Goal: Information Seeking & Learning: Learn about a topic

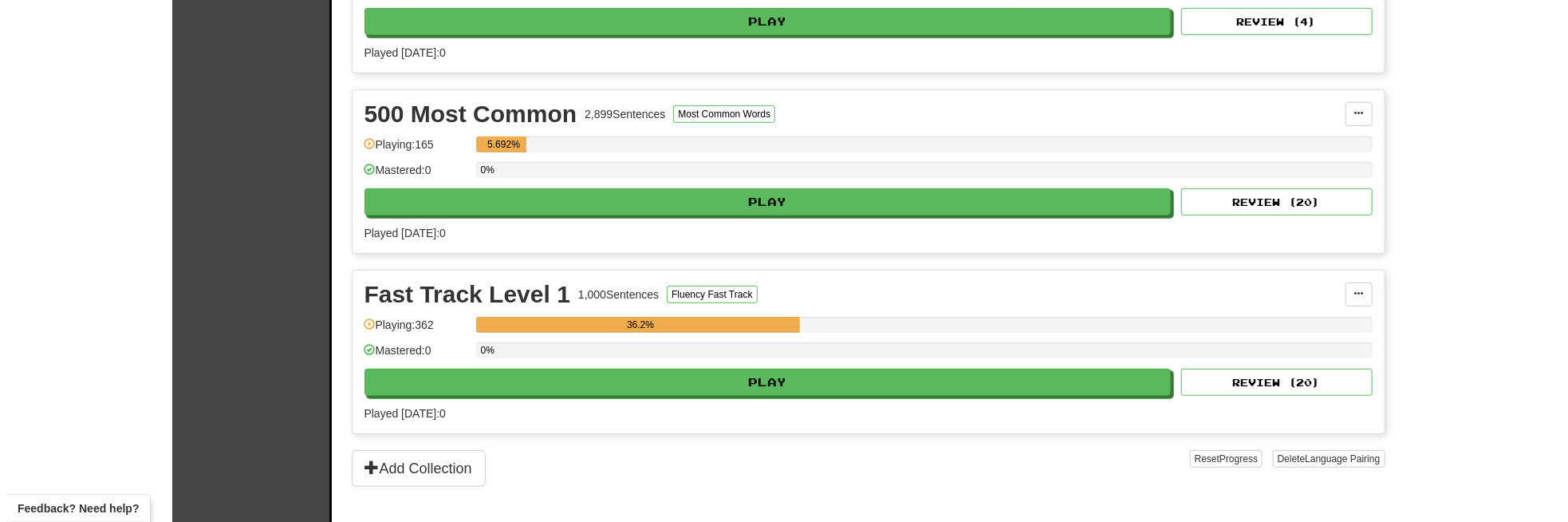
scroll to position [479, 0]
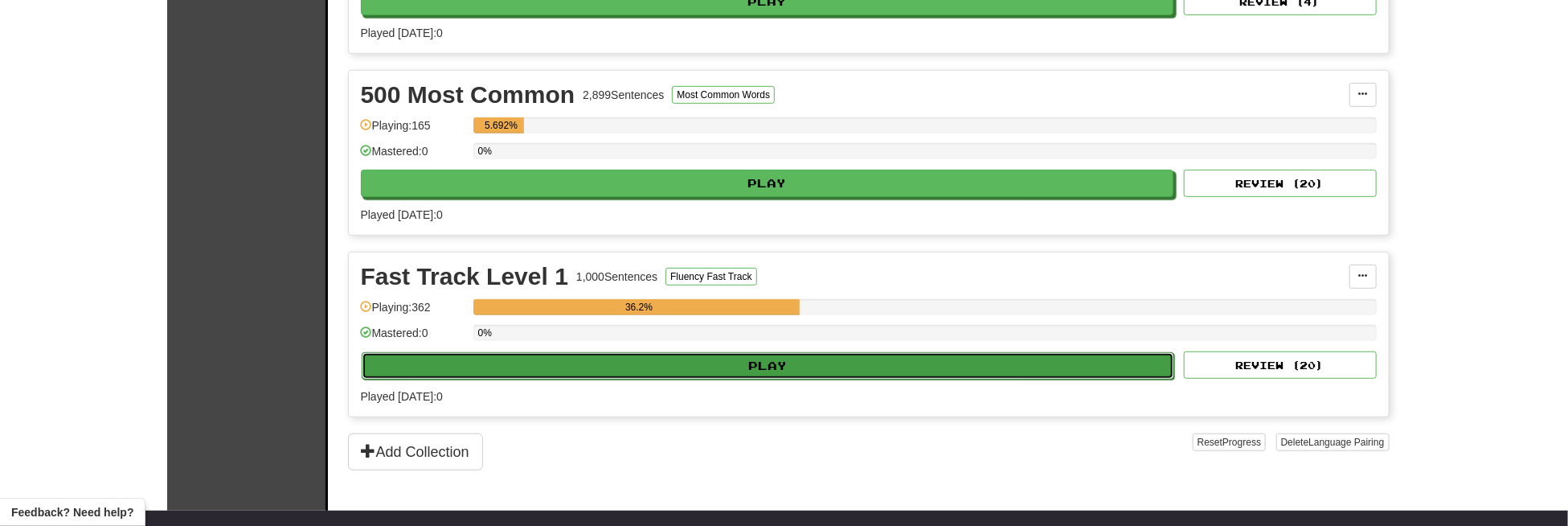
click at [782, 362] on button "Play" at bounding box center [768, 366] width 813 height 27
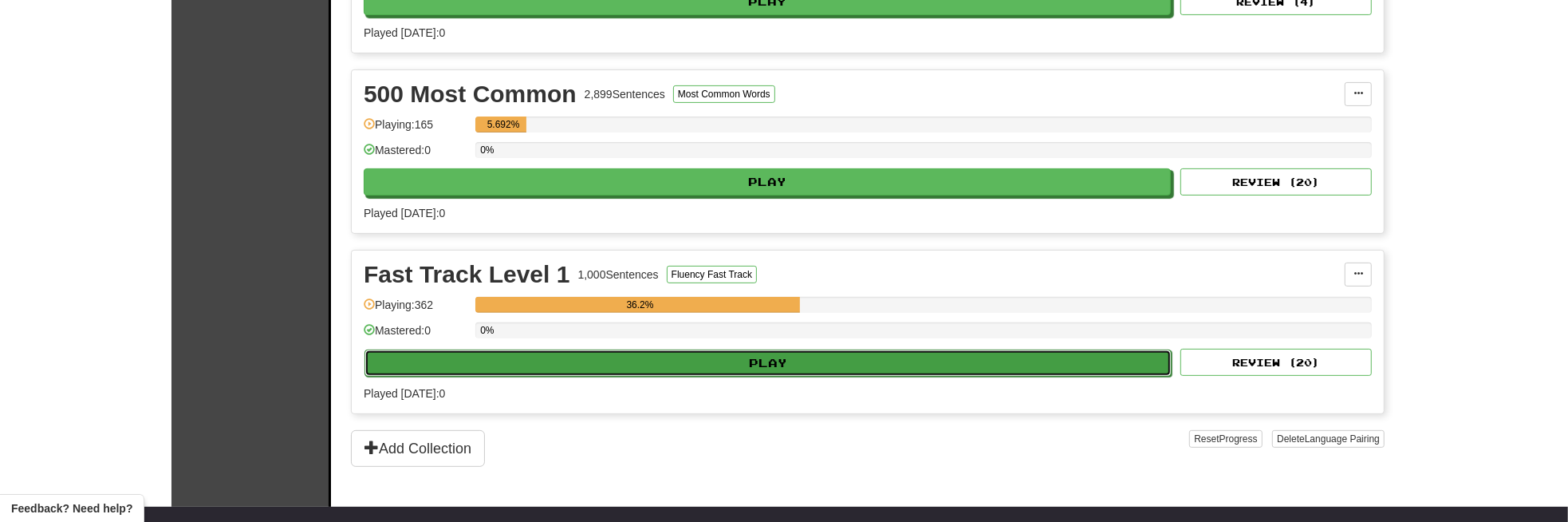
select select "**"
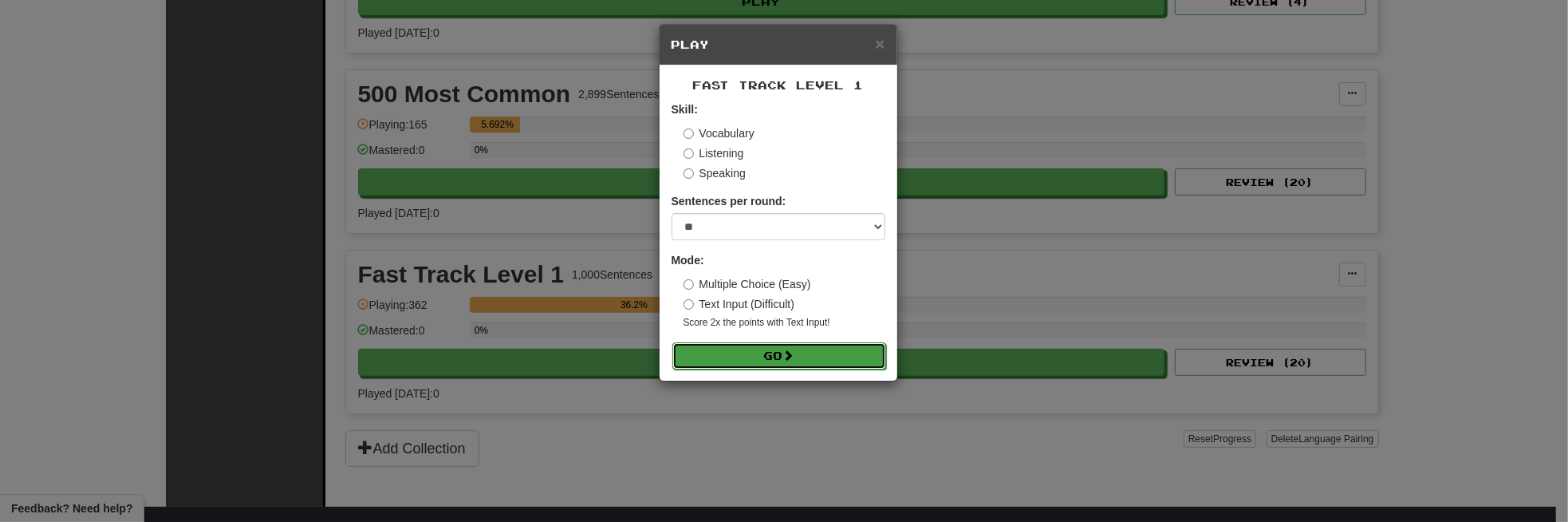
click at [774, 358] on button "Go" at bounding box center [779, 355] width 214 height 27
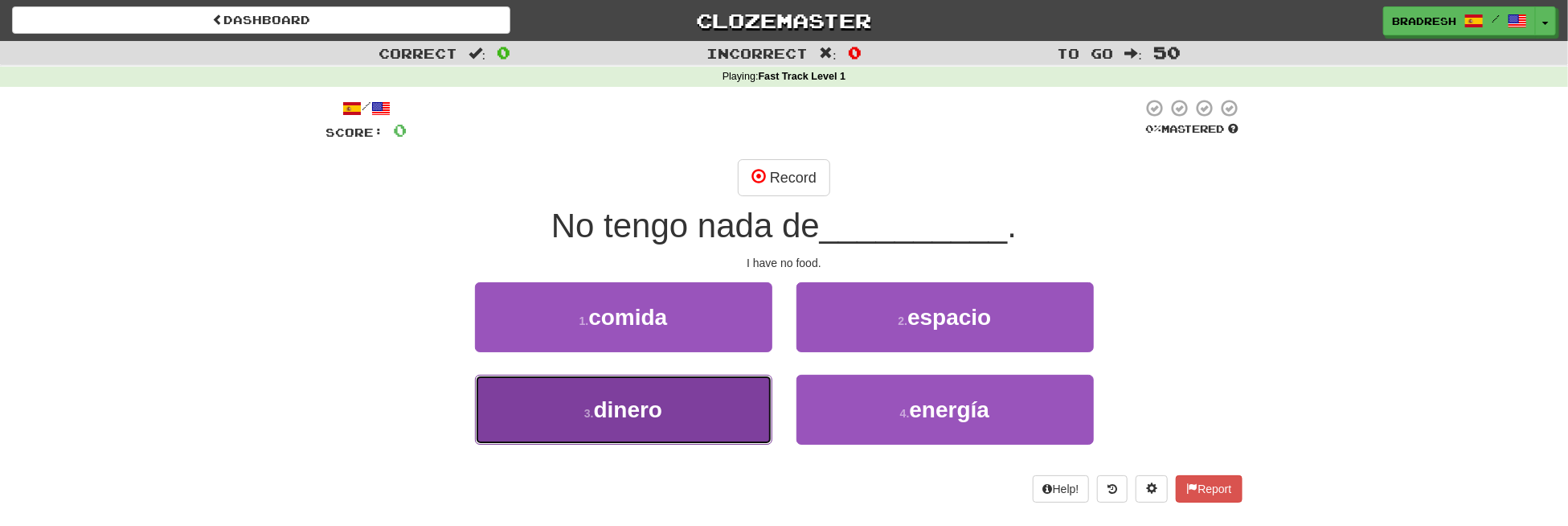
click at [682, 402] on button "3 . dinero" at bounding box center [623, 410] width 297 height 70
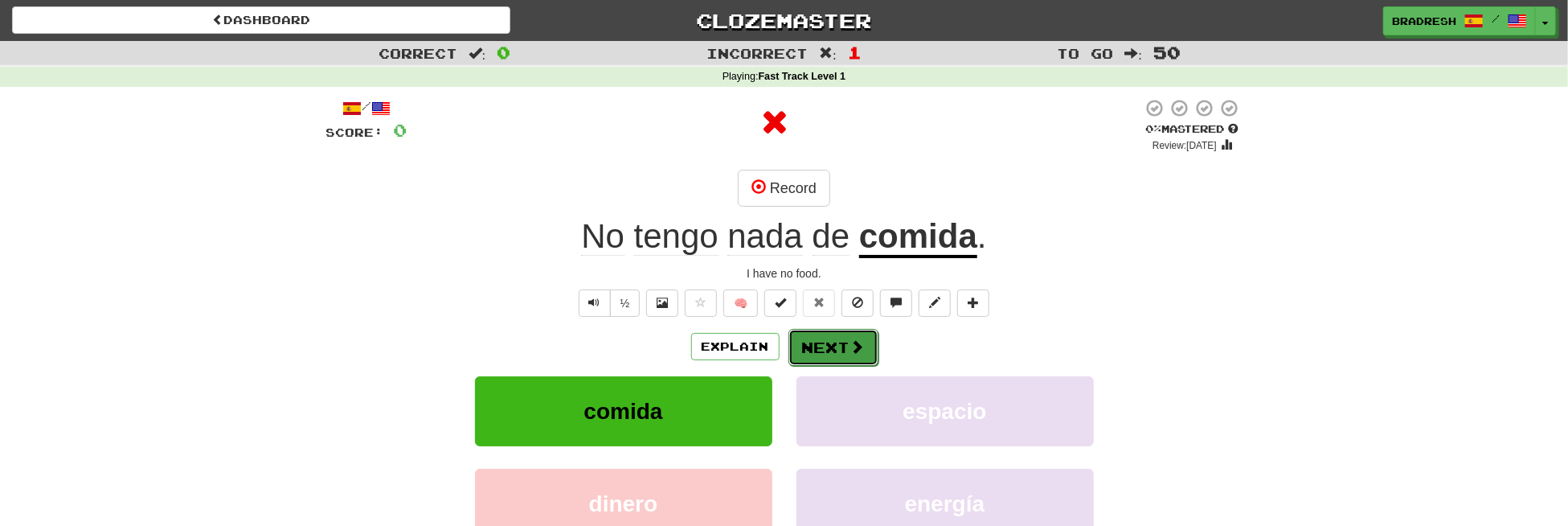
click at [813, 352] on button "Next" at bounding box center [833, 347] width 90 height 37
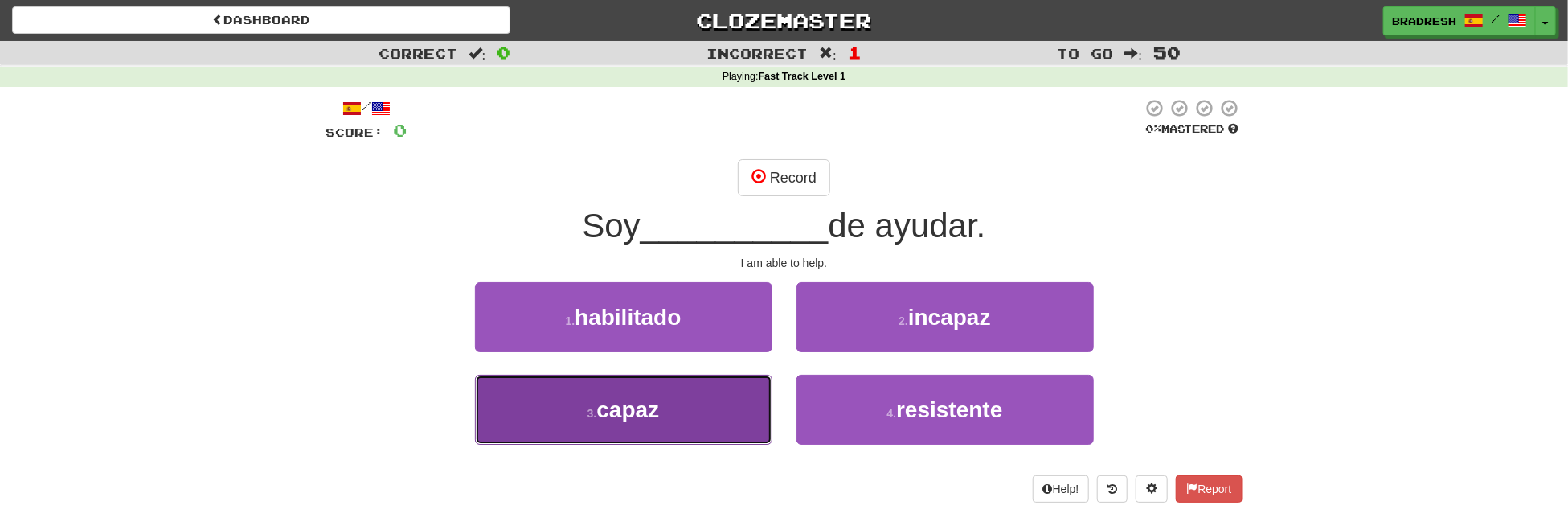
click at [653, 398] on span "capaz" at bounding box center [628, 410] width 62 height 25
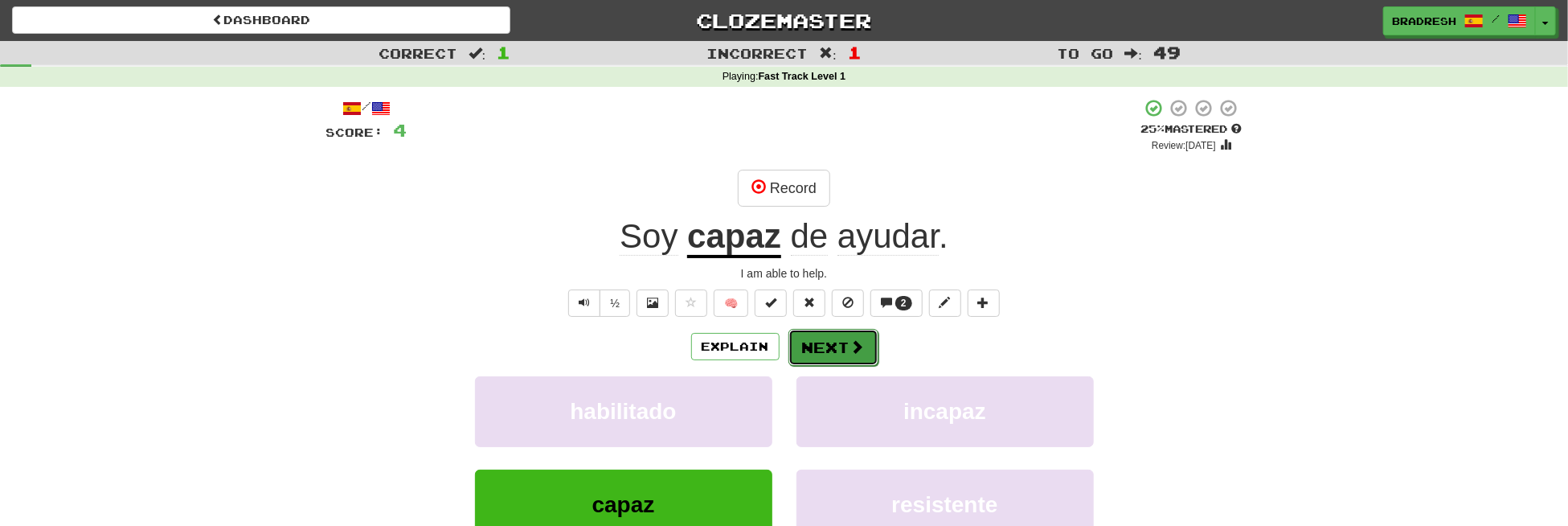
click at [829, 349] on button "Next" at bounding box center [833, 347] width 90 height 37
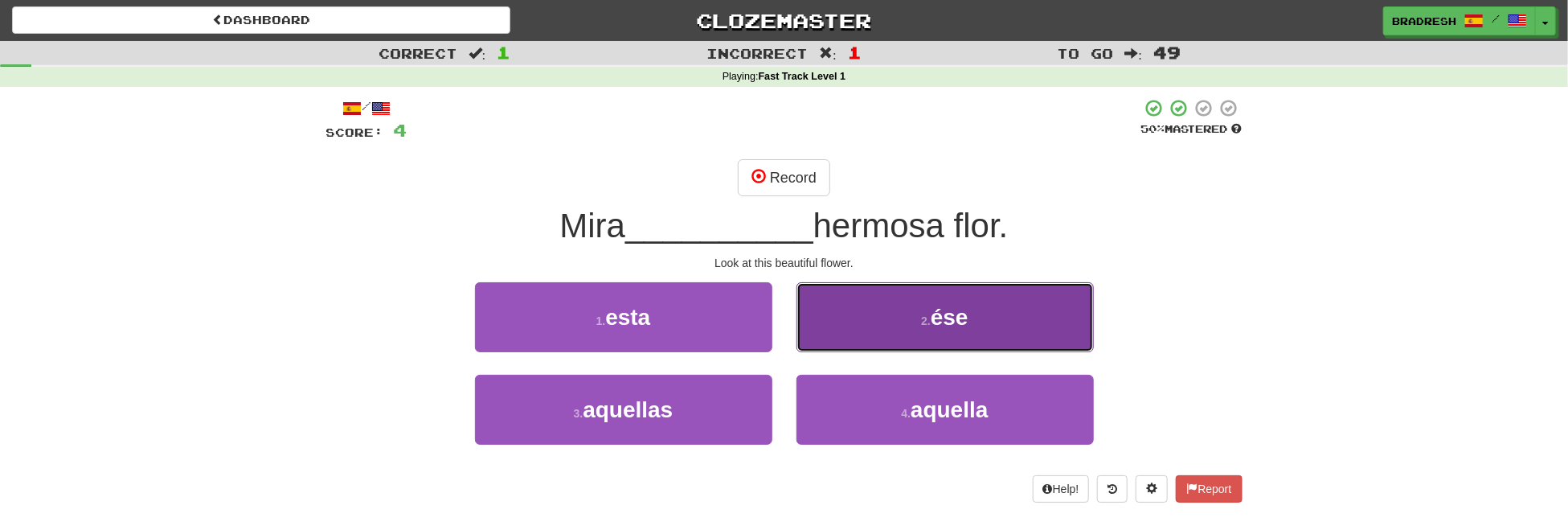
click at [955, 308] on span "ése" at bounding box center [949, 318] width 38 height 25
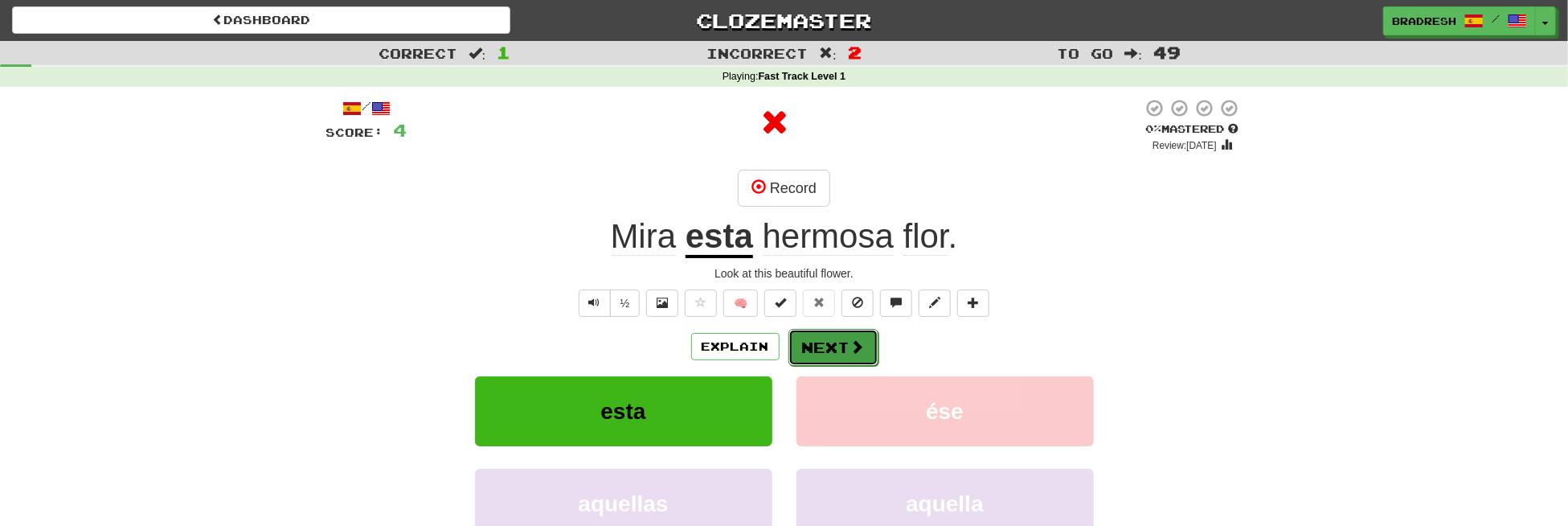
click at [838, 340] on button "Next" at bounding box center [833, 347] width 90 height 37
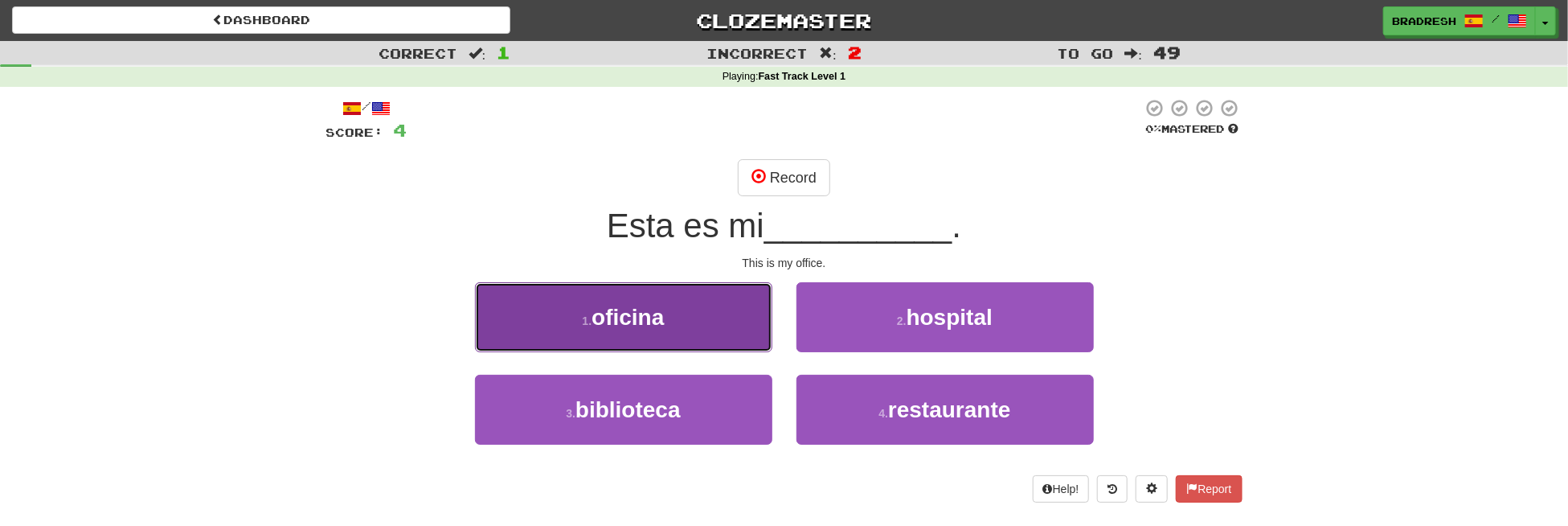
click at [697, 303] on button "1 . oficina" at bounding box center [623, 318] width 297 height 70
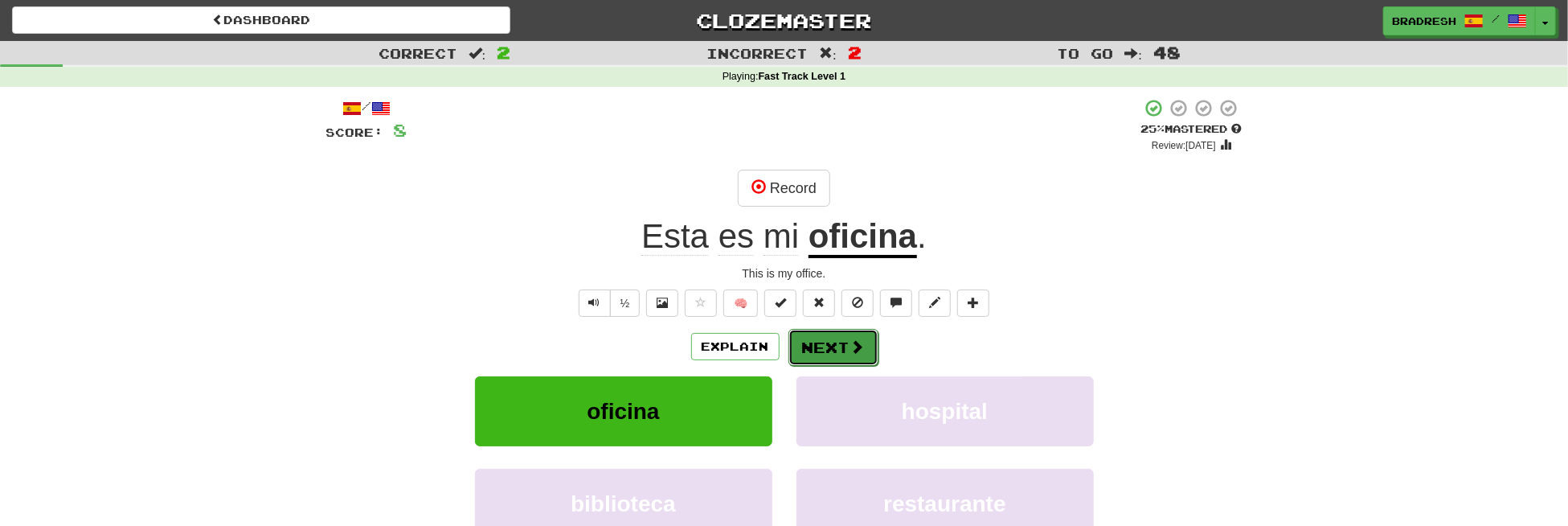
click at [841, 342] on button "Next" at bounding box center [833, 347] width 90 height 37
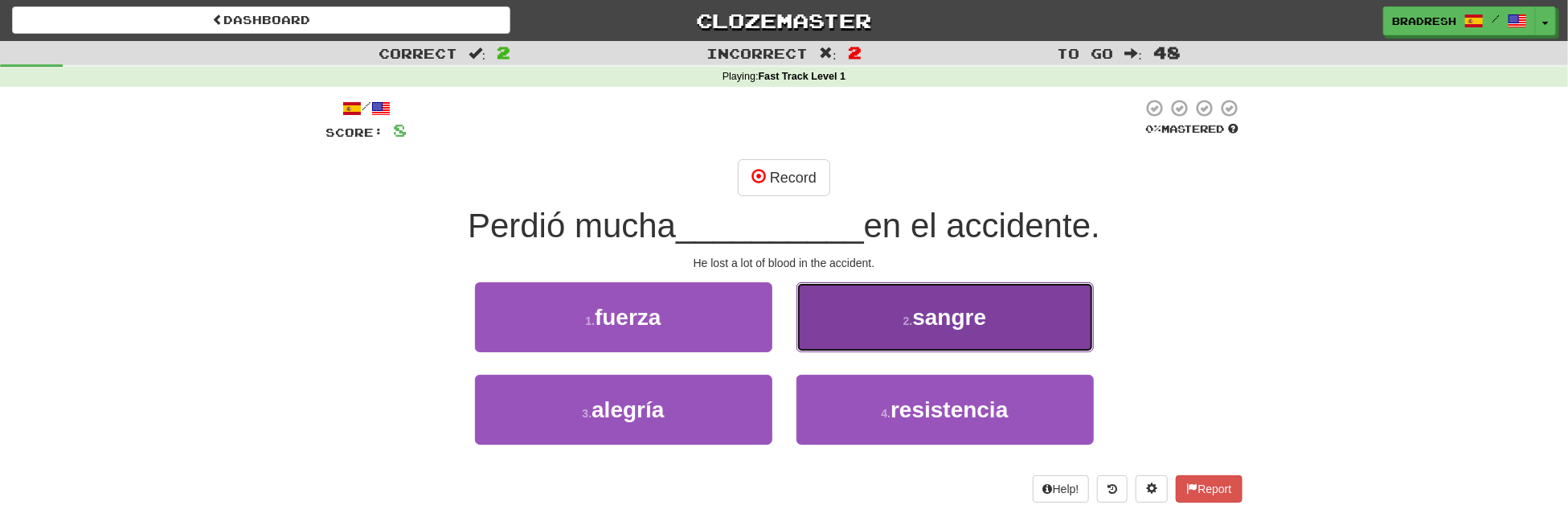
click at [933, 331] on button "2 . sangre" at bounding box center [945, 318] width 297 height 70
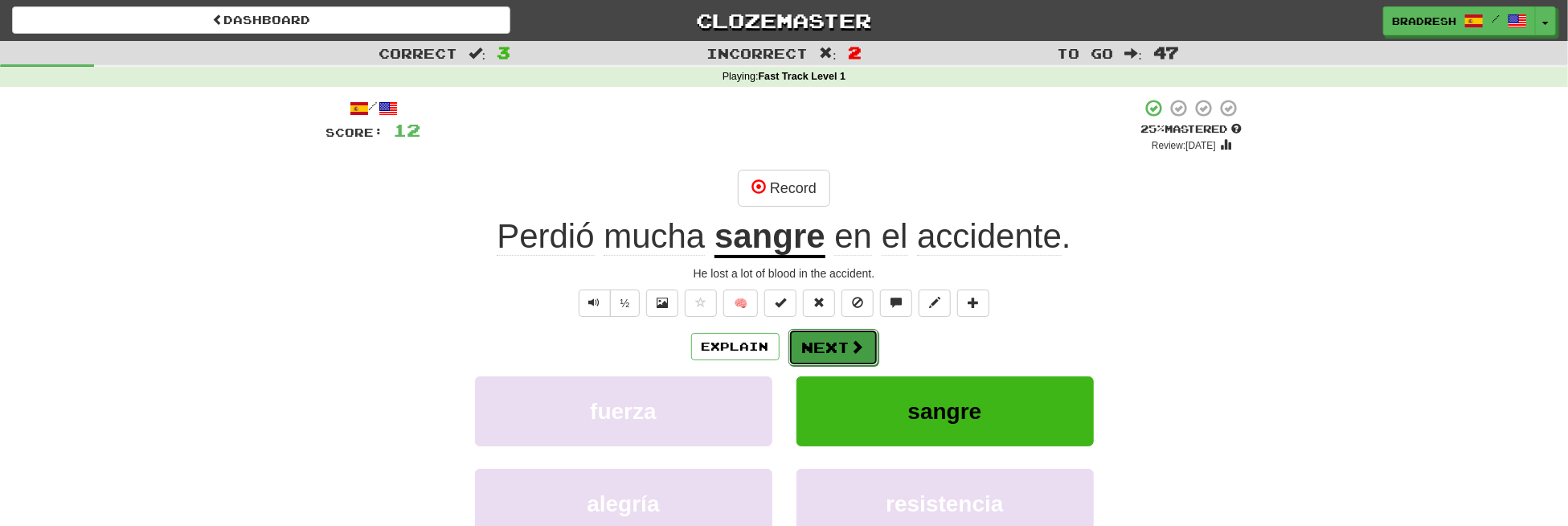
click at [853, 349] on span at bounding box center [858, 347] width 14 height 14
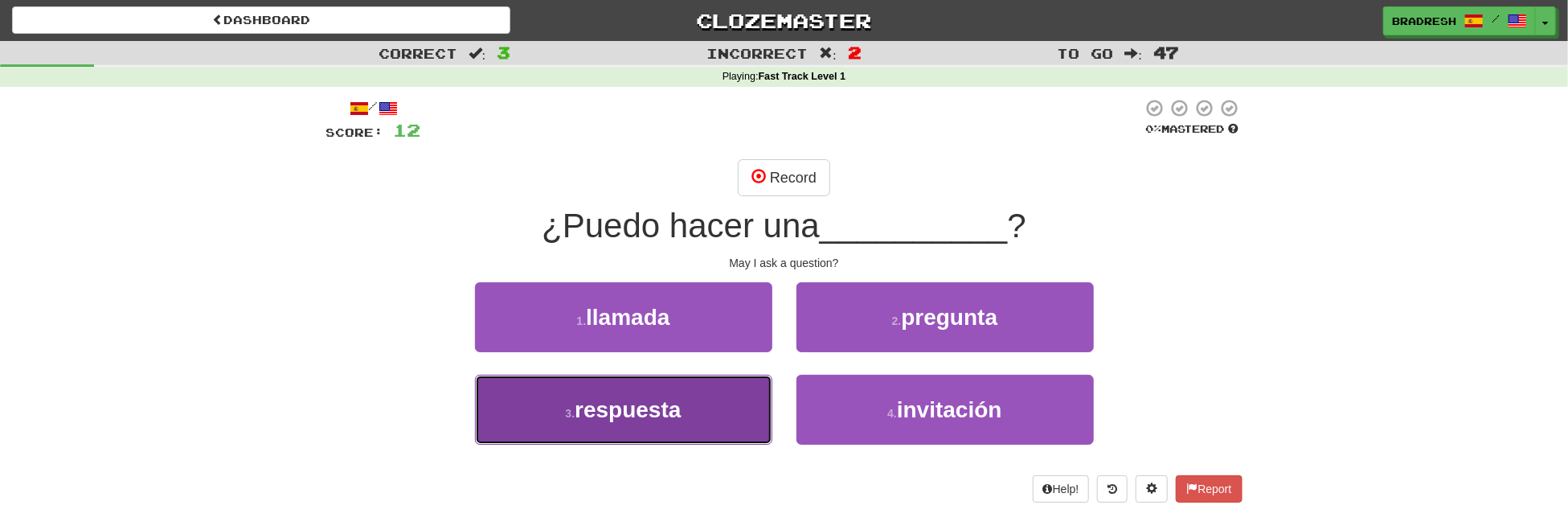
click at [672, 414] on span "respuesta" at bounding box center [628, 410] width 106 height 25
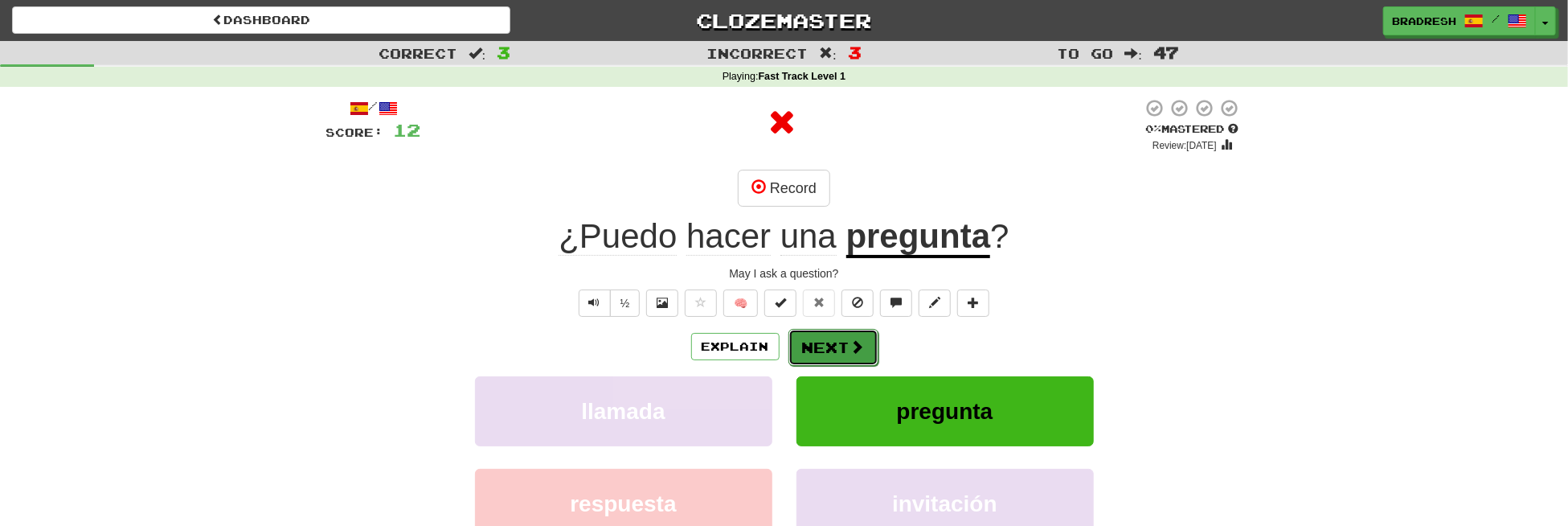
click at [823, 351] on button "Next" at bounding box center [833, 347] width 90 height 37
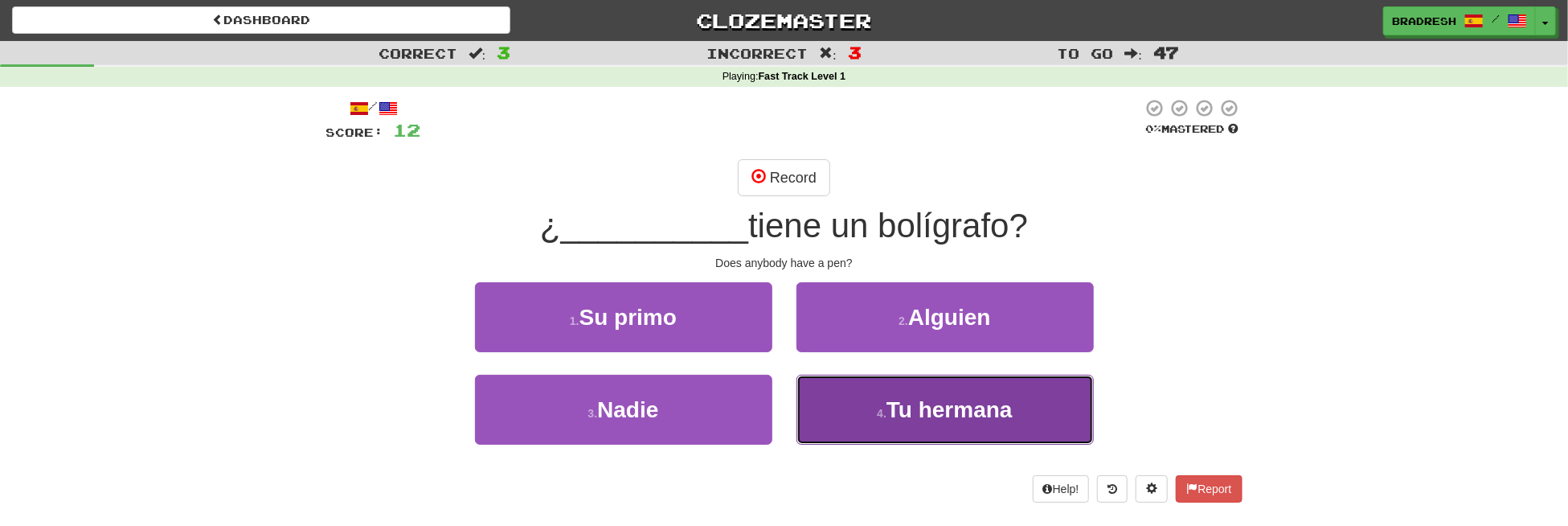
click at [913, 410] on span "Tu hermana" at bounding box center [950, 410] width 127 height 25
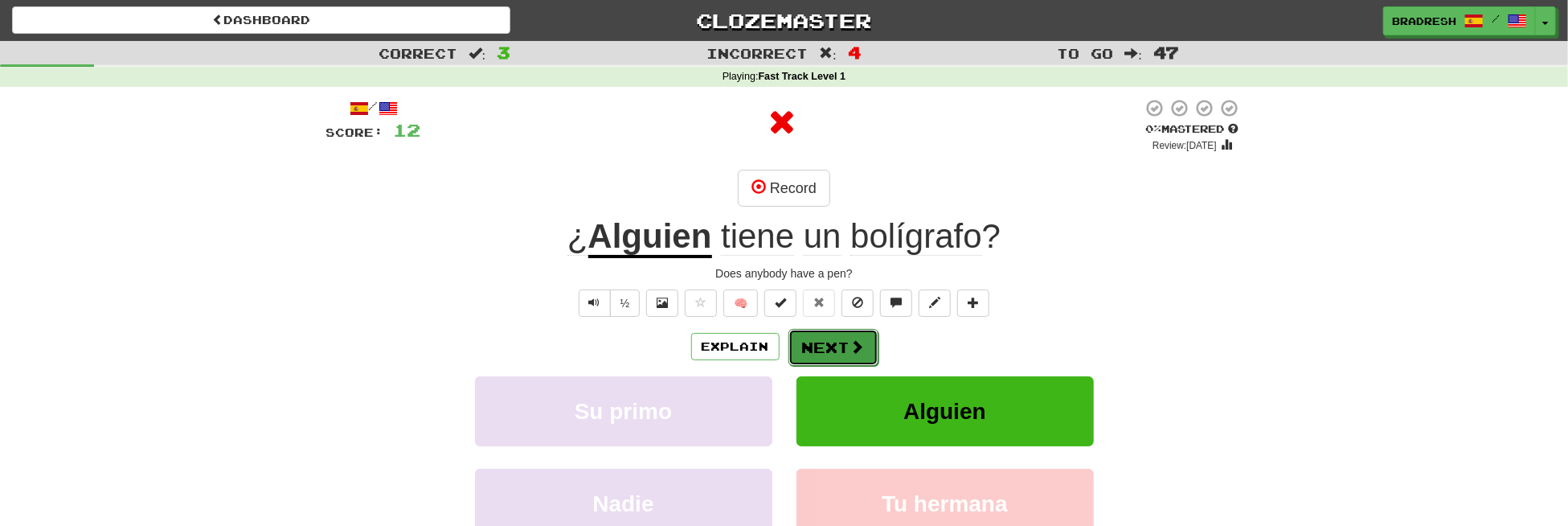
click at [842, 334] on button "Next" at bounding box center [833, 347] width 90 height 37
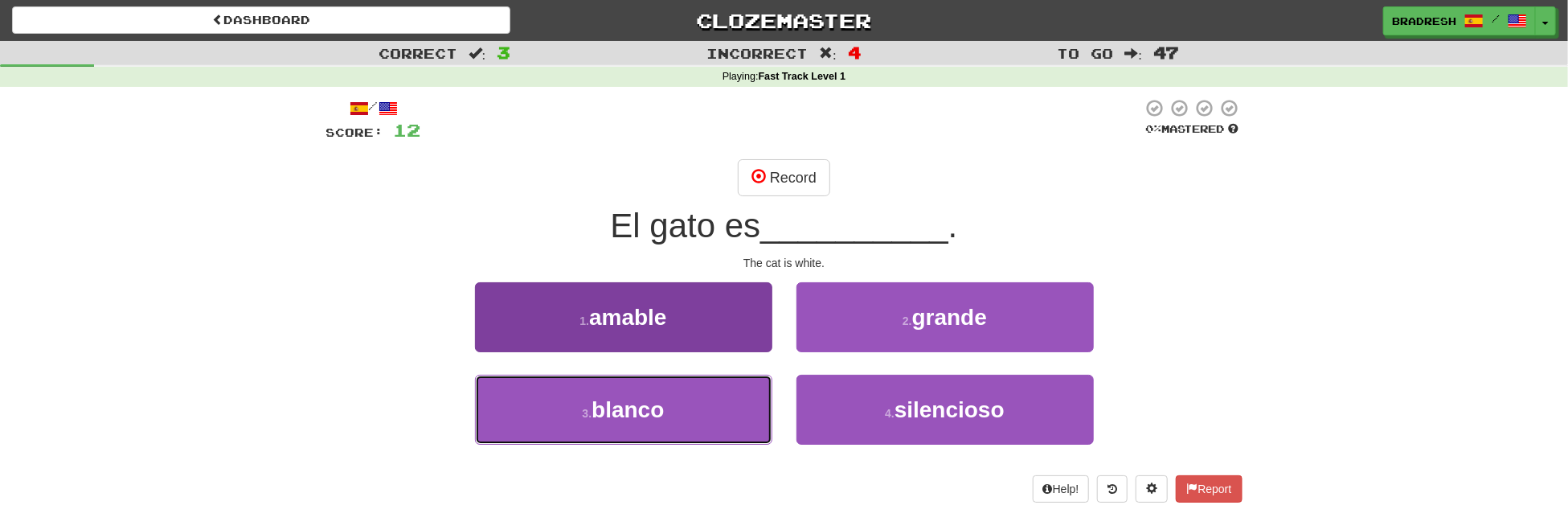
click at [654, 415] on span "blanco" at bounding box center [628, 410] width 72 height 25
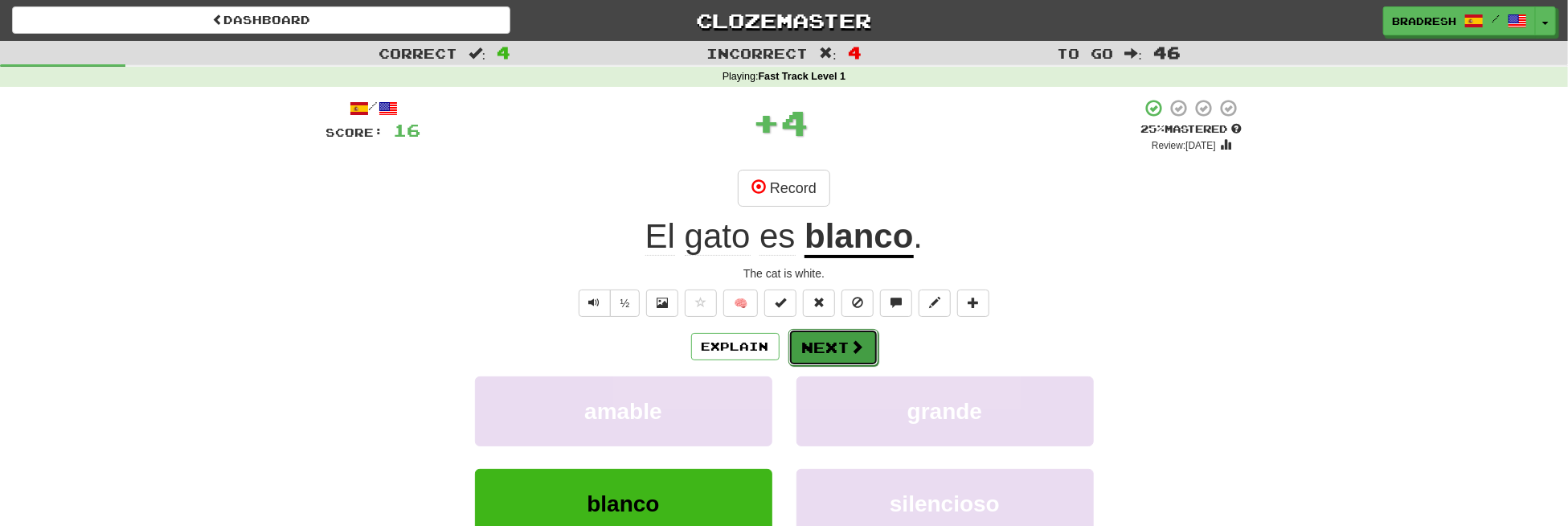
click at [846, 344] on button "Next" at bounding box center [833, 347] width 90 height 37
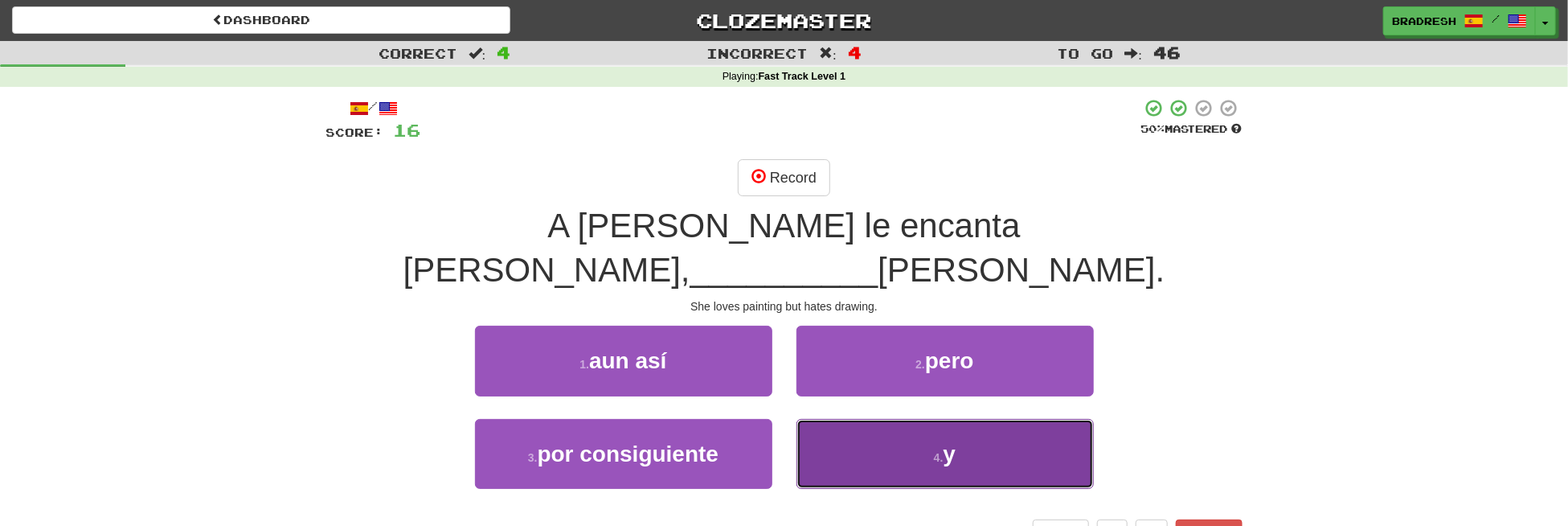
click at [955, 442] on span "y" at bounding box center [950, 454] width 13 height 25
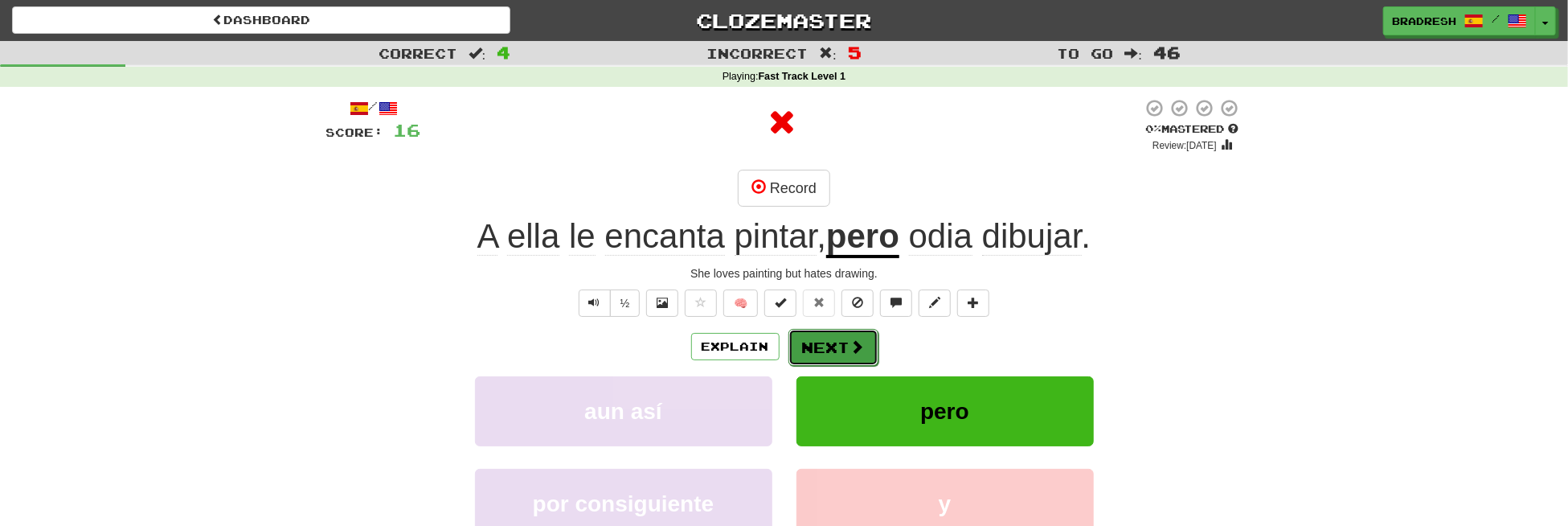
click at [846, 350] on button "Next" at bounding box center [833, 347] width 90 height 37
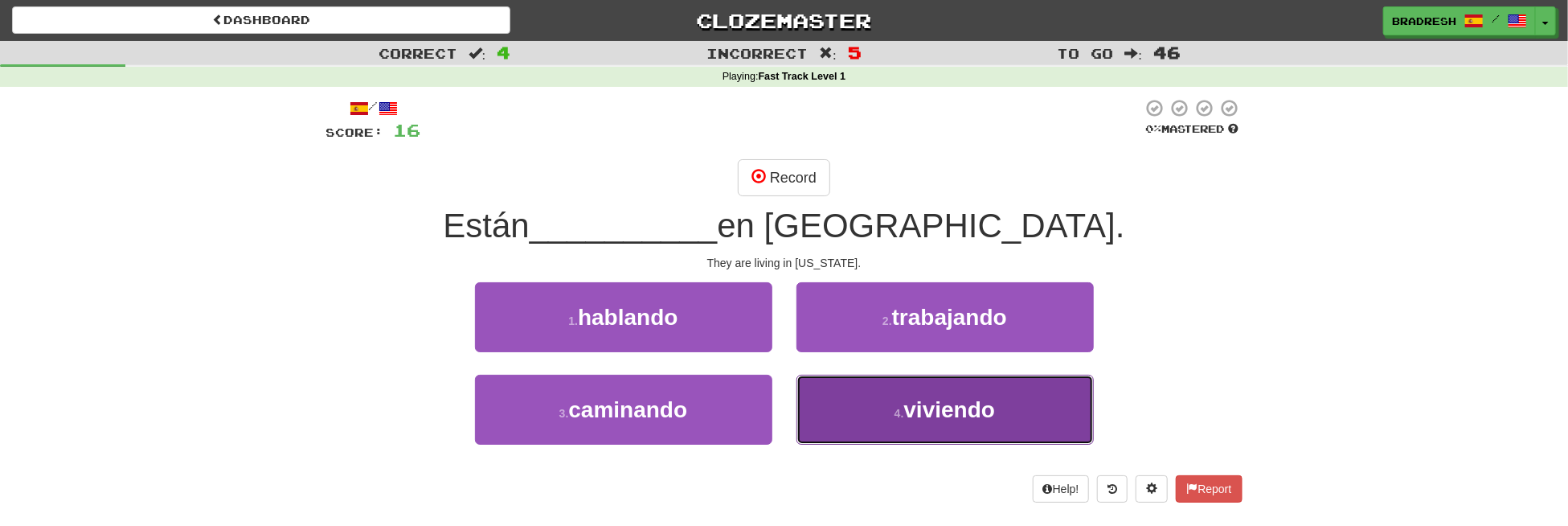
click at [887, 409] on button "4 . viviendo" at bounding box center [945, 410] width 297 height 70
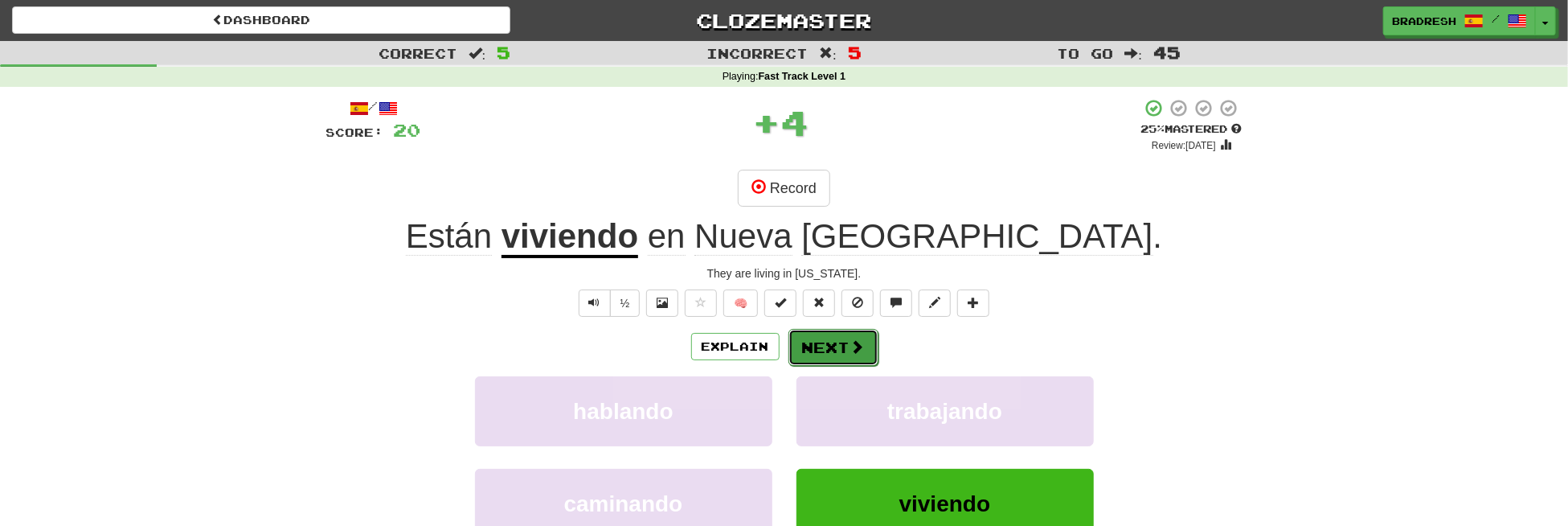
click at [822, 338] on button "Next" at bounding box center [833, 347] width 90 height 37
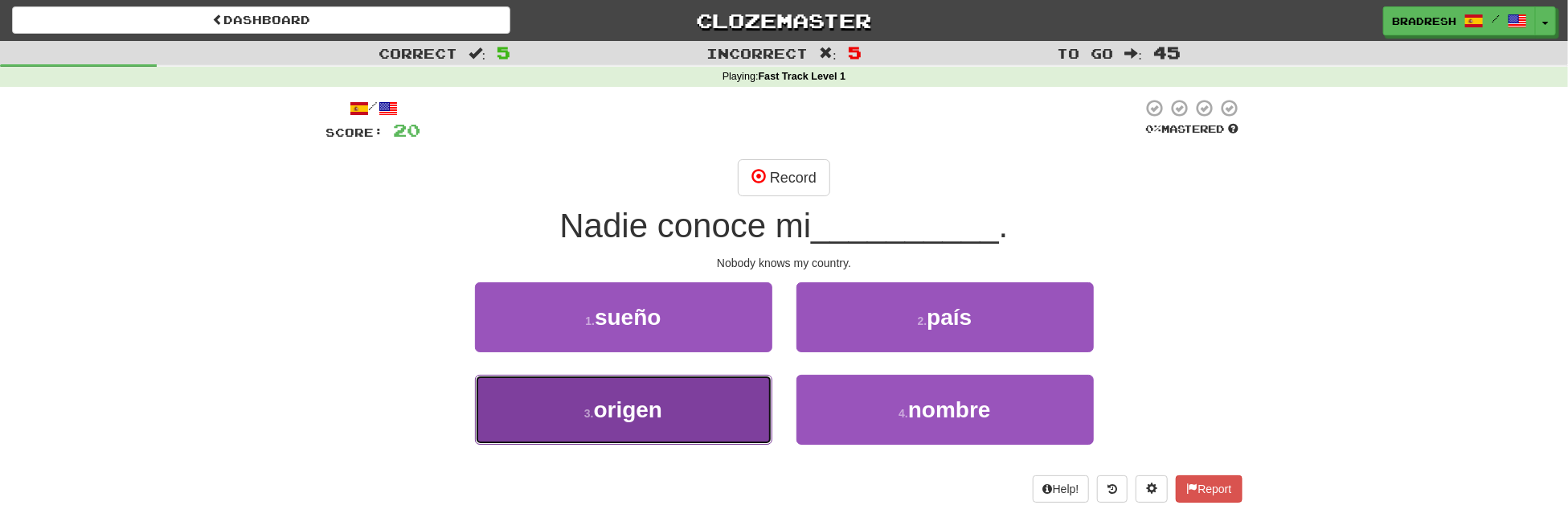
click at [723, 398] on button "3 . origen" at bounding box center [623, 410] width 297 height 70
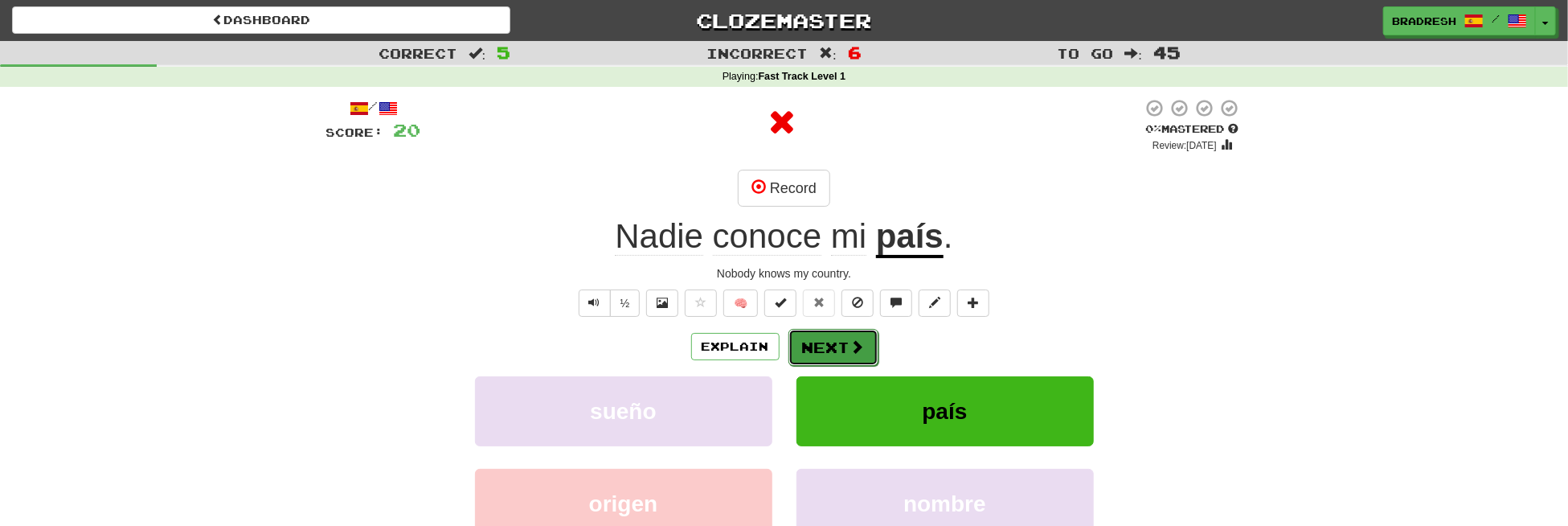
click at [809, 343] on button "Next" at bounding box center [833, 347] width 90 height 37
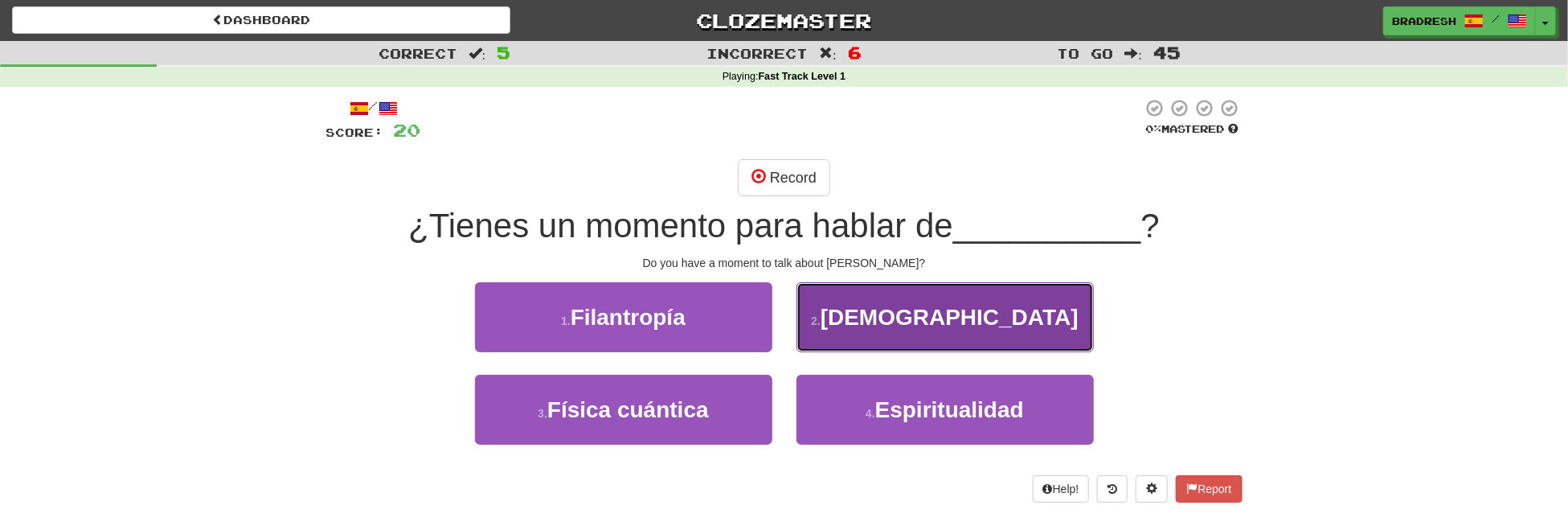
click at [853, 310] on button "2 . [DEMOGRAPHIC_DATA]" at bounding box center [945, 318] width 297 height 70
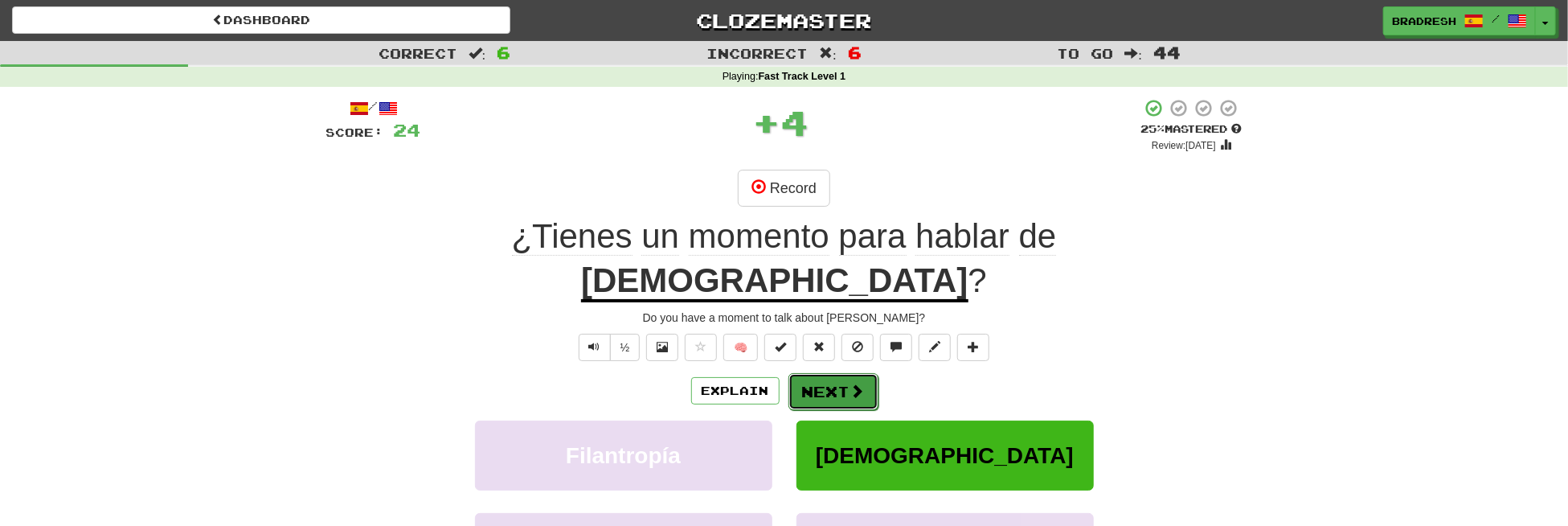
click at [846, 373] on button "Next" at bounding box center [833, 391] width 90 height 37
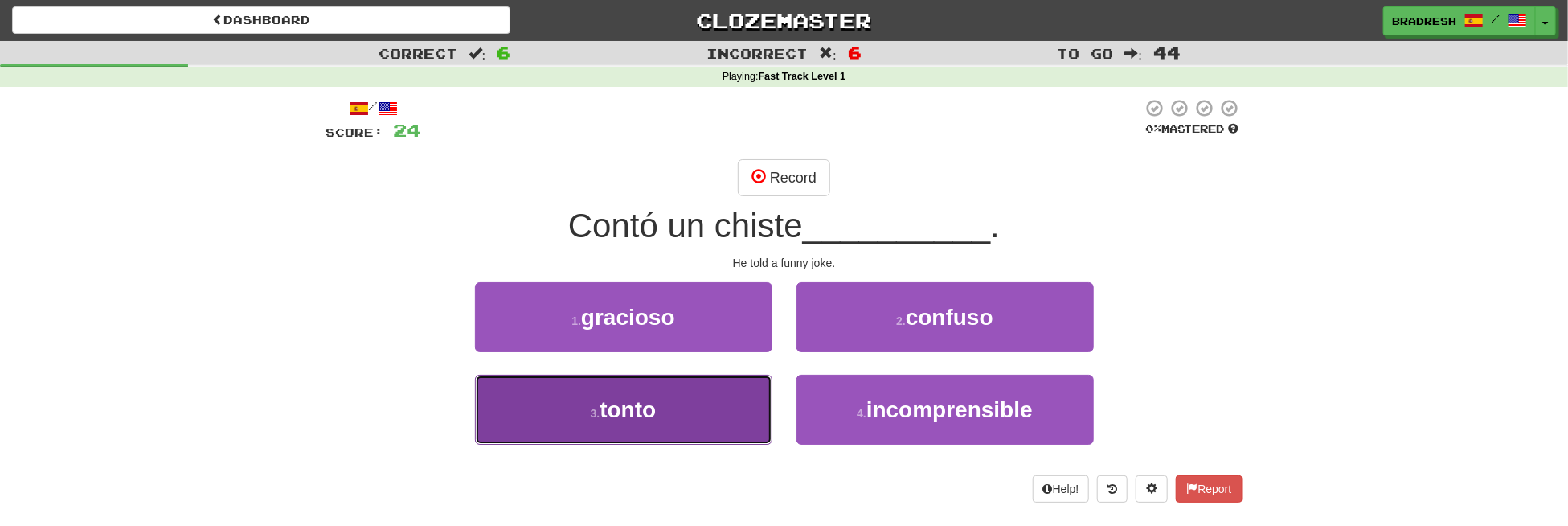
click at [706, 405] on button "3 . tonto" at bounding box center [623, 410] width 297 height 70
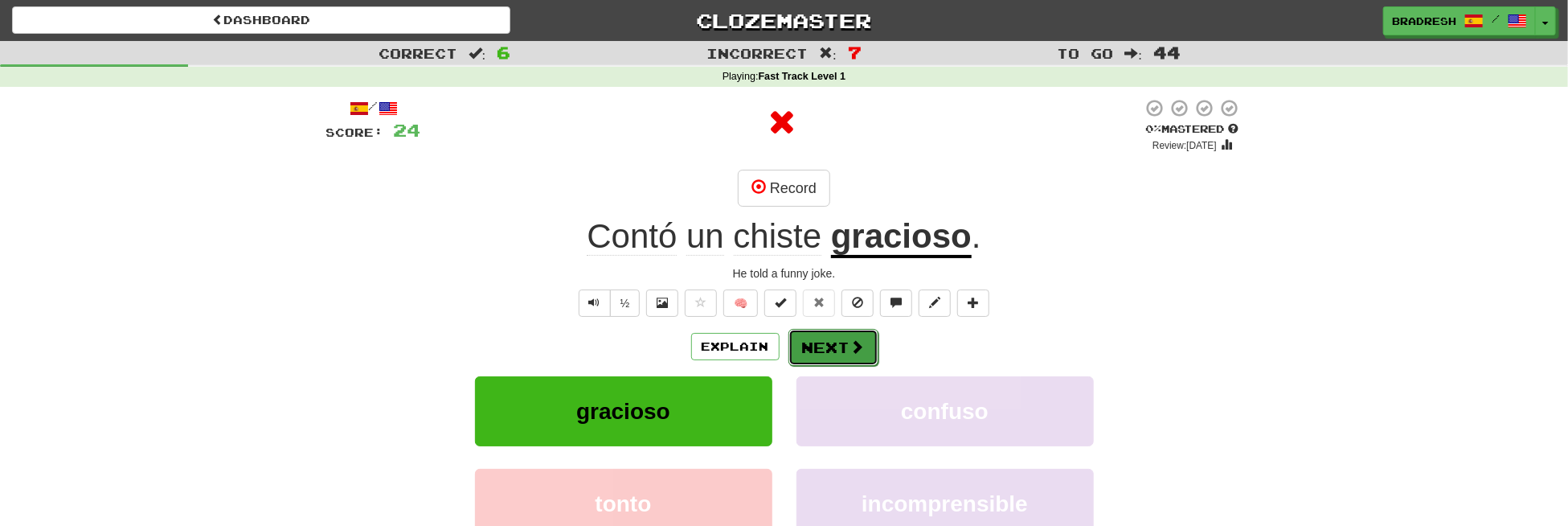
click at [812, 351] on button "Next" at bounding box center [833, 347] width 90 height 37
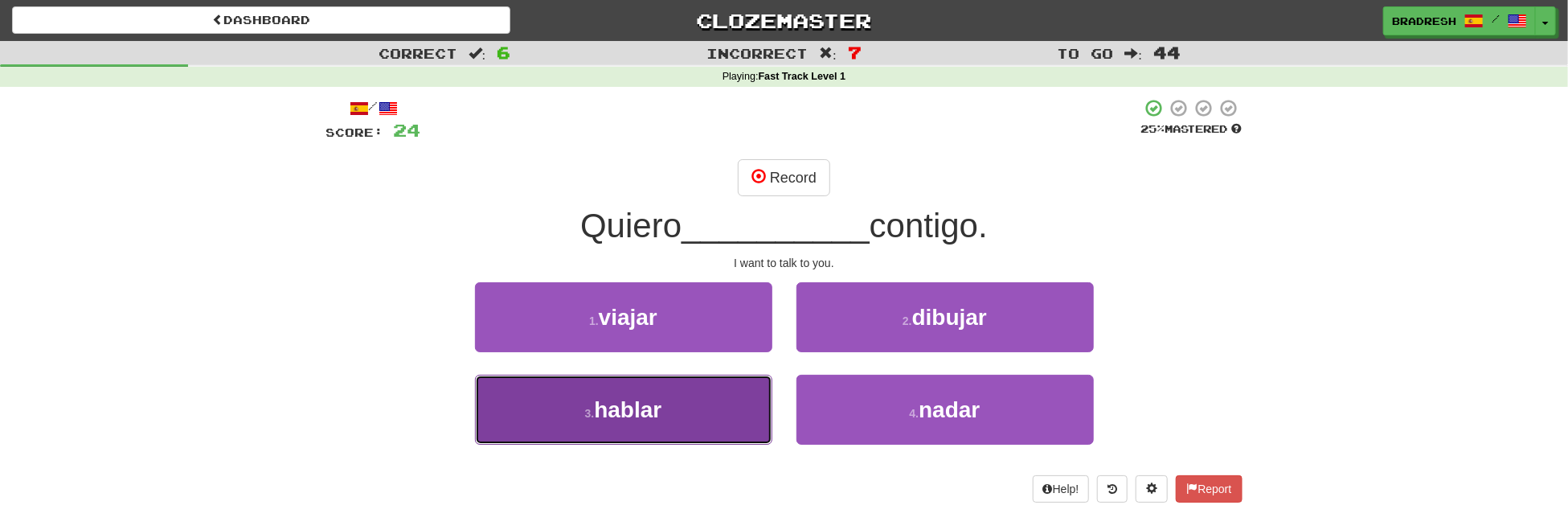
click at [670, 405] on button "3 . hablar" at bounding box center [623, 410] width 297 height 70
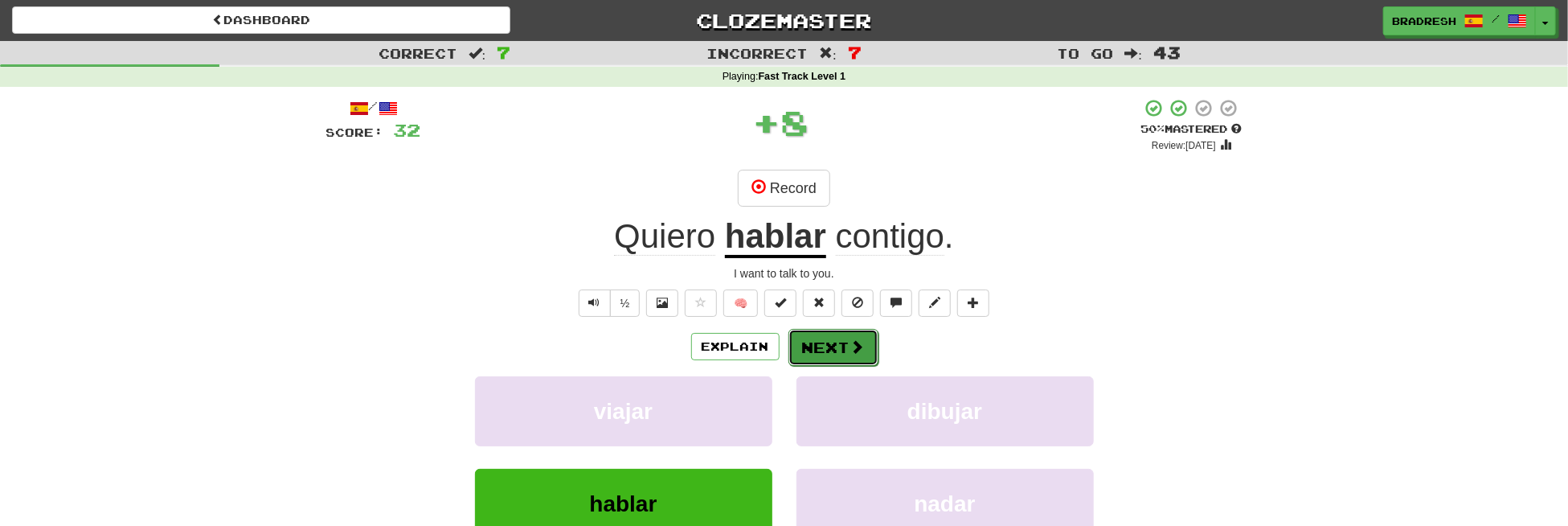
click at [810, 334] on button "Next" at bounding box center [833, 347] width 90 height 37
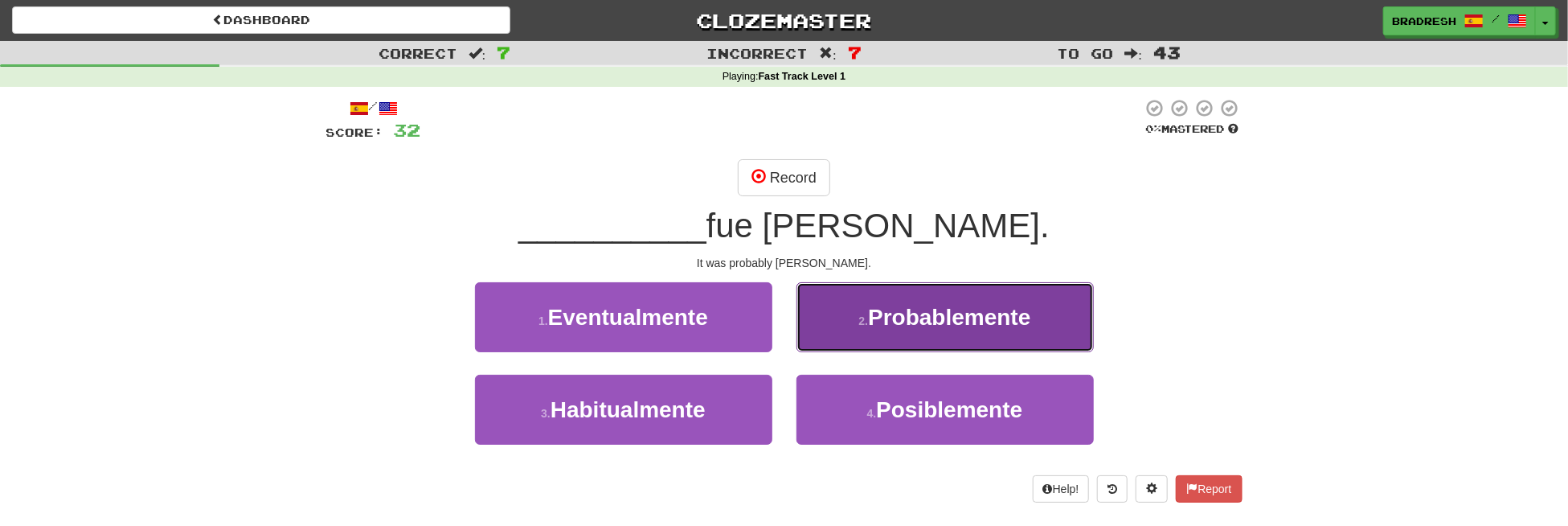
click at [889, 296] on button "2 . Probablemente" at bounding box center [945, 318] width 297 height 70
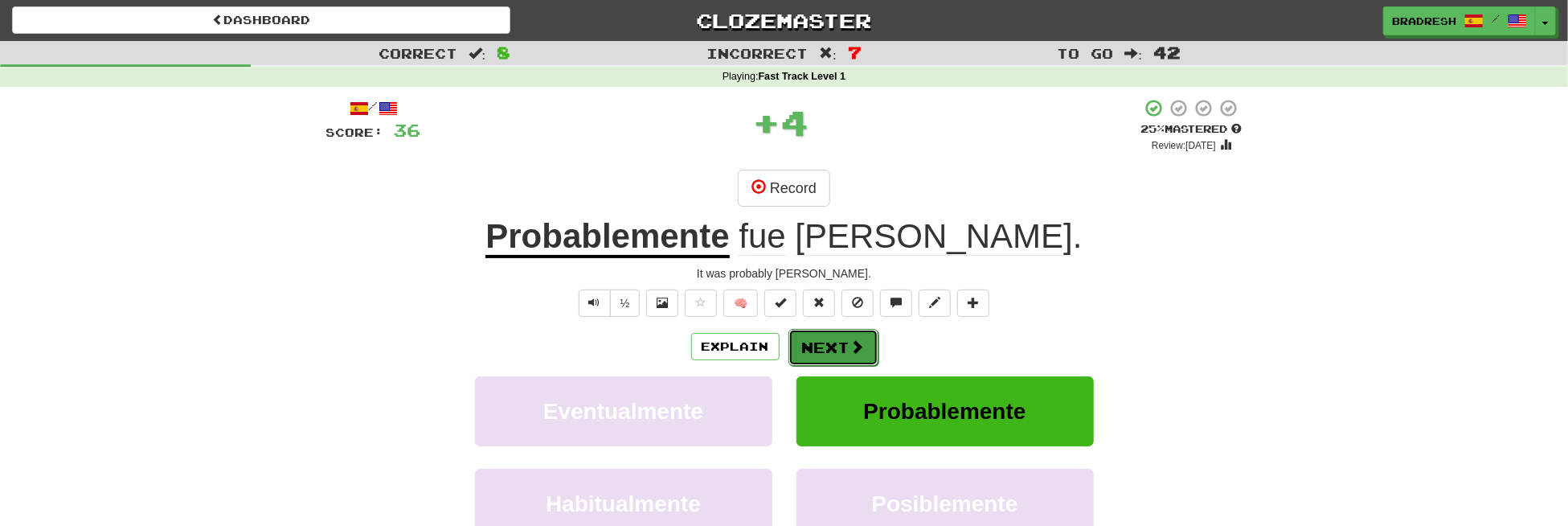
click at [828, 339] on button "Next" at bounding box center [833, 347] width 90 height 37
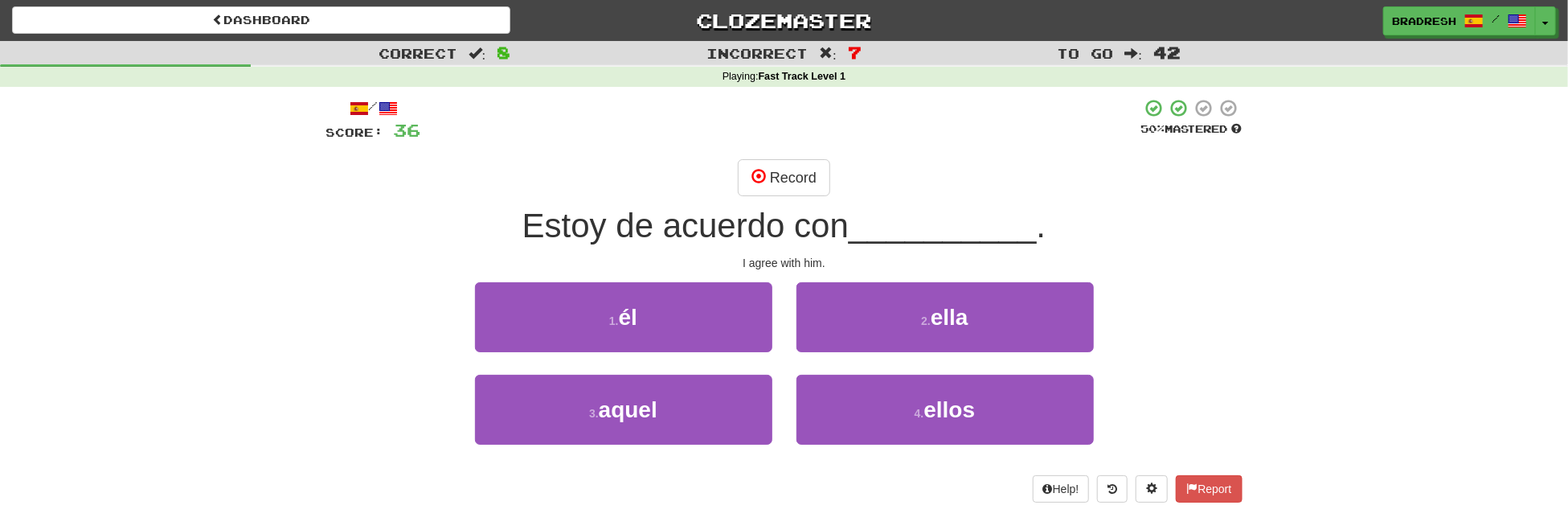
click at [881, 370] on div "2 . [PERSON_NAME]" at bounding box center [946, 328] width 322 height 92
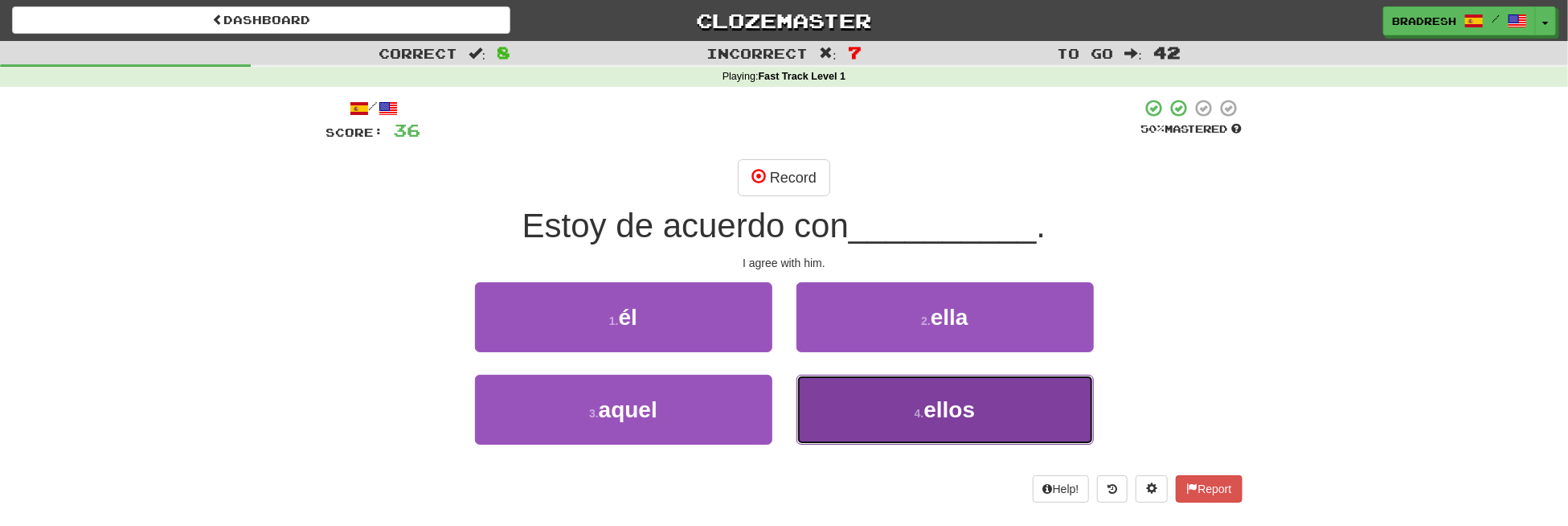
click at [877, 390] on button "4 . ellos" at bounding box center [945, 410] width 297 height 70
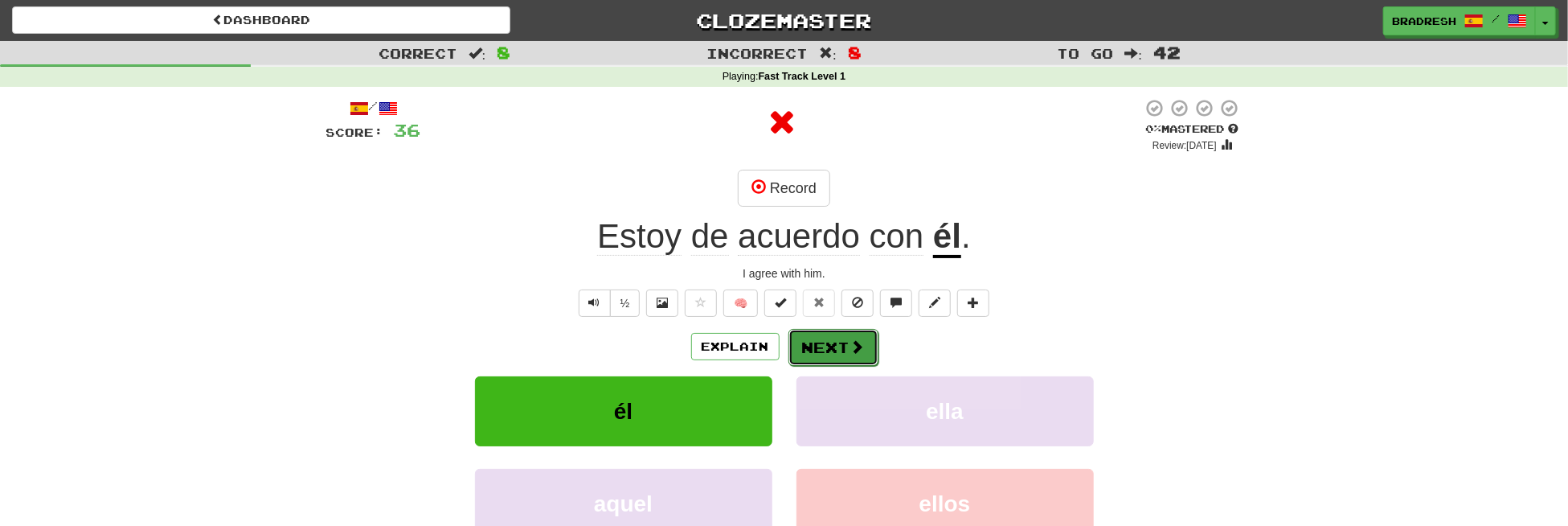
click at [854, 332] on button "Next" at bounding box center [833, 347] width 90 height 37
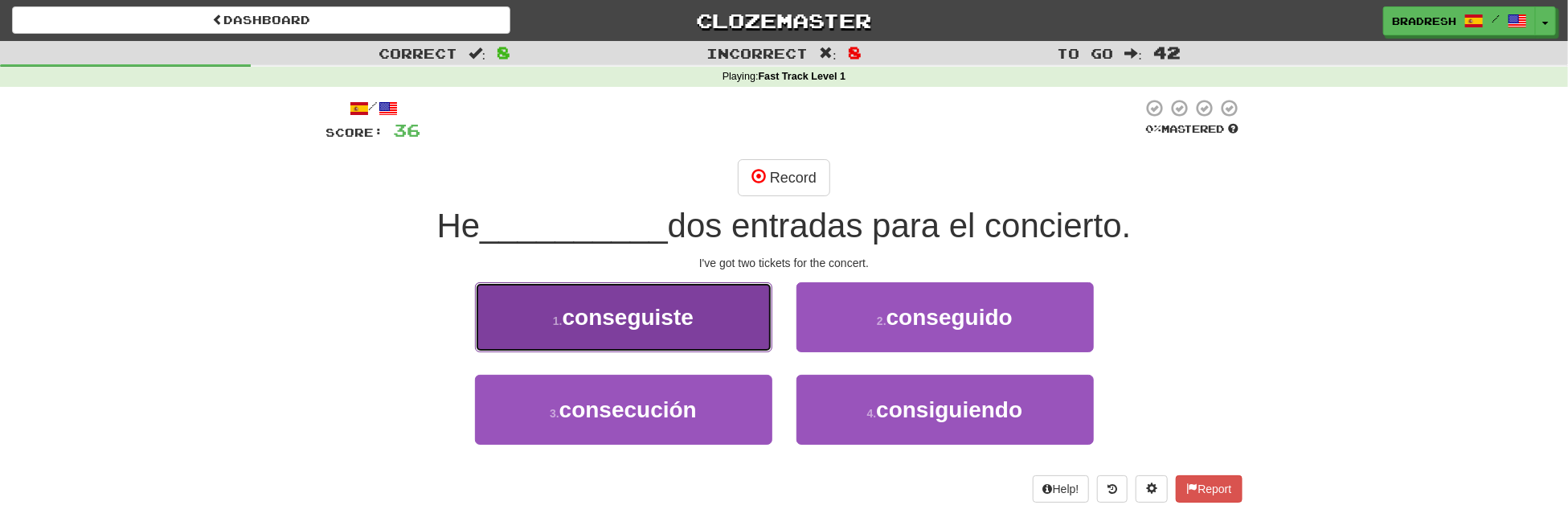
click at [740, 315] on button "1 . conseguiste" at bounding box center [623, 318] width 297 height 70
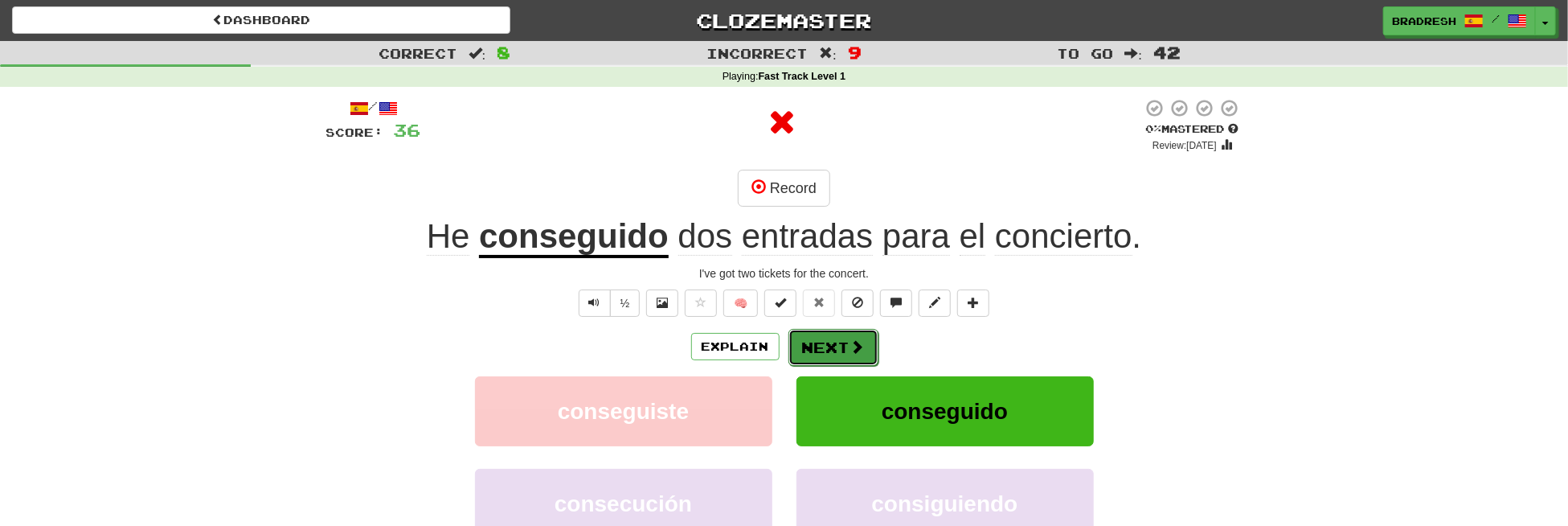
click at [851, 340] on span at bounding box center [858, 347] width 14 height 14
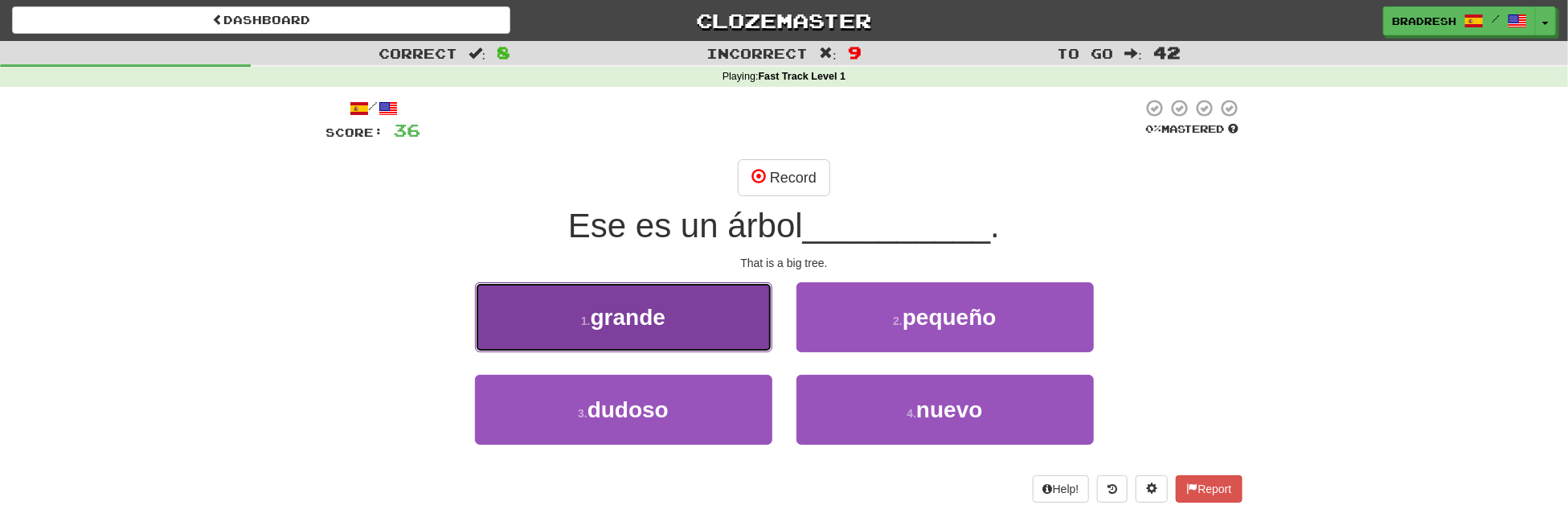
click at [690, 316] on button "1 . grande" at bounding box center [623, 318] width 297 height 70
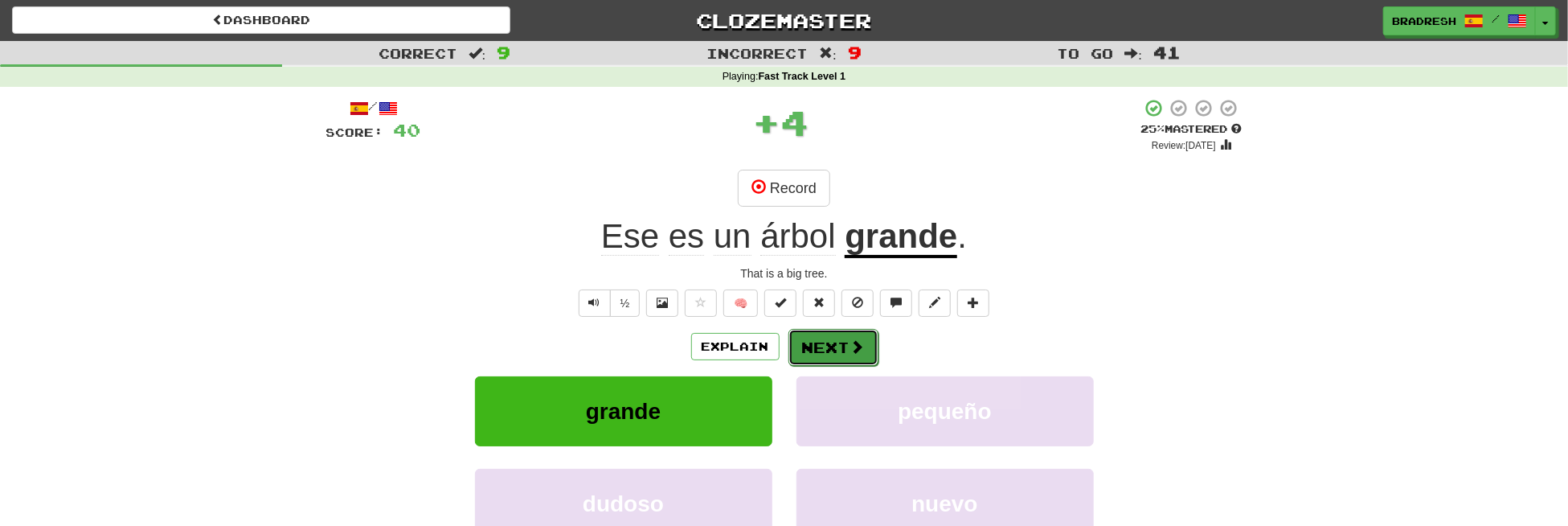
click at [830, 355] on button "Next" at bounding box center [833, 347] width 90 height 37
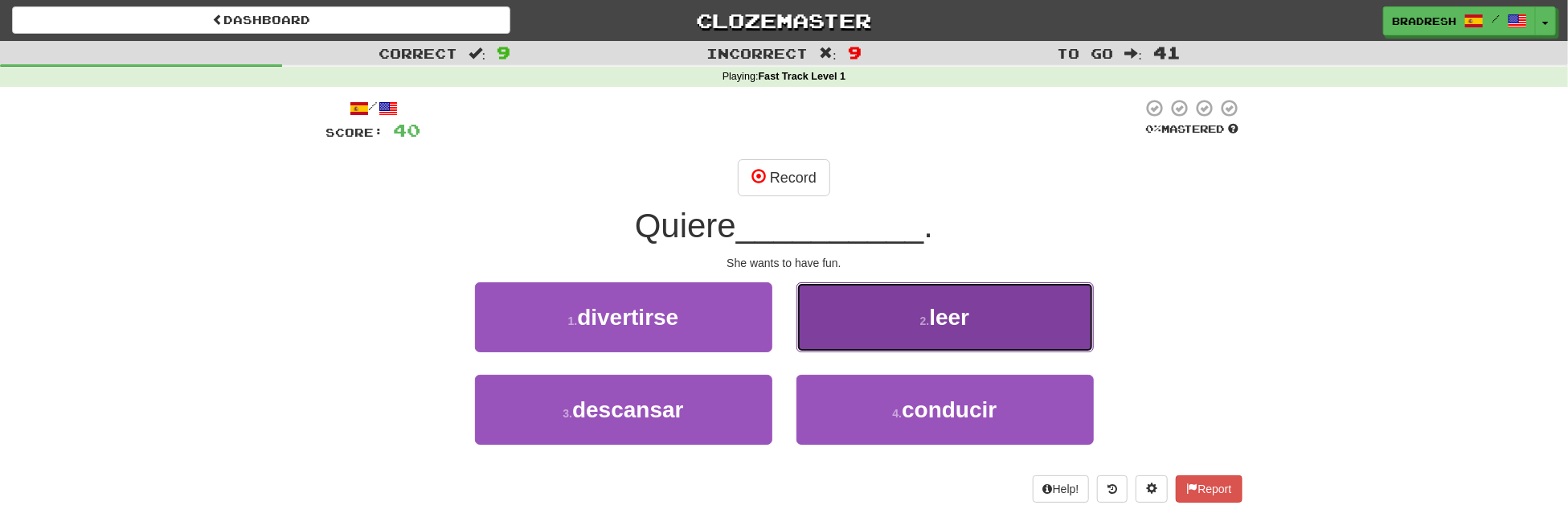
click at [877, 337] on button "2 . [GEOGRAPHIC_DATA]" at bounding box center [945, 318] width 297 height 70
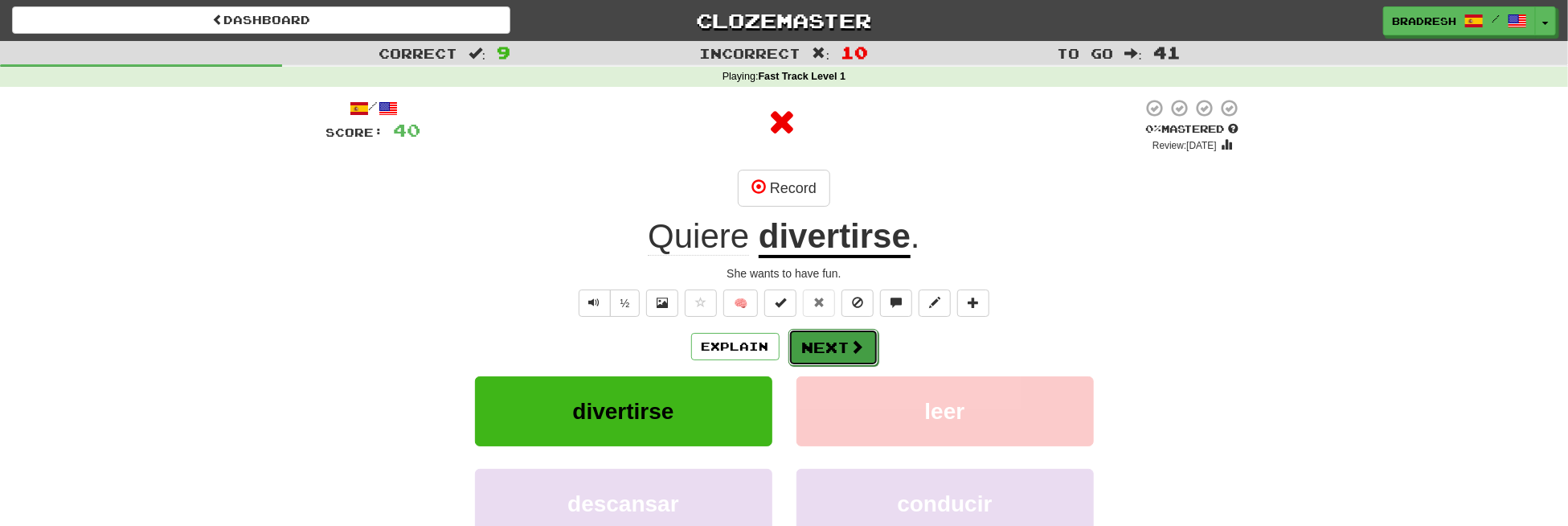
click at [832, 340] on button "Next" at bounding box center [833, 347] width 90 height 37
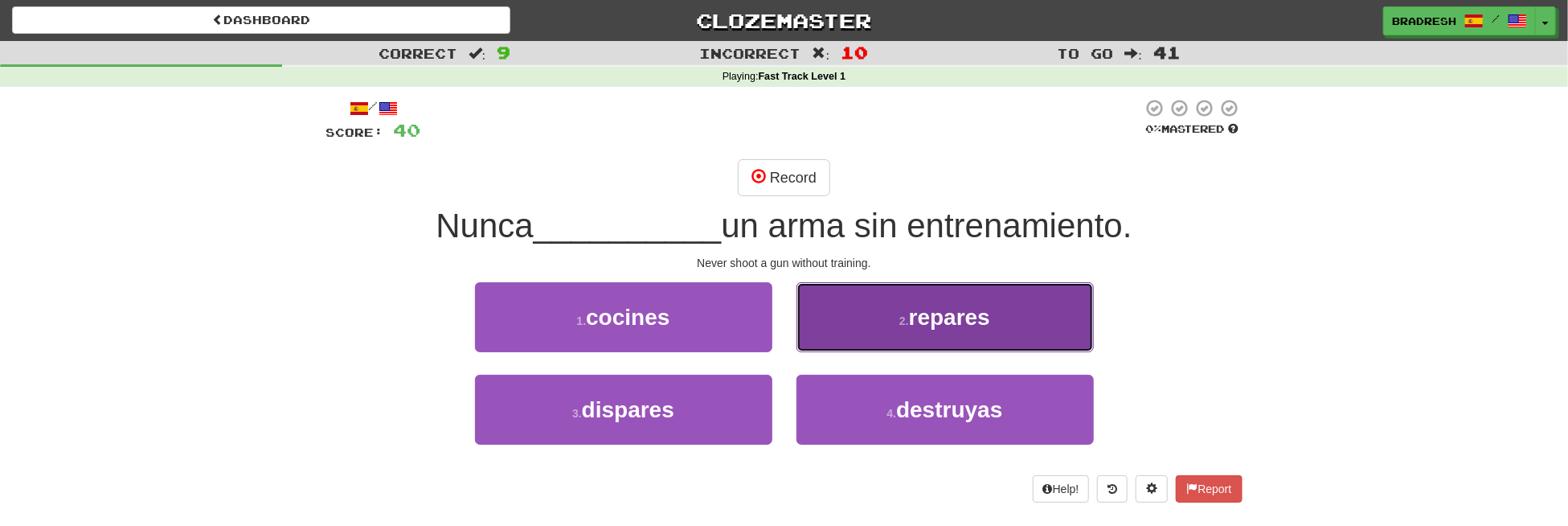
click at [835, 344] on button "2 . repares" at bounding box center [945, 318] width 297 height 70
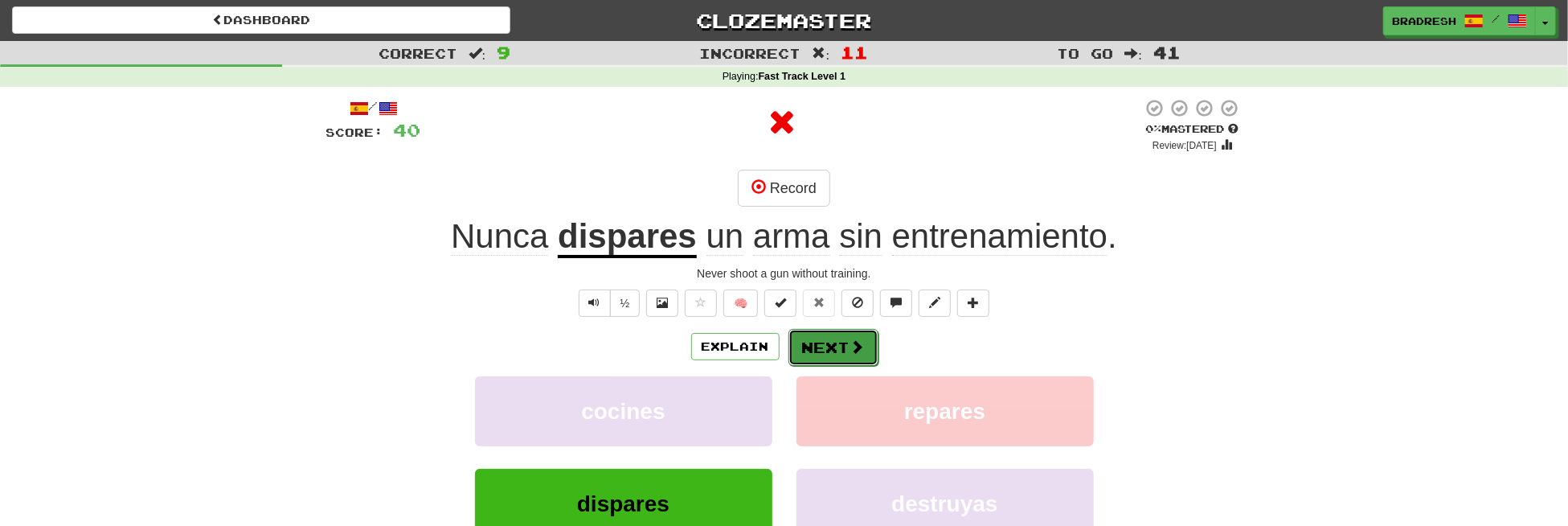
click at [834, 344] on button "Next" at bounding box center [833, 347] width 90 height 37
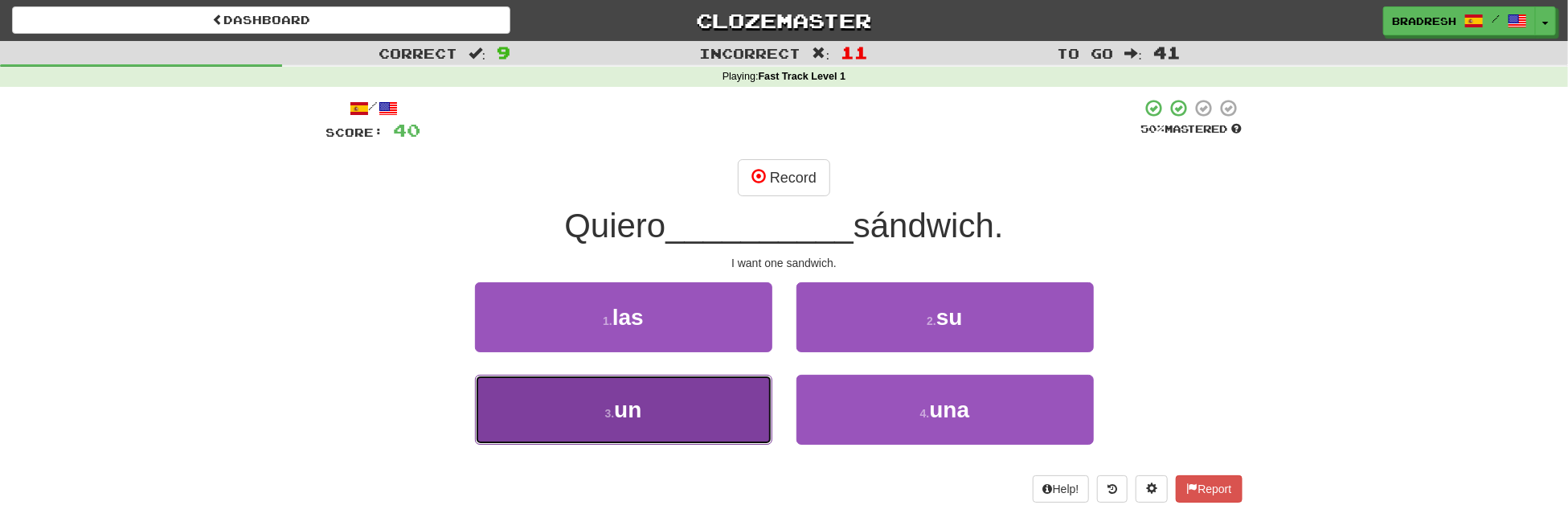
click at [645, 400] on button "3 . un" at bounding box center [623, 410] width 297 height 70
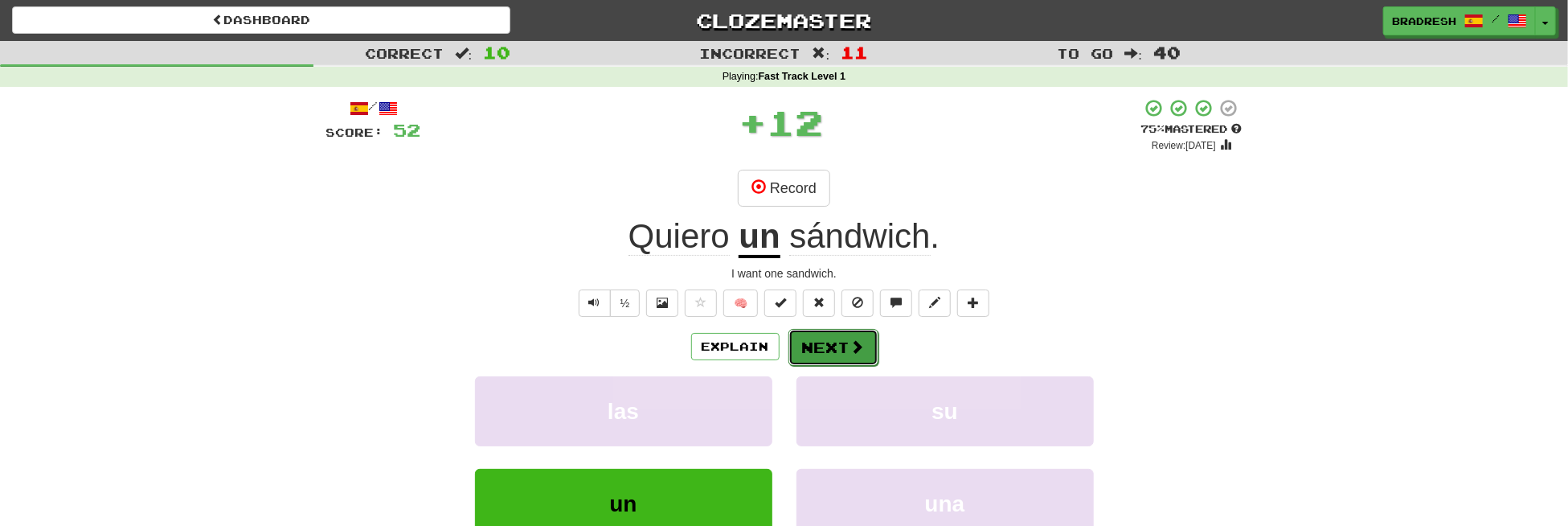
click at [817, 344] on button "Next" at bounding box center [833, 347] width 90 height 37
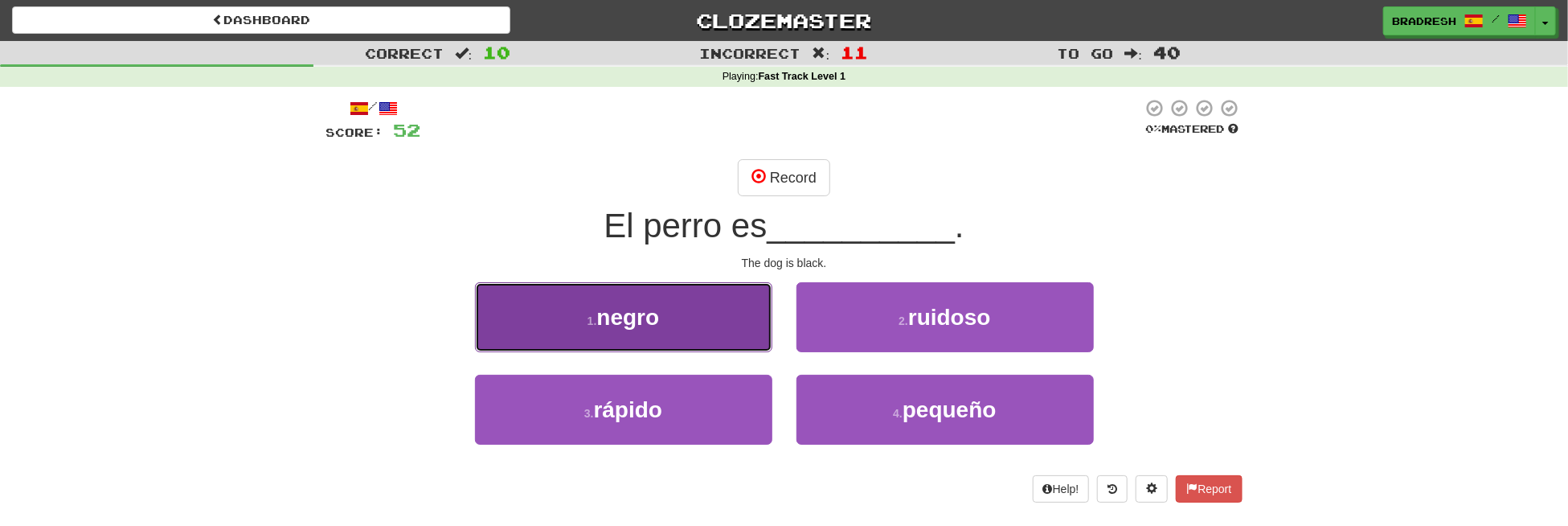
click at [657, 315] on span "negro" at bounding box center [628, 318] width 62 height 25
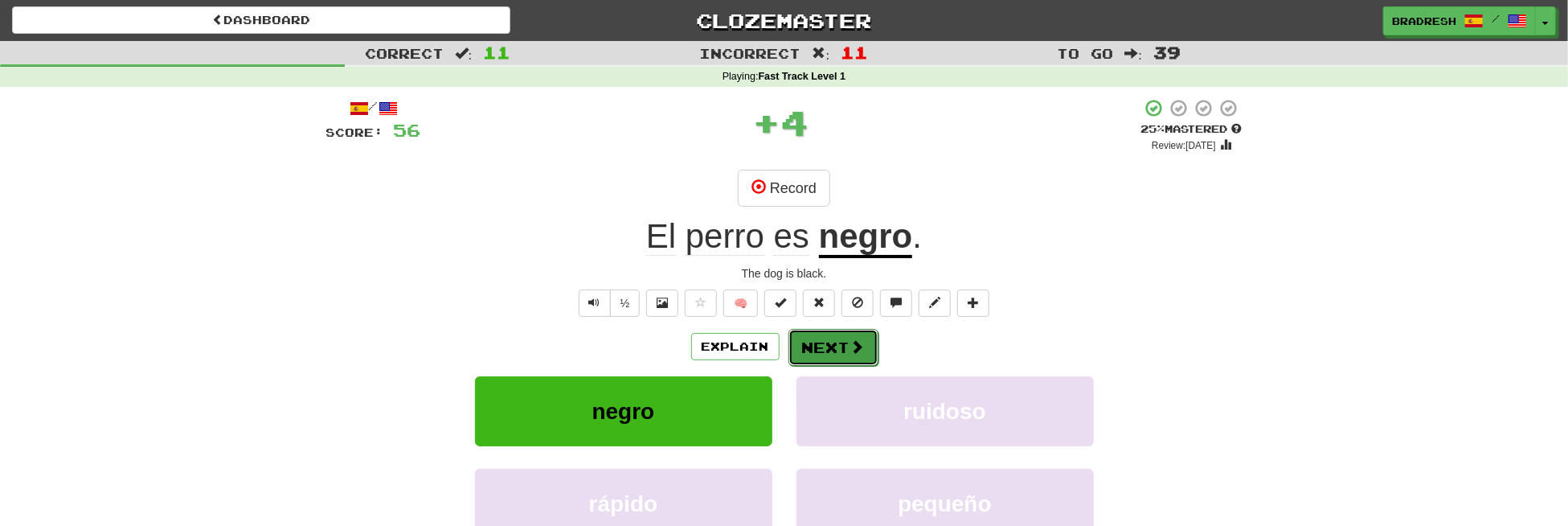
click at [824, 352] on button "Next" at bounding box center [833, 347] width 90 height 37
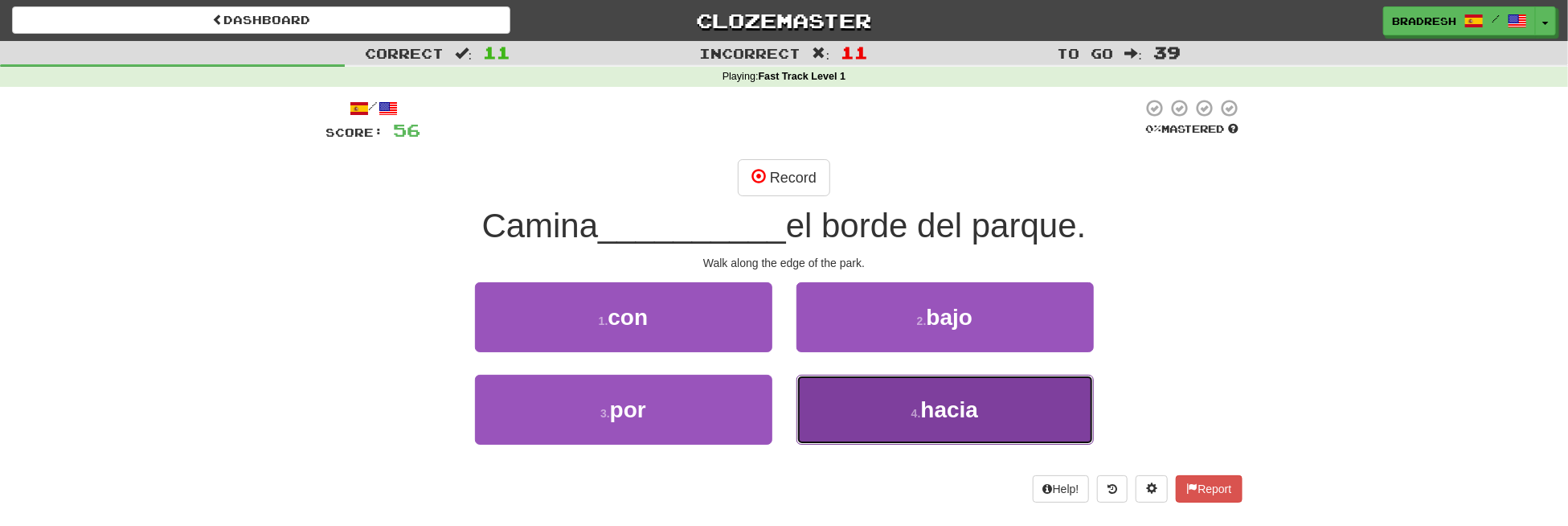
click at [821, 407] on button "4 . hacia" at bounding box center [945, 410] width 297 height 70
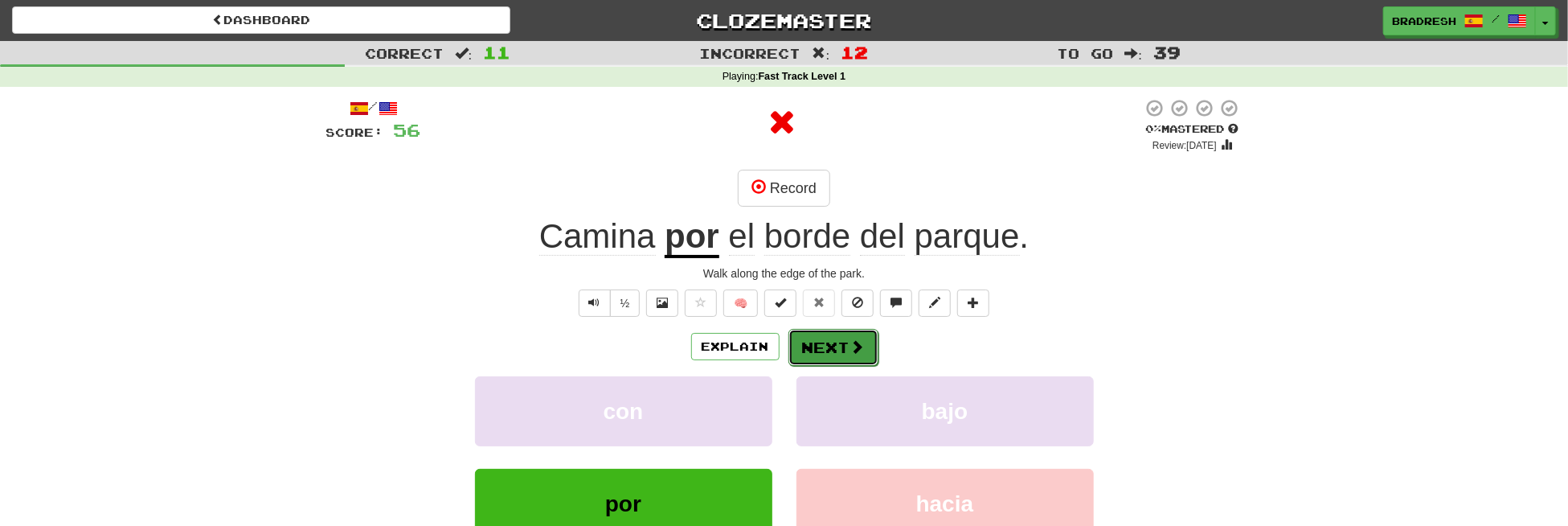
click at [817, 338] on button "Next" at bounding box center [833, 347] width 90 height 37
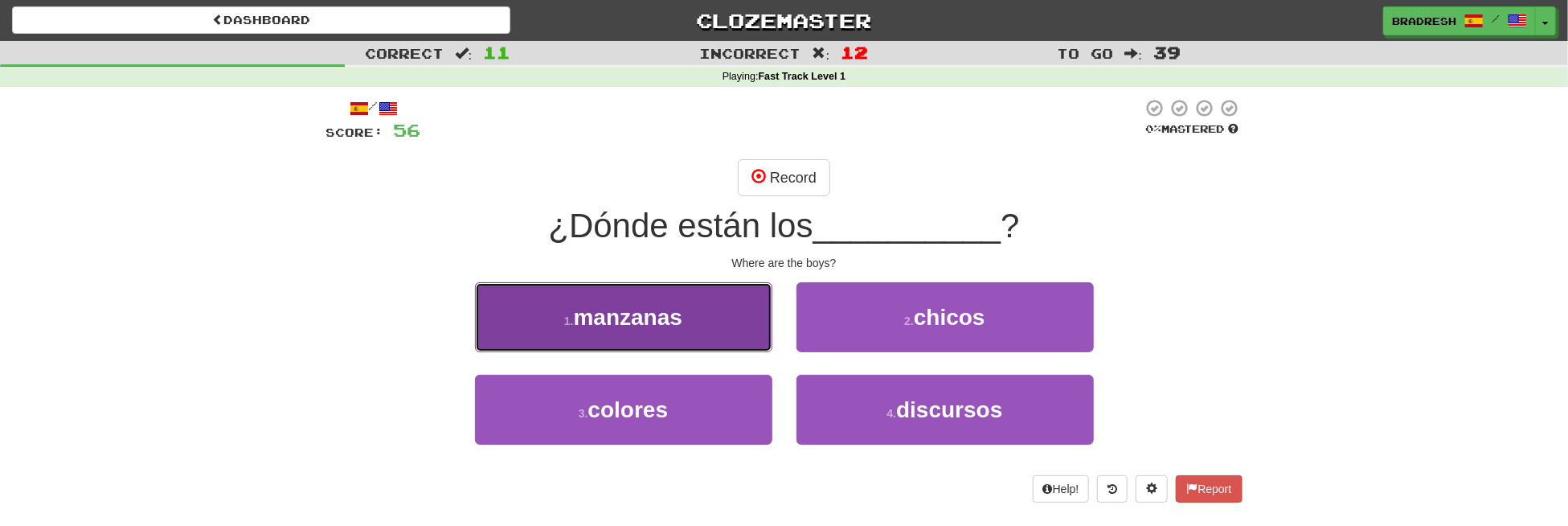
click at [672, 303] on button "1 . [GEOGRAPHIC_DATA]" at bounding box center [623, 318] width 297 height 70
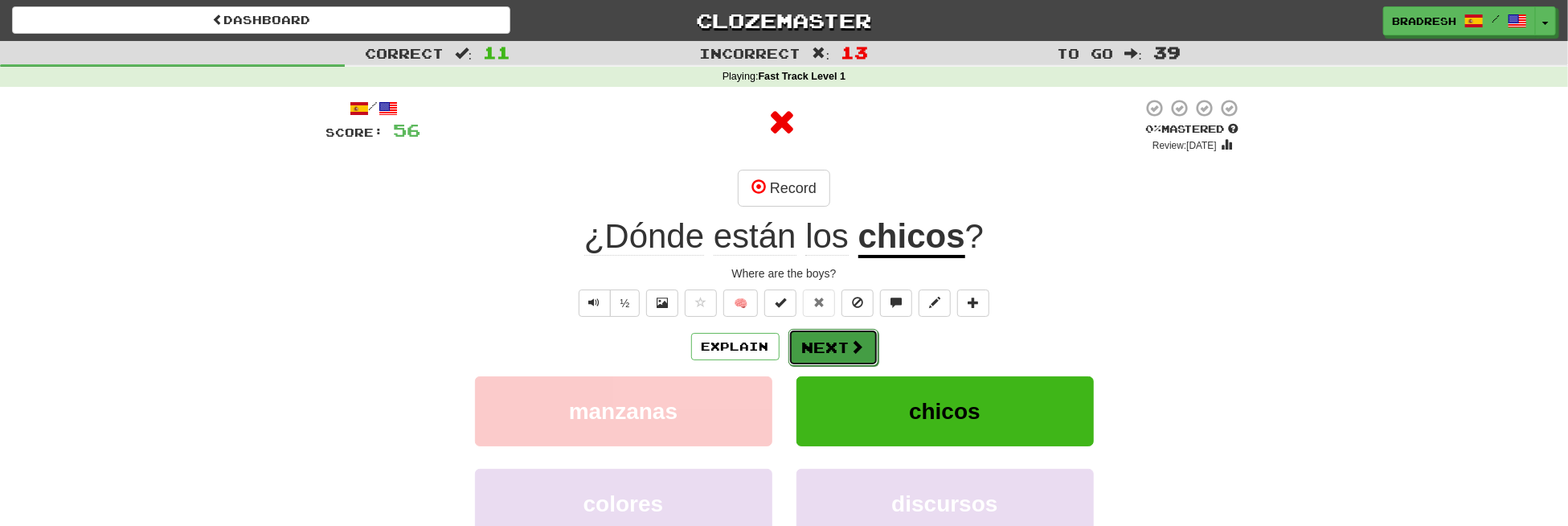
click at [840, 347] on button "Next" at bounding box center [833, 347] width 90 height 37
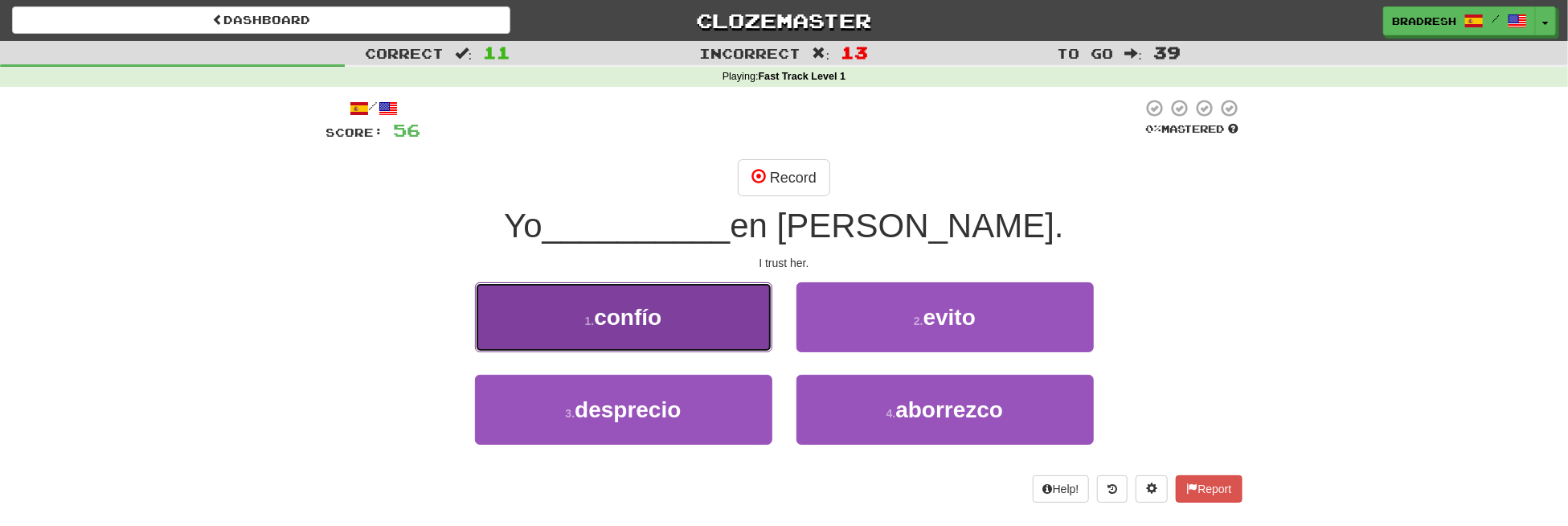
click at [642, 315] on span "confío" at bounding box center [628, 318] width 68 height 25
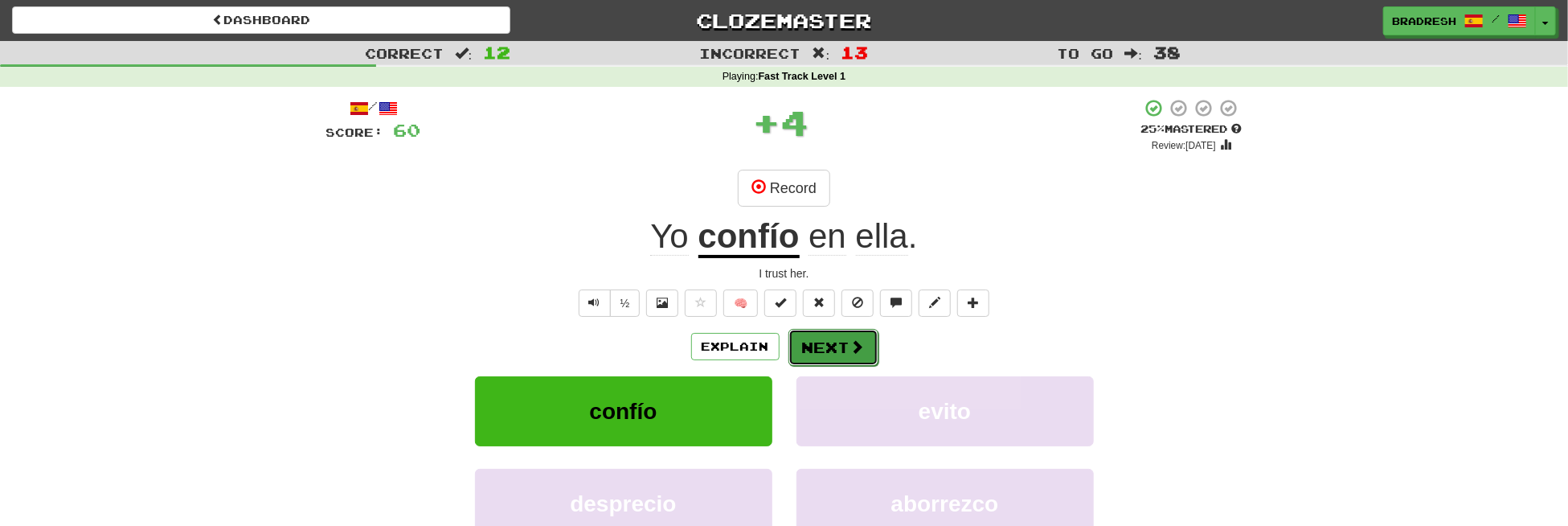
click at [824, 354] on button "Next" at bounding box center [833, 347] width 90 height 37
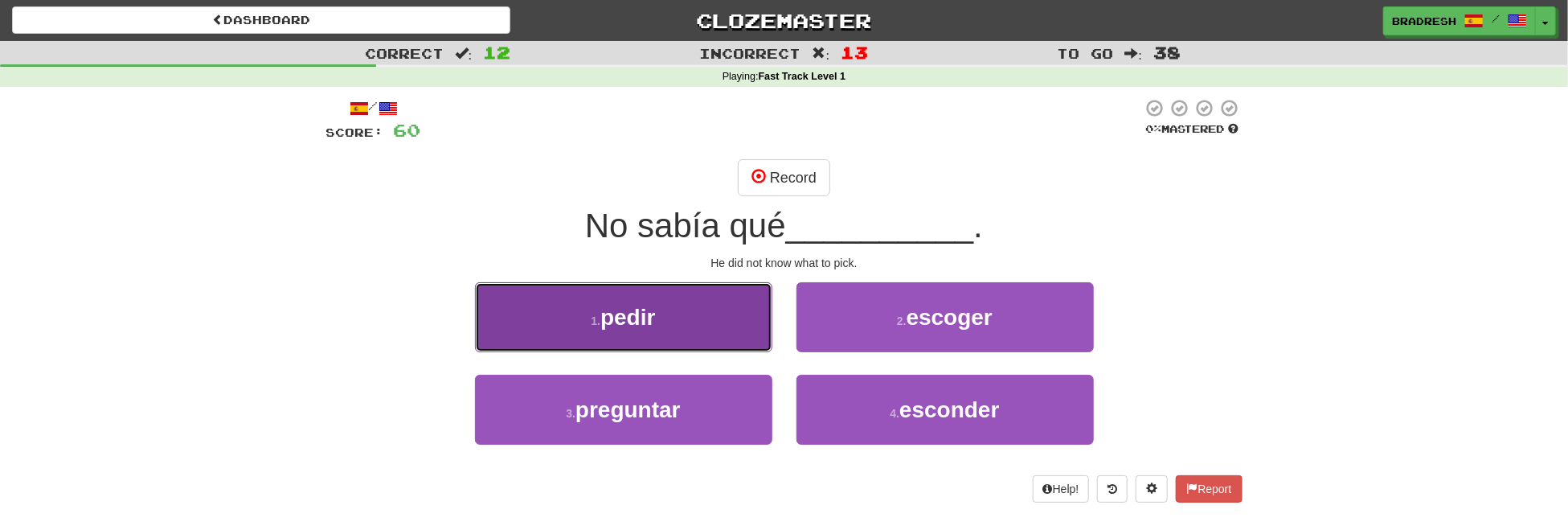
click at [657, 325] on button "1 . pedir" at bounding box center [623, 318] width 297 height 70
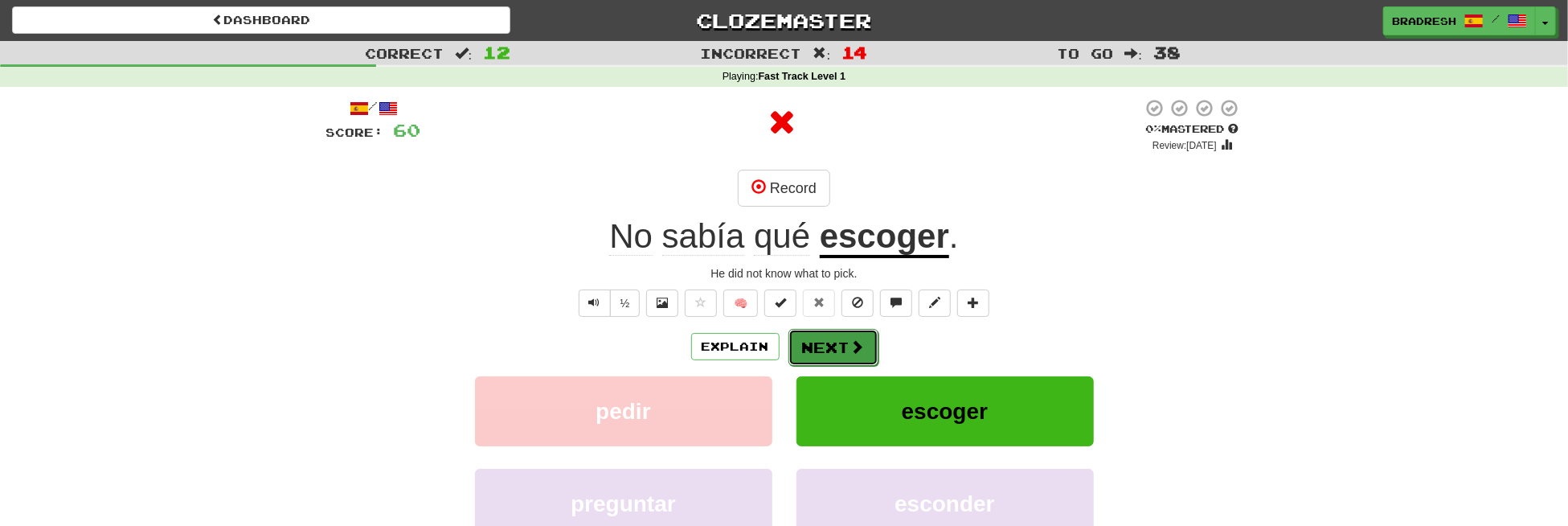
click at [829, 346] on button "Next" at bounding box center [833, 347] width 90 height 37
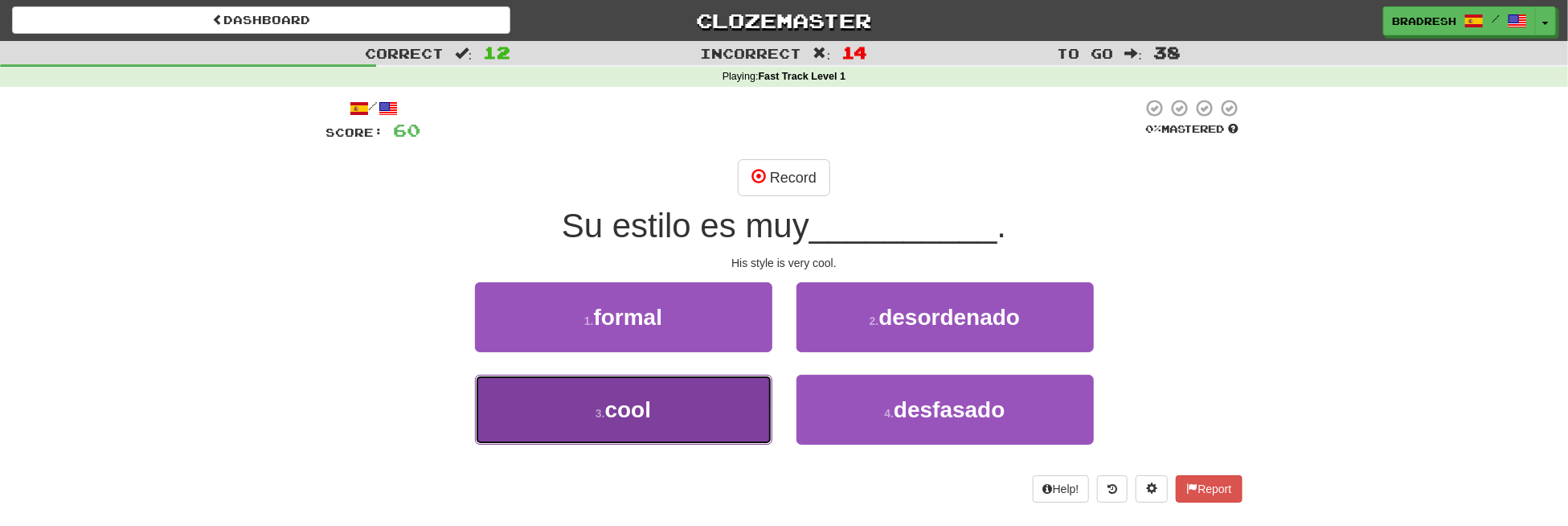
click at [692, 400] on button "3 . cool" at bounding box center [623, 410] width 297 height 70
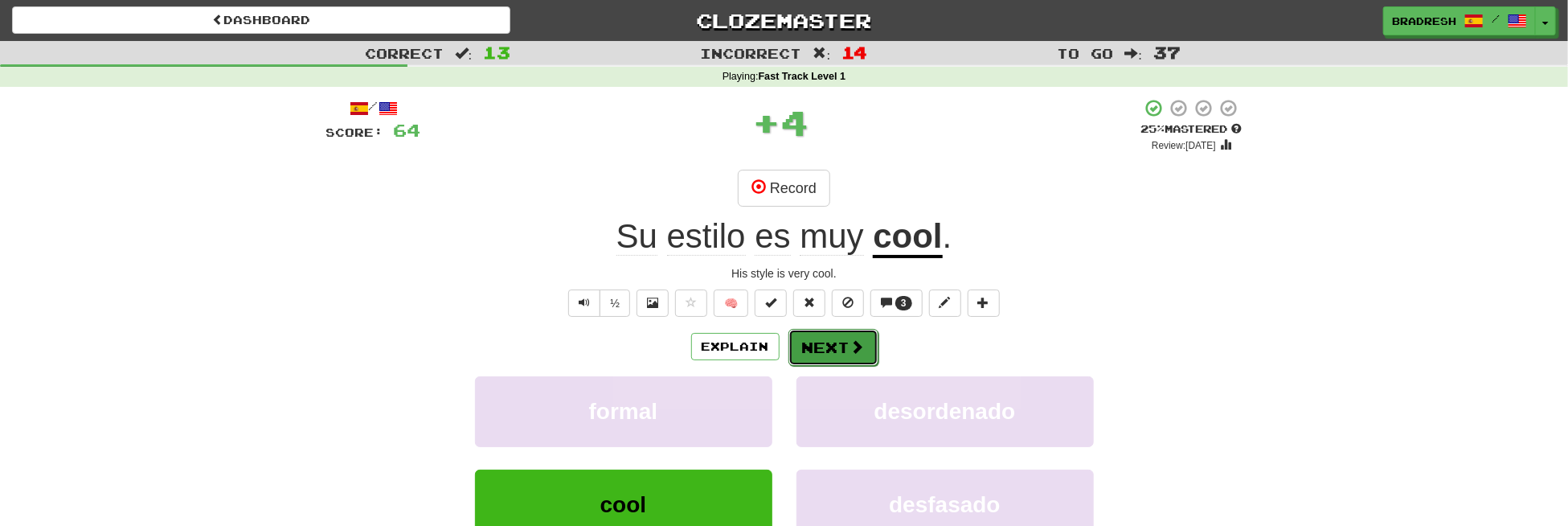
click at [811, 344] on button "Next" at bounding box center [833, 347] width 90 height 37
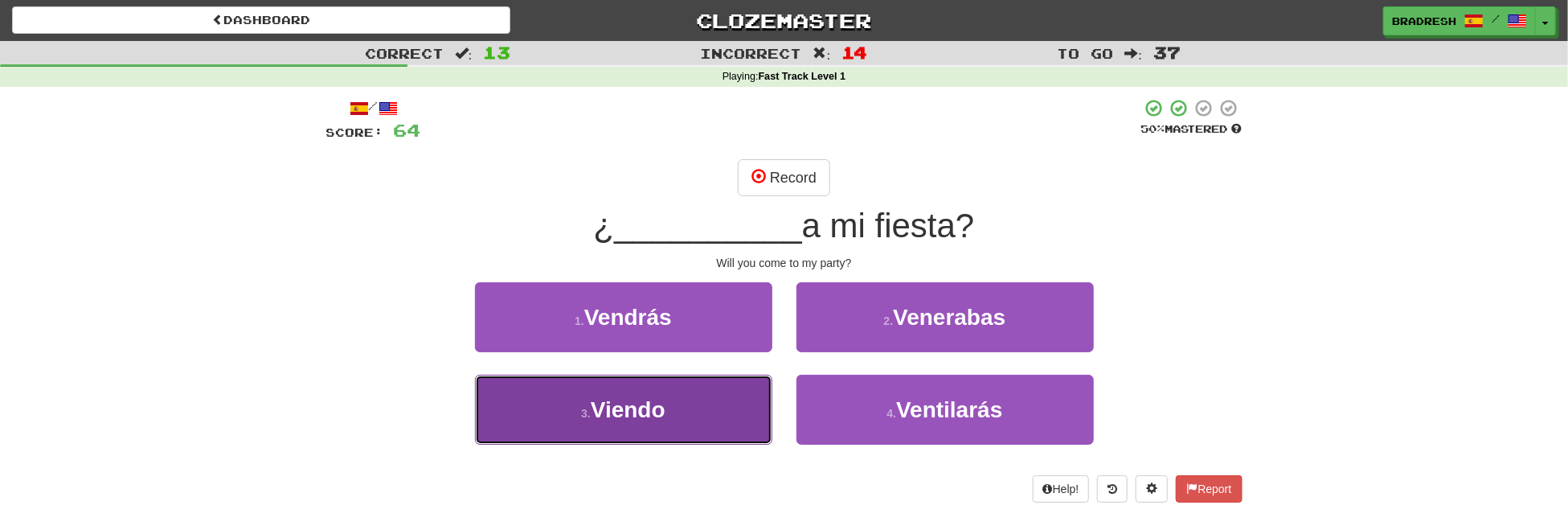
click at [700, 413] on button "3 . Viendo" at bounding box center [623, 410] width 297 height 70
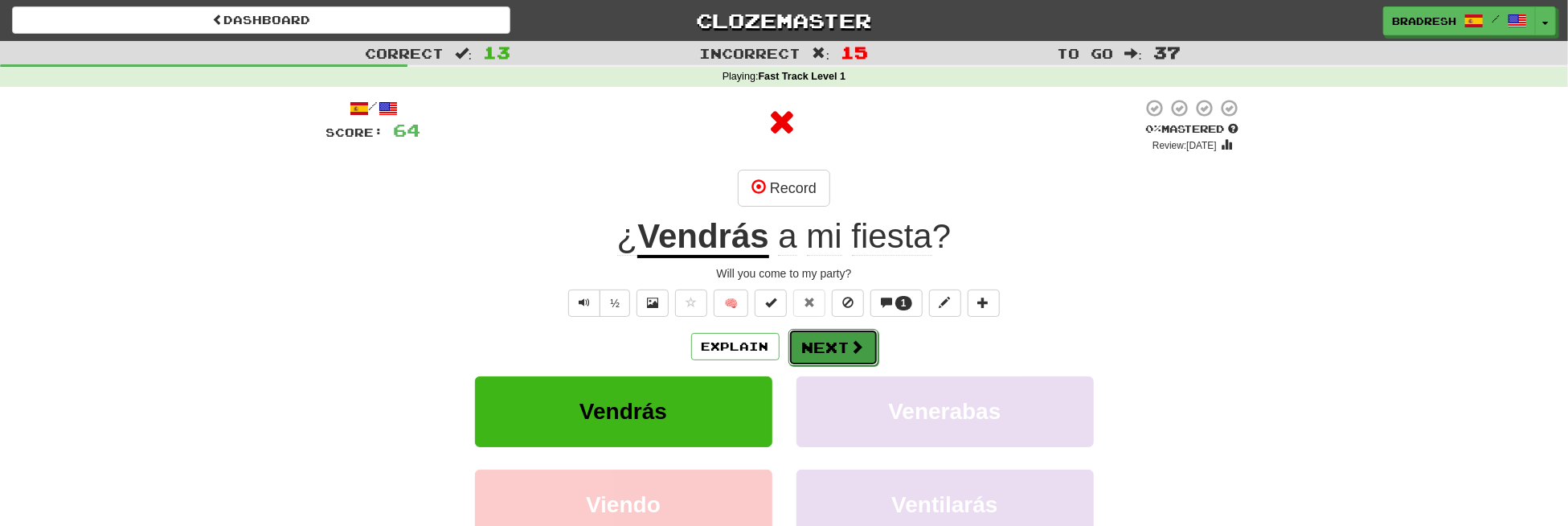
click at [815, 338] on button "Next" at bounding box center [833, 347] width 90 height 37
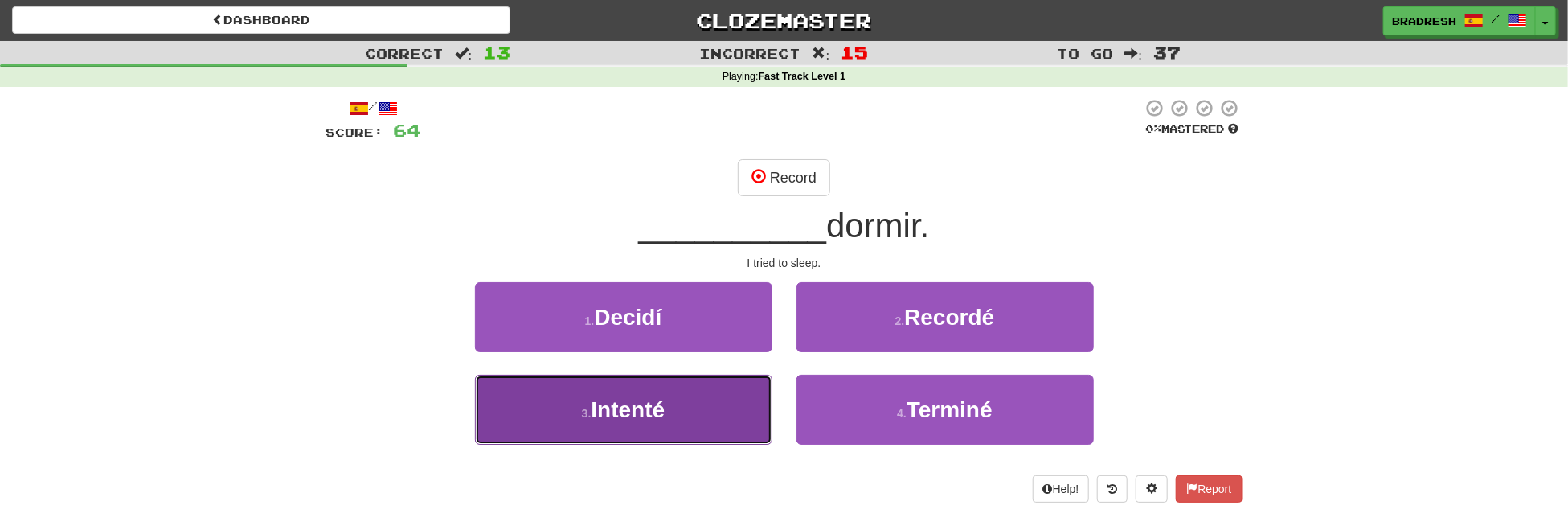
click at [704, 401] on button "3 . Intenté" at bounding box center [623, 410] width 297 height 70
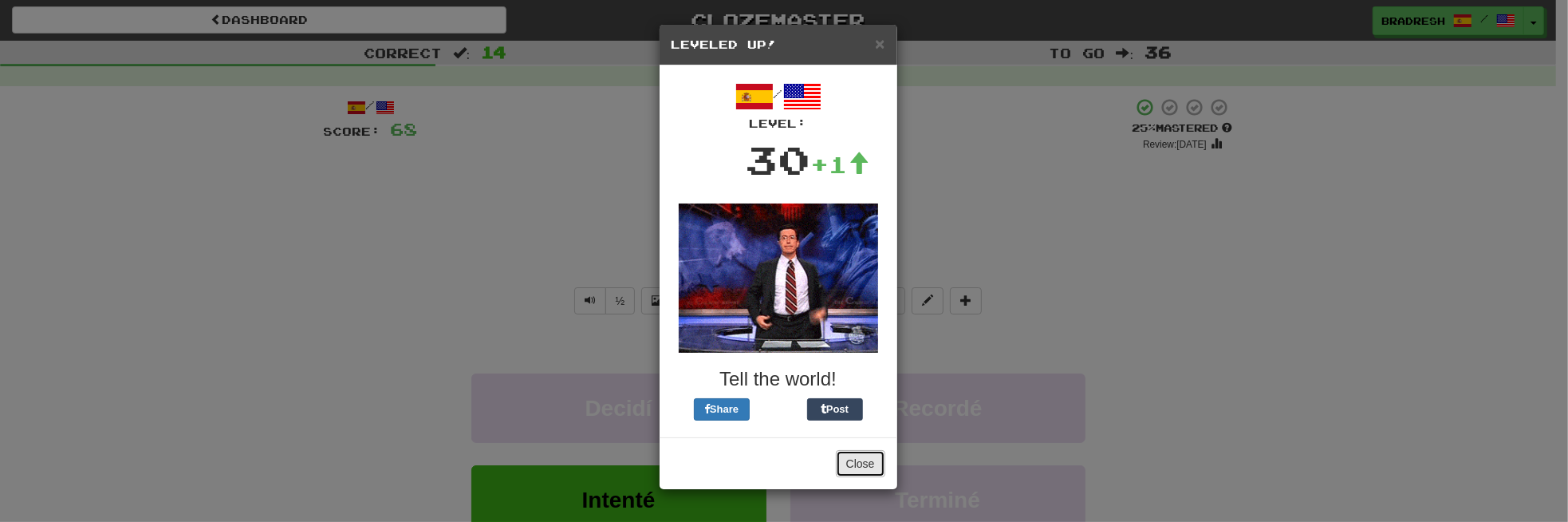
click at [857, 463] on button "Close" at bounding box center [860, 464] width 50 height 27
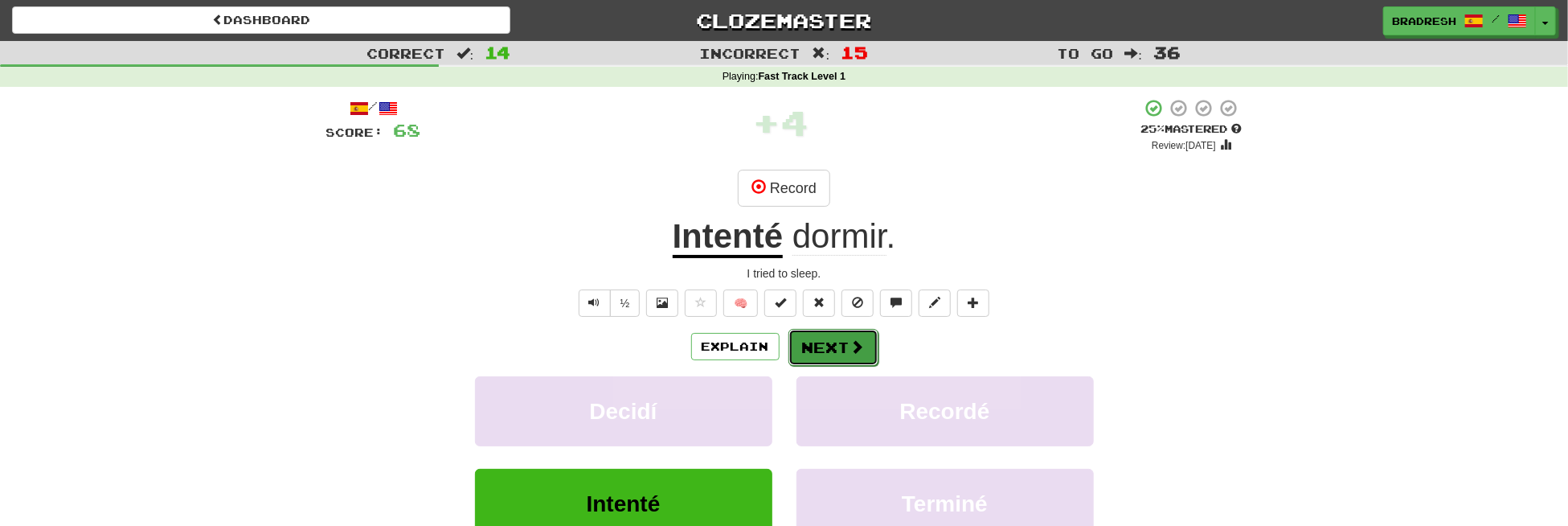
click at [833, 352] on button "Next" at bounding box center [833, 347] width 90 height 37
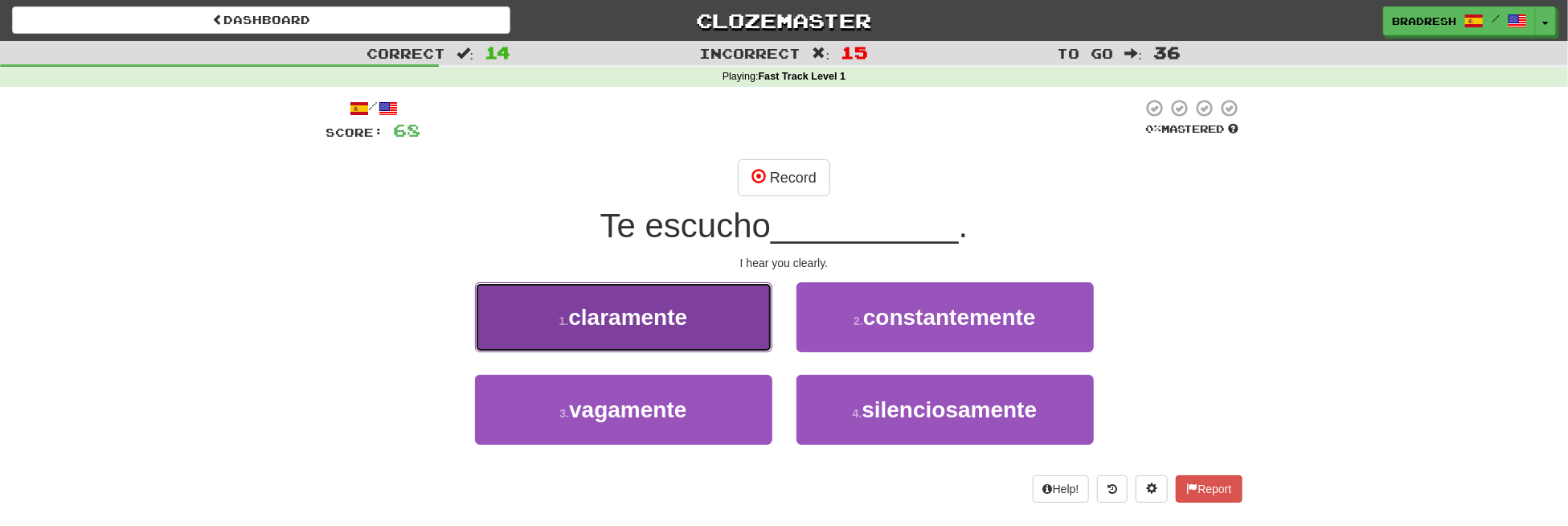
click at [658, 322] on span "claramente" at bounding box center [628, 318] width 119 height 25
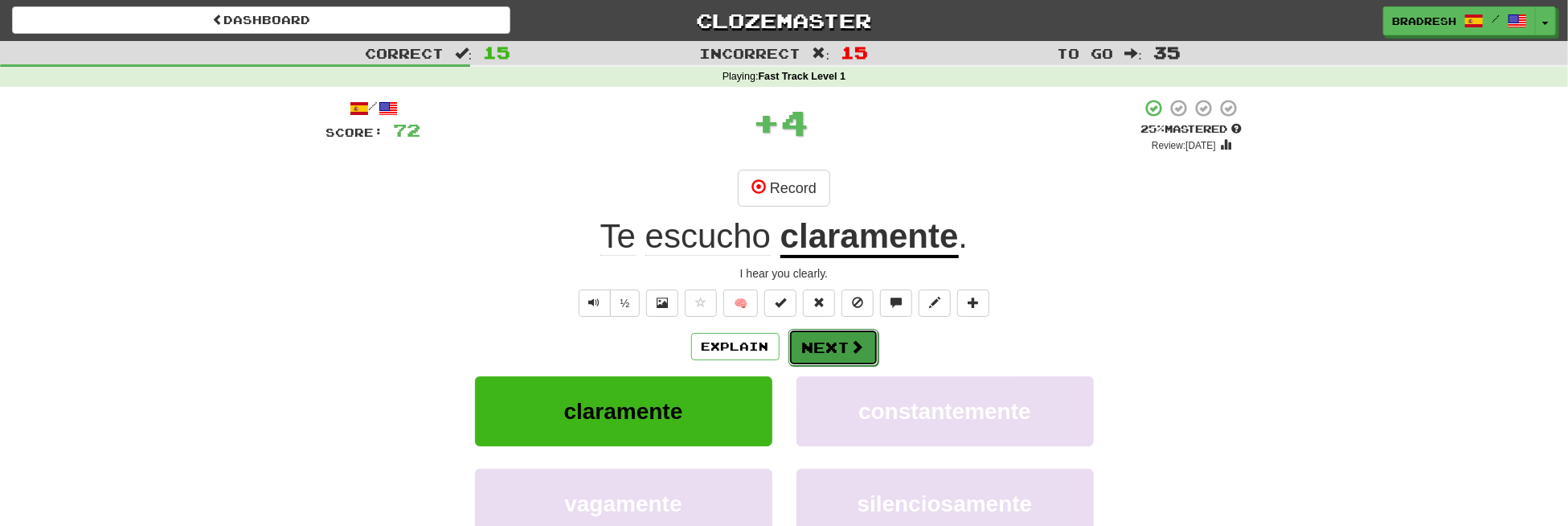
click at [840, 346] on button "Next" at bounding box center [833, 347] width 90 height 37
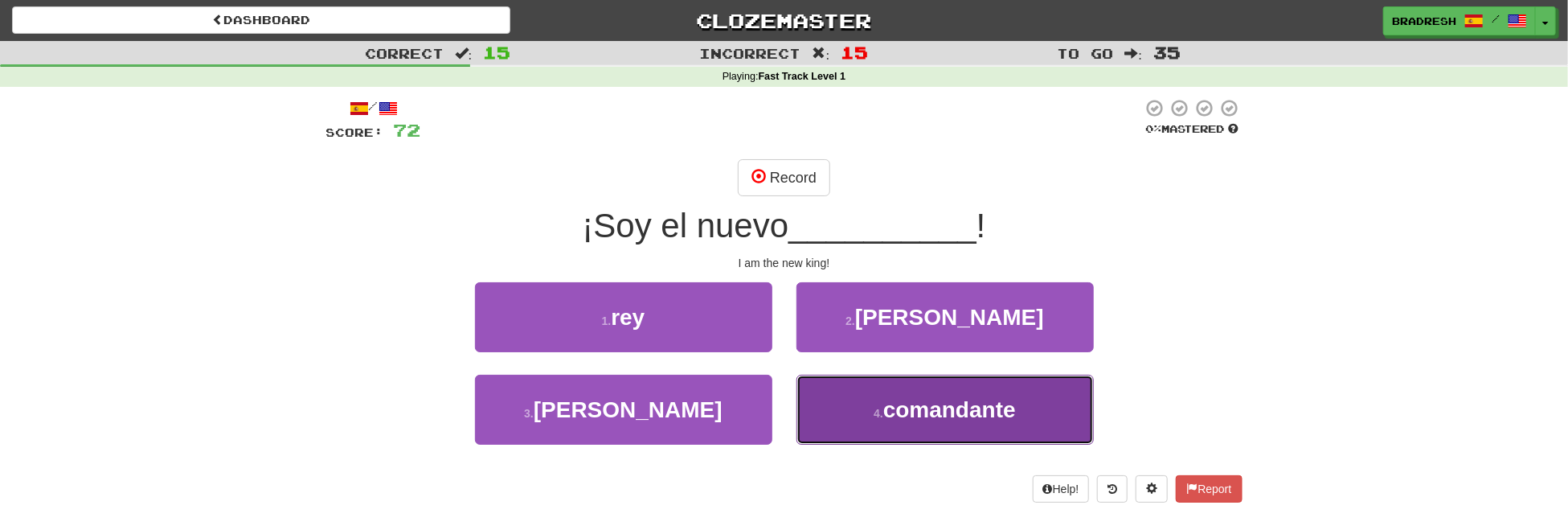
click at [871, 418] on button "4 . comandante" at bounding box center [945, 410] width 297 height 70
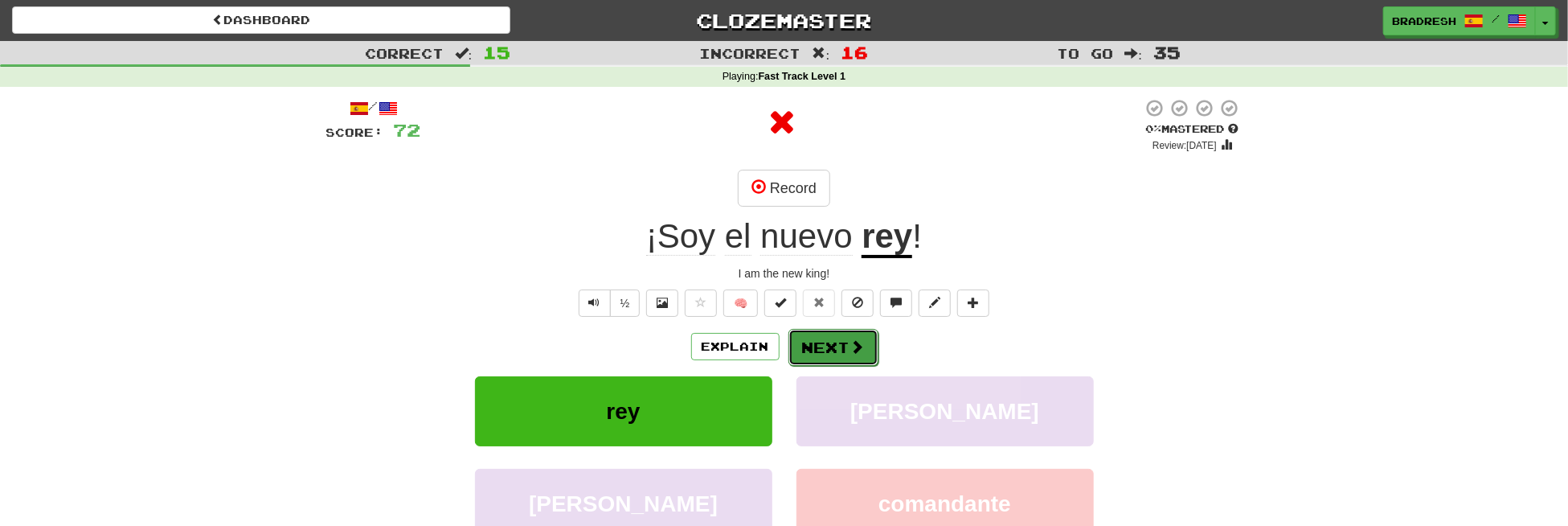
click at [821, 340] on button "Next" at bounding box center [833, 347] width 90 height 37
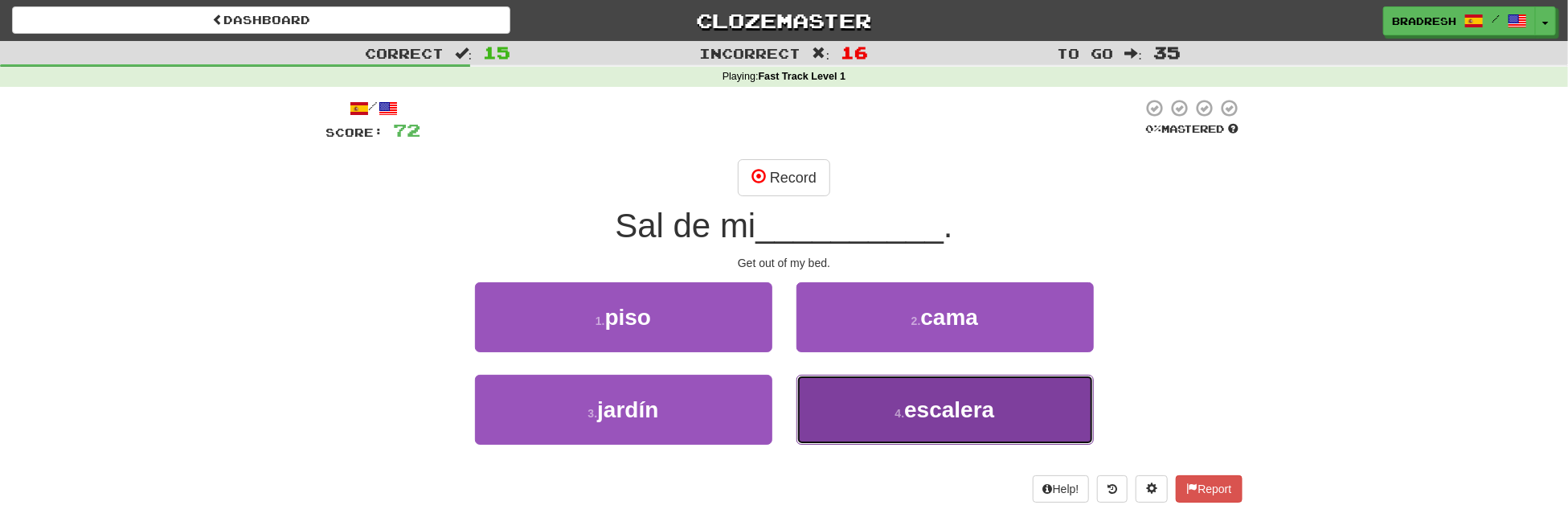
click at [886, 406] on button "4 . [PERSON_NAME]" at bounding box center [945, 410] width 297 height 70
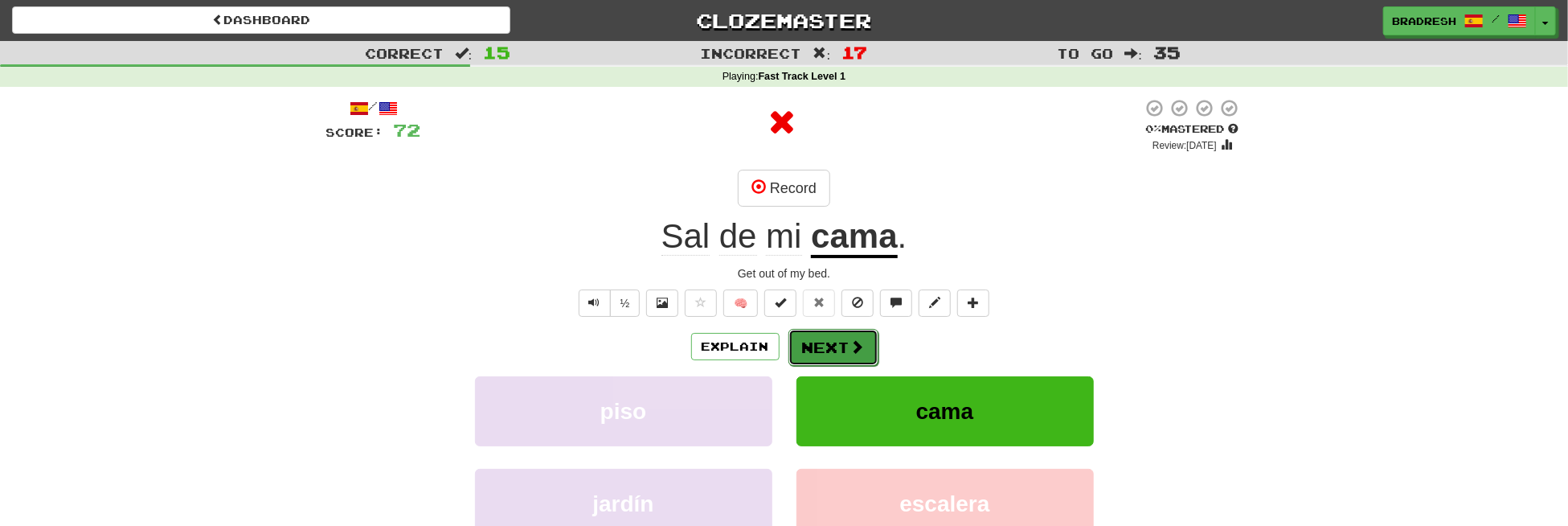
click at [843, 344] on button "Next" at bounding box center [833, 347] width 90 height 37
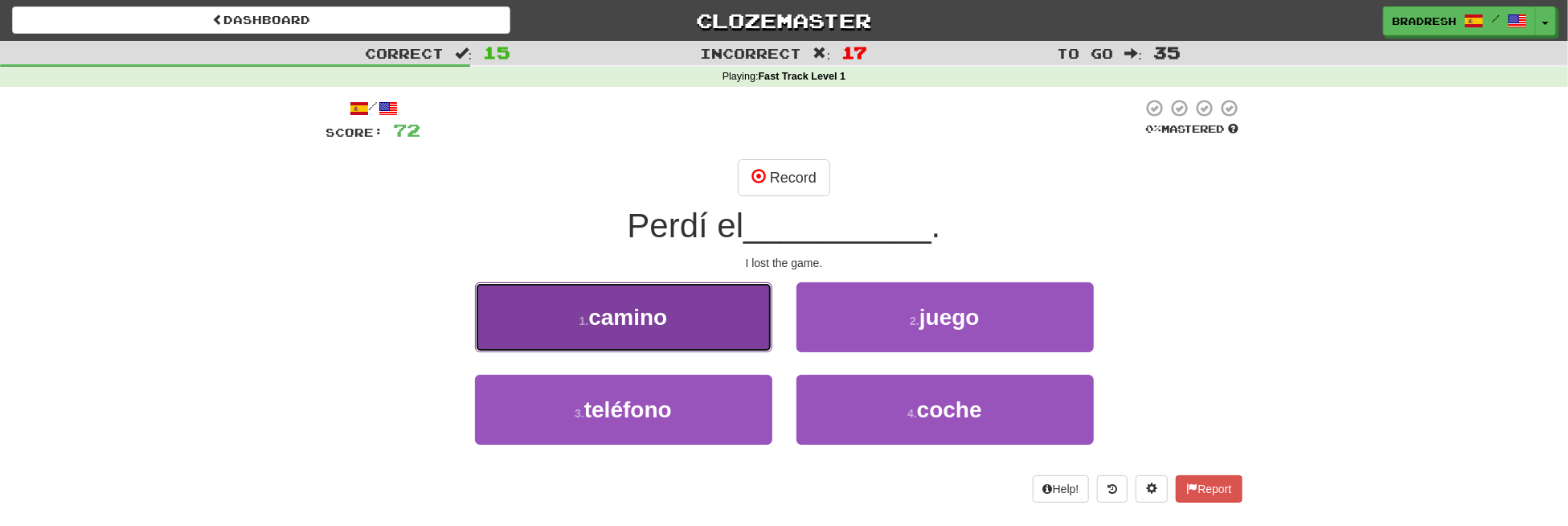
click at [686, 306] on button "1 . camino" at bounding box center [623, 318] width 297 height 70
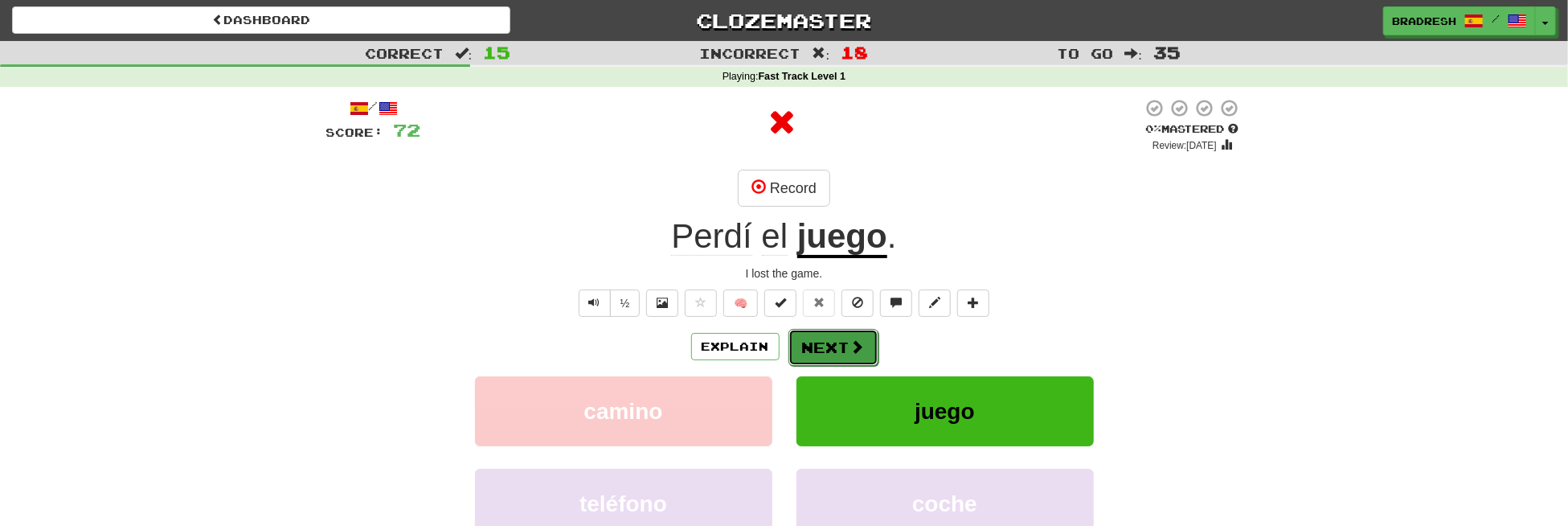
click at [849, 335] on button "Next" at bounding box center [833, 347] width 90 height 37
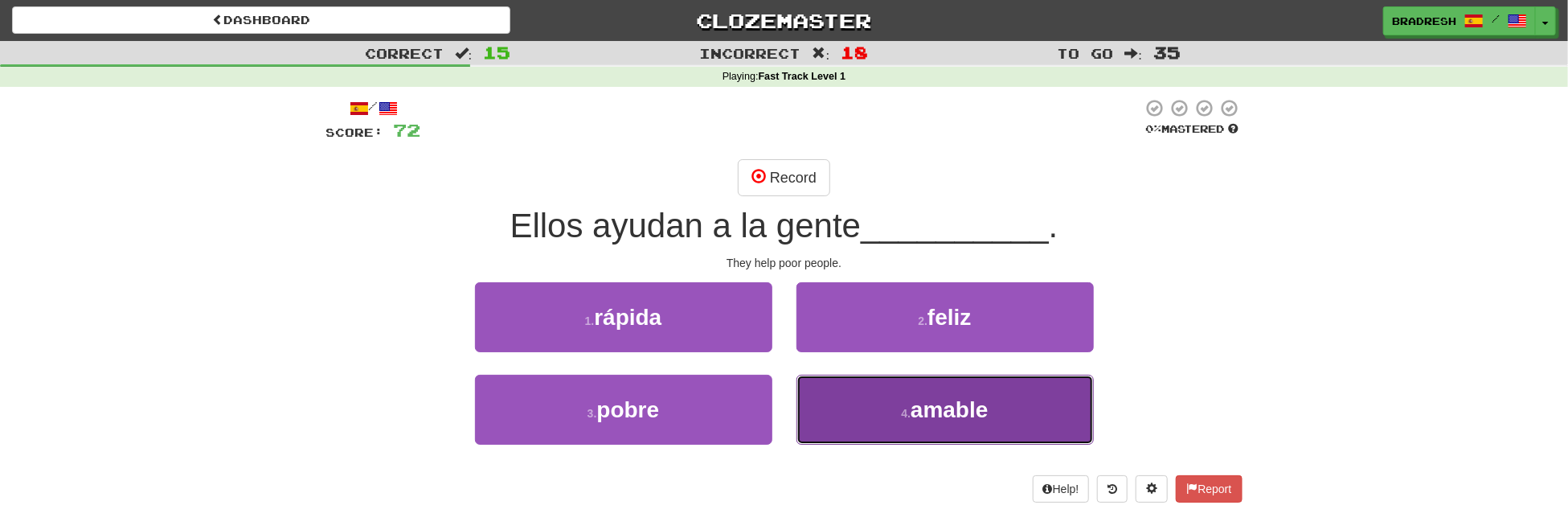
click at [901, 414] on small "4 ." at bounding box center [905, 413] width 10 height 13
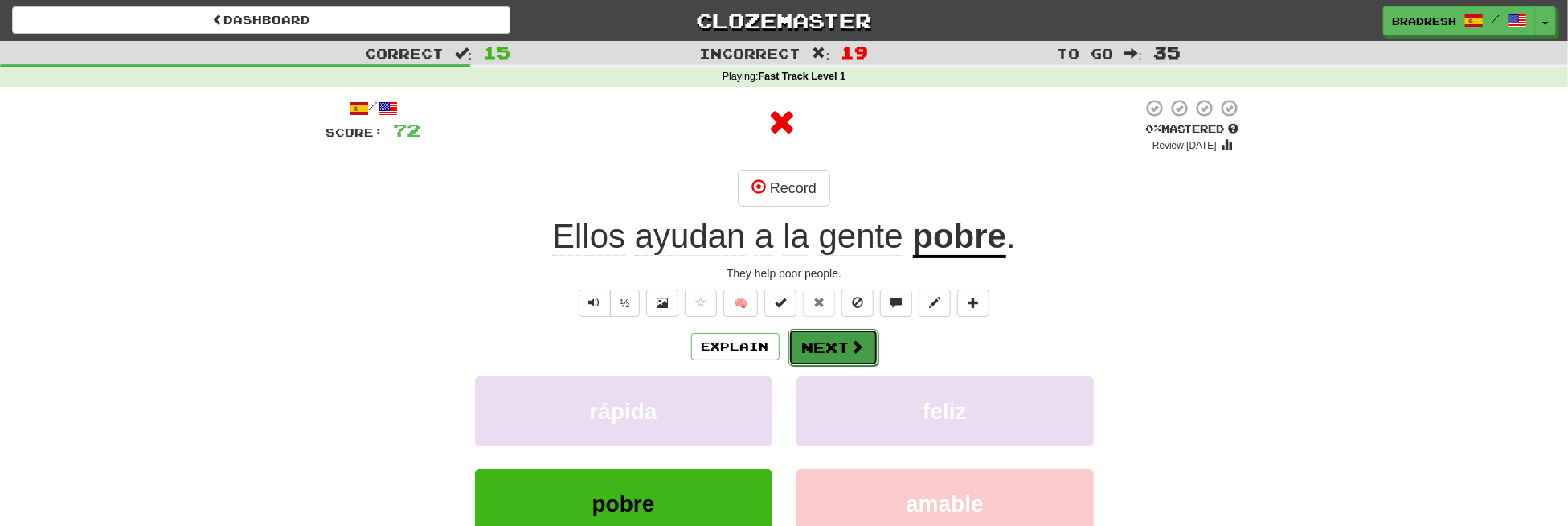
click at [843, 331] on button "Next" at bounding box center [833, 347] width 90 height 37
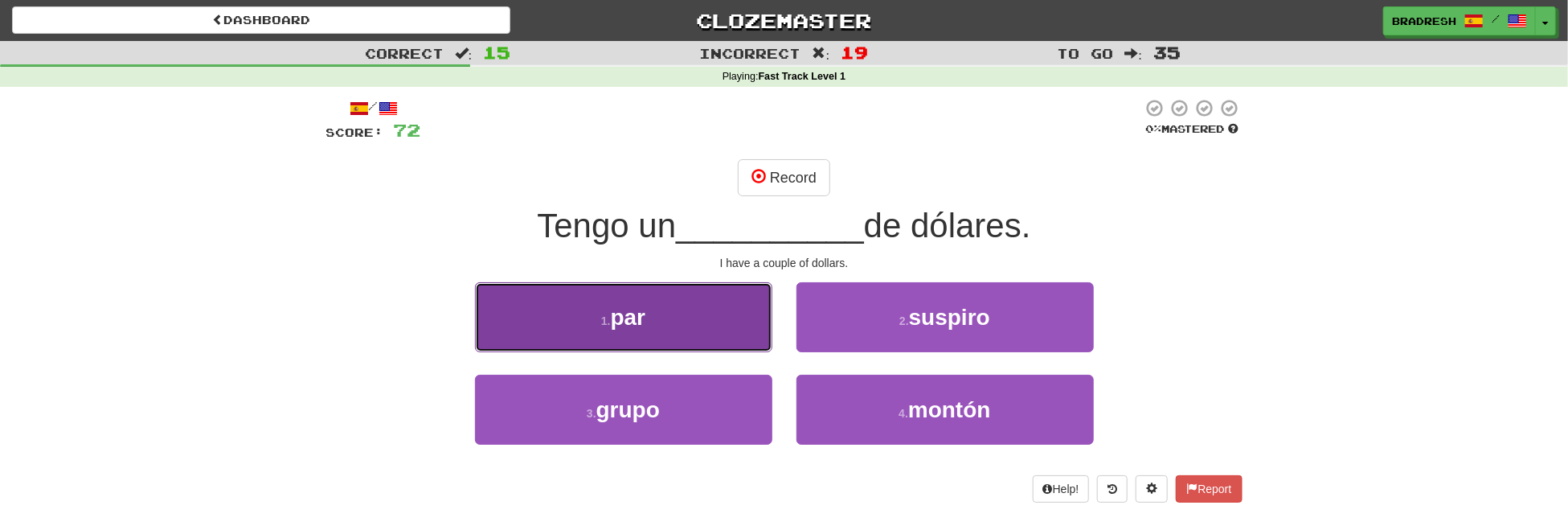
click at [724, 341] on button "1 . par" at bounding box center [623, 318] width 297 height 70
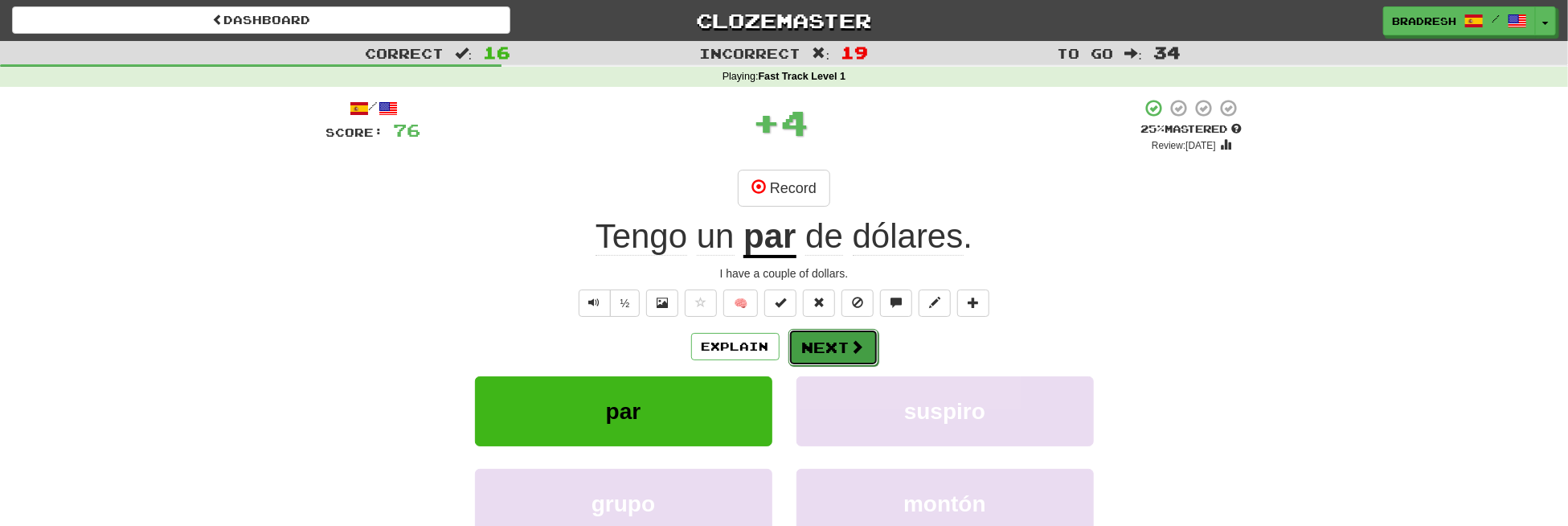
click at [831, 345] on button "Next" at bounding box center [833, 347] width 90 height 37
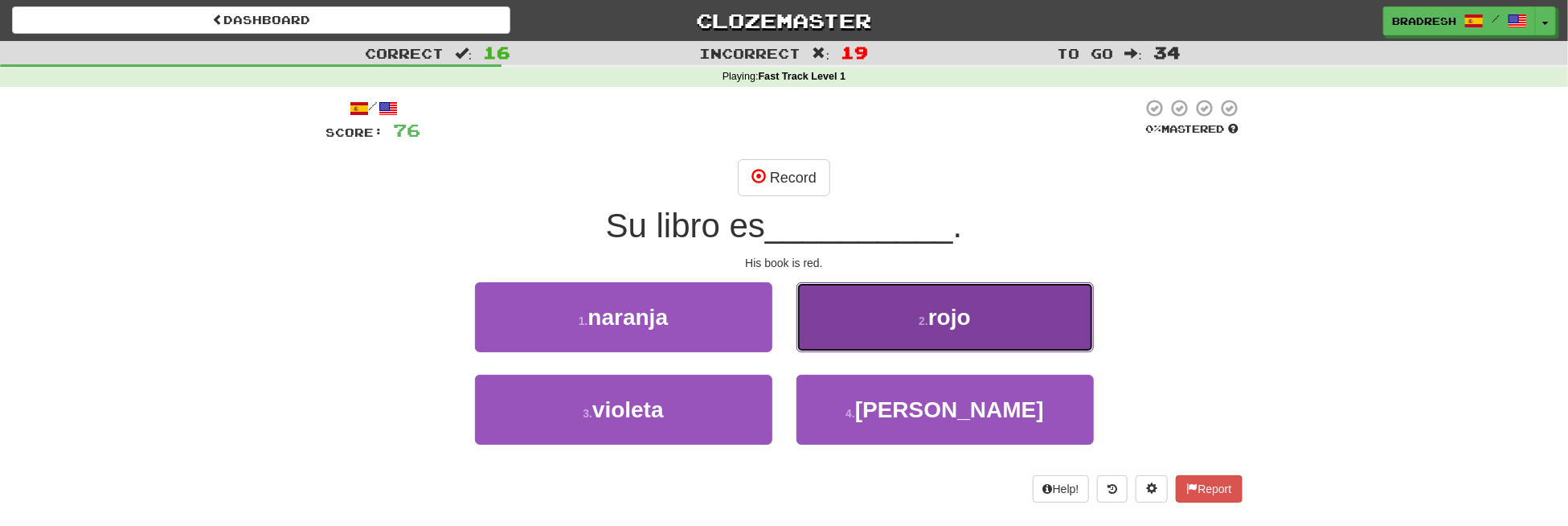
click at [862, 325] on button "2 . rojo" at bounding box center [945, 318] width 297 height 70
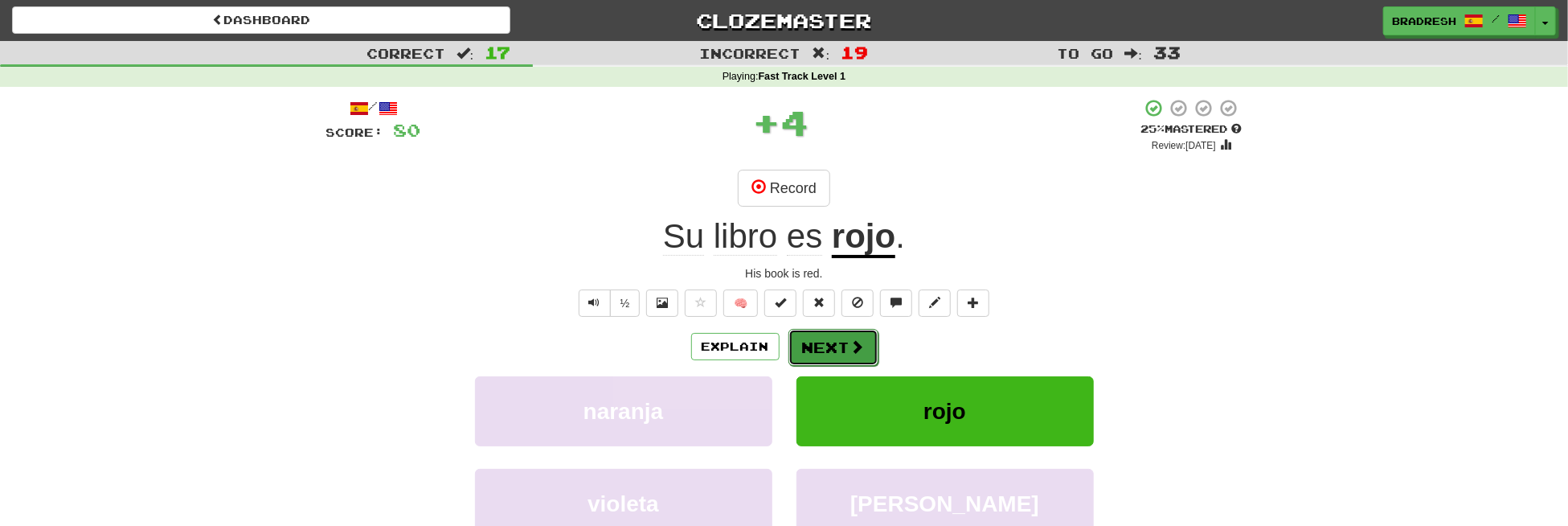
click at [846, 339] on button "Next" at bounding box center [833, 347] width 90 height 37
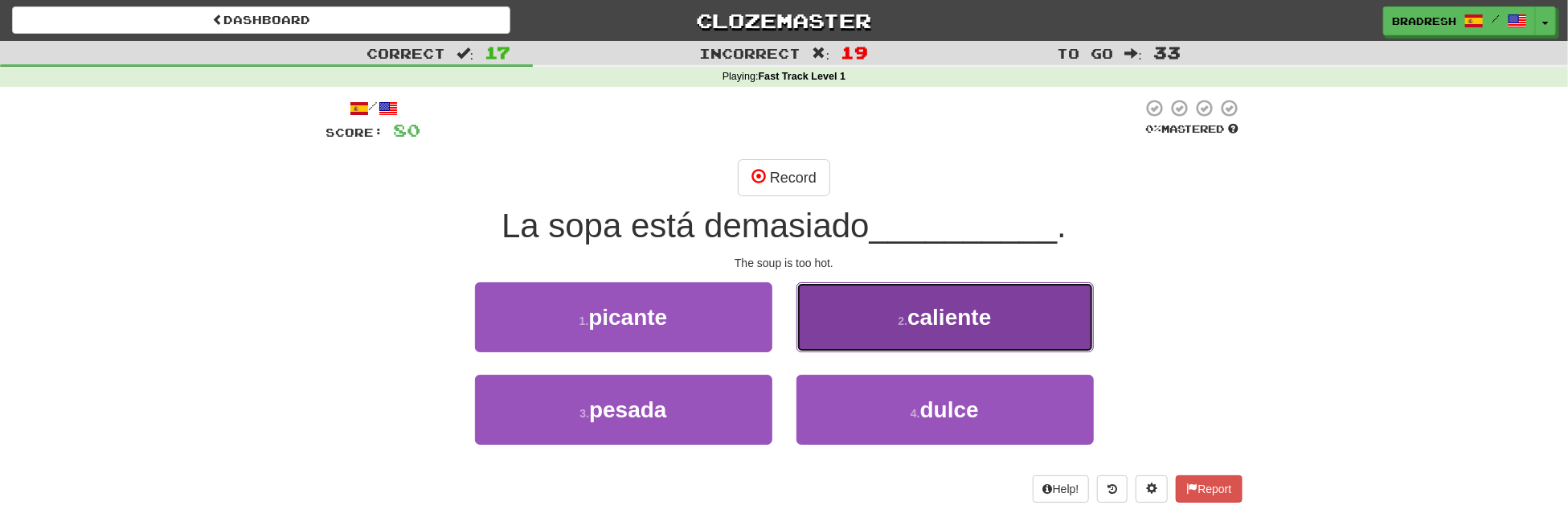
click at [846, 303] on button "2 . caliente" at bounding box center [945, 318] width 297 height 70
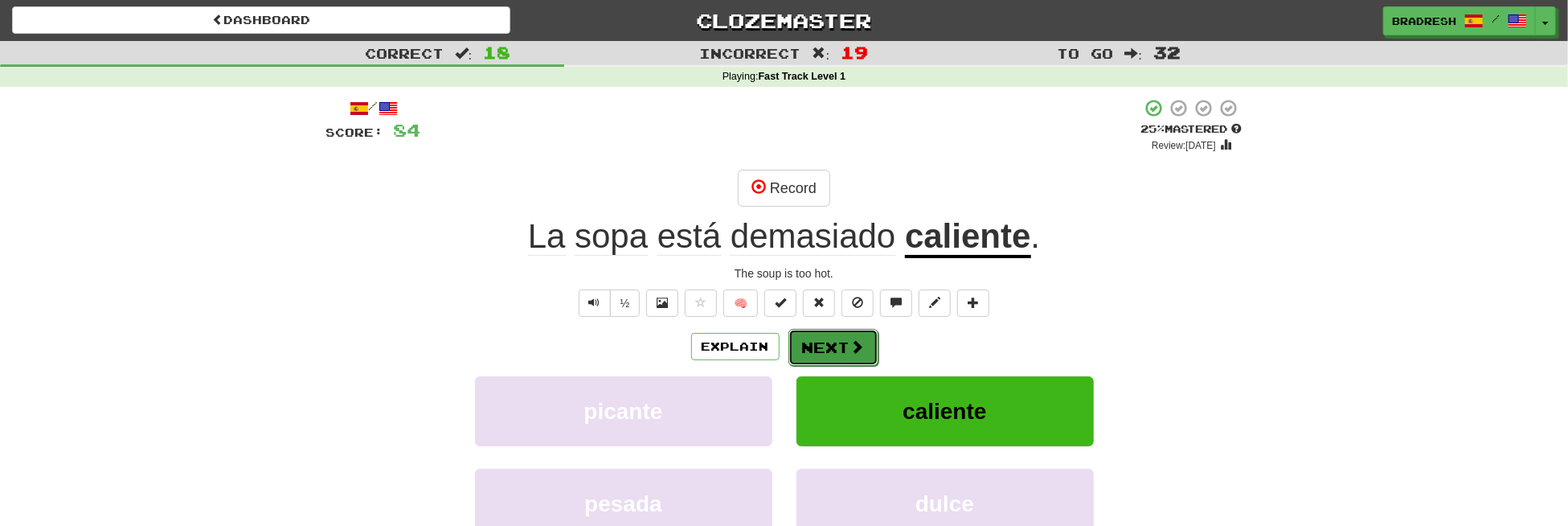
click at [828, 340] on button "Next" at bounding box center [833, 347] width 90 height 37
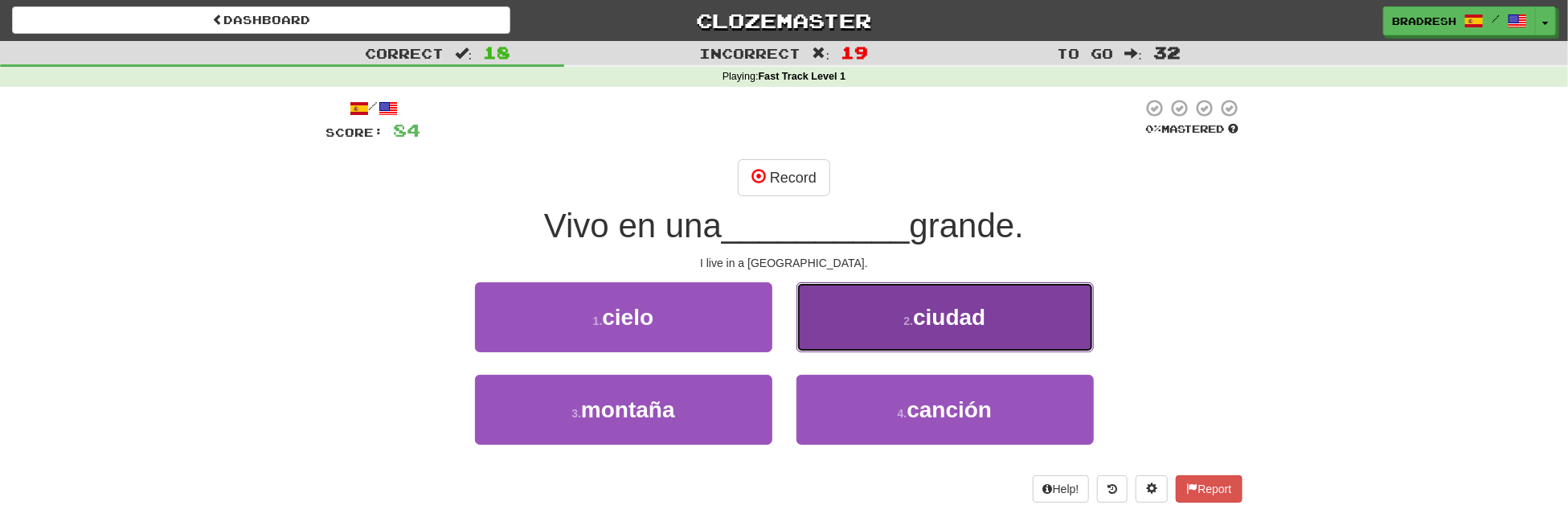
click at [985, 337] on button "2 . ciudad" at bounding box center [945, 318] width 297 height 70
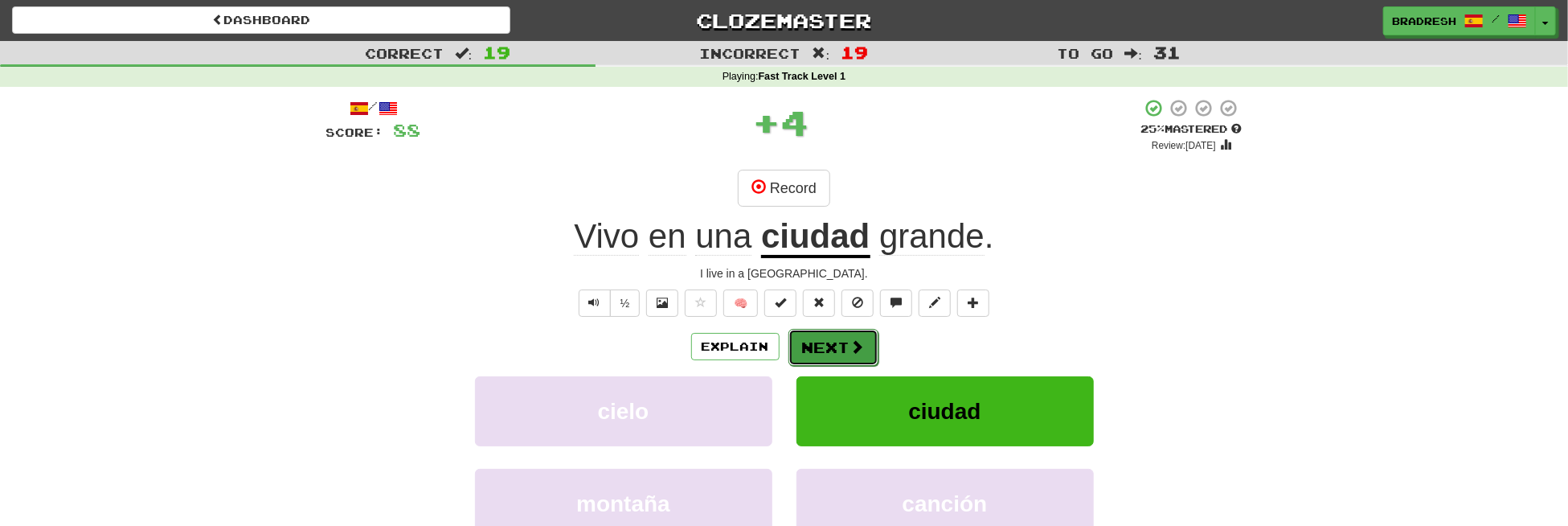
click at [859, 355] on button "Next" at bounding box center [833, 347] width 90 height 37
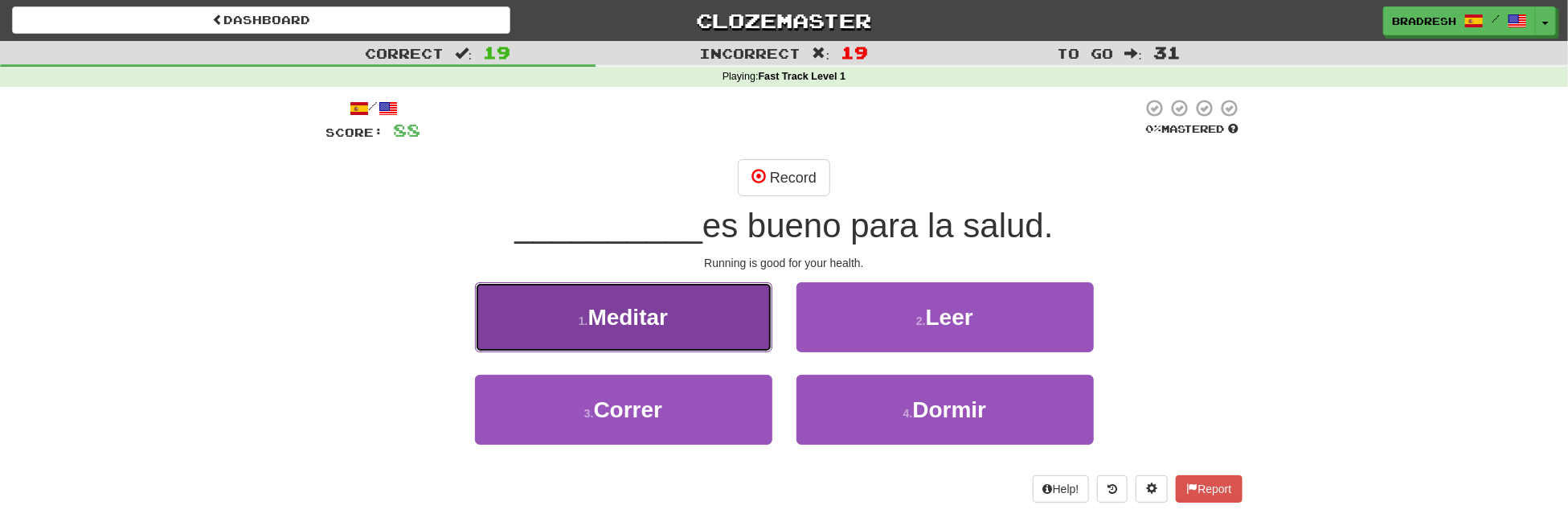
click at [690, 322] on button "1 . Meditar" at bounding box center [623, 318] width 297 height 70
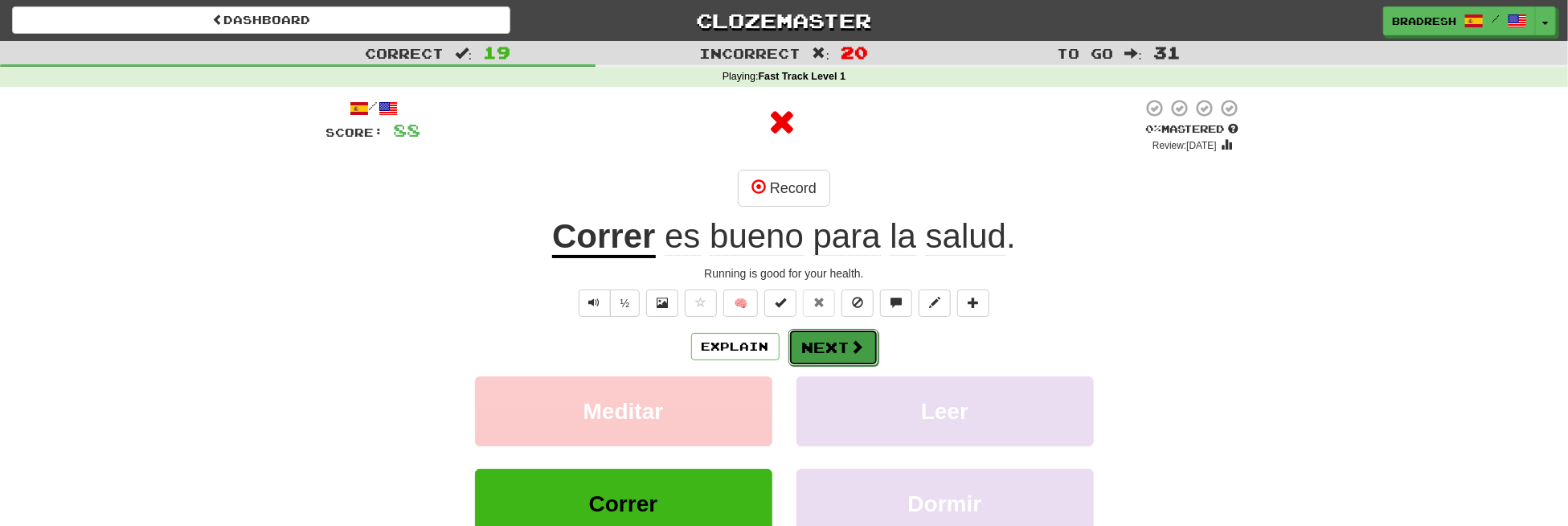
click at [812, 348] on button "Next" at bounding box center [833, 347] width 90 height 37
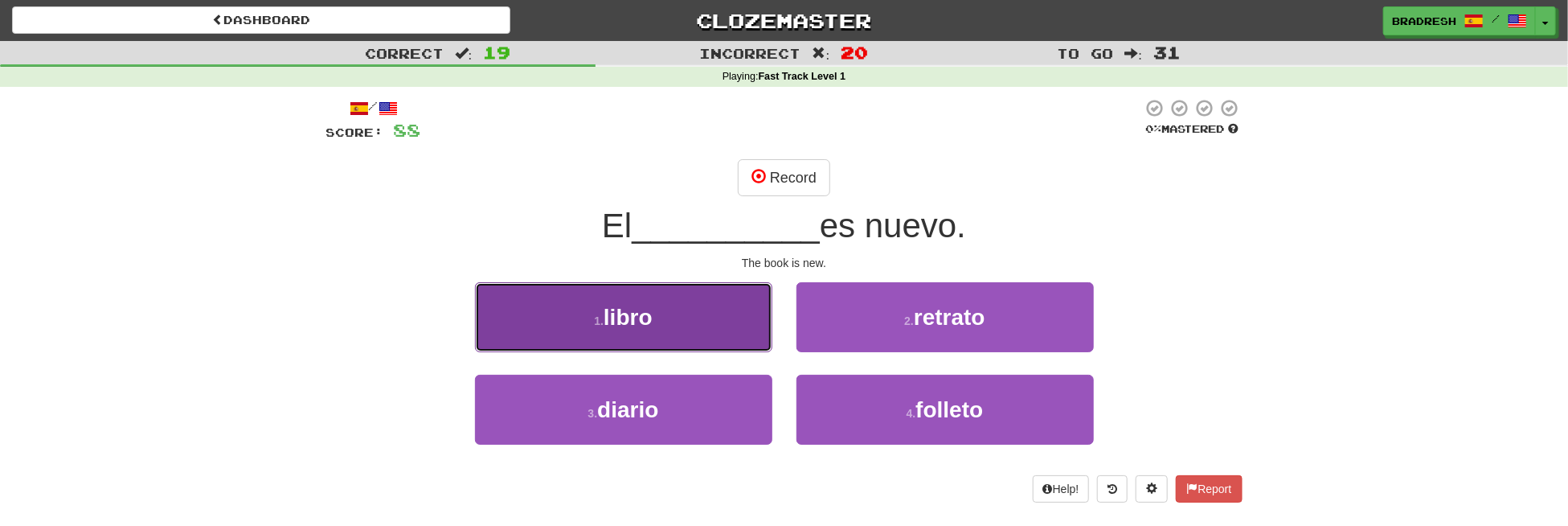
click at [648, 315] on span "libro" at bounding box center [628, 318] width 49 height 25
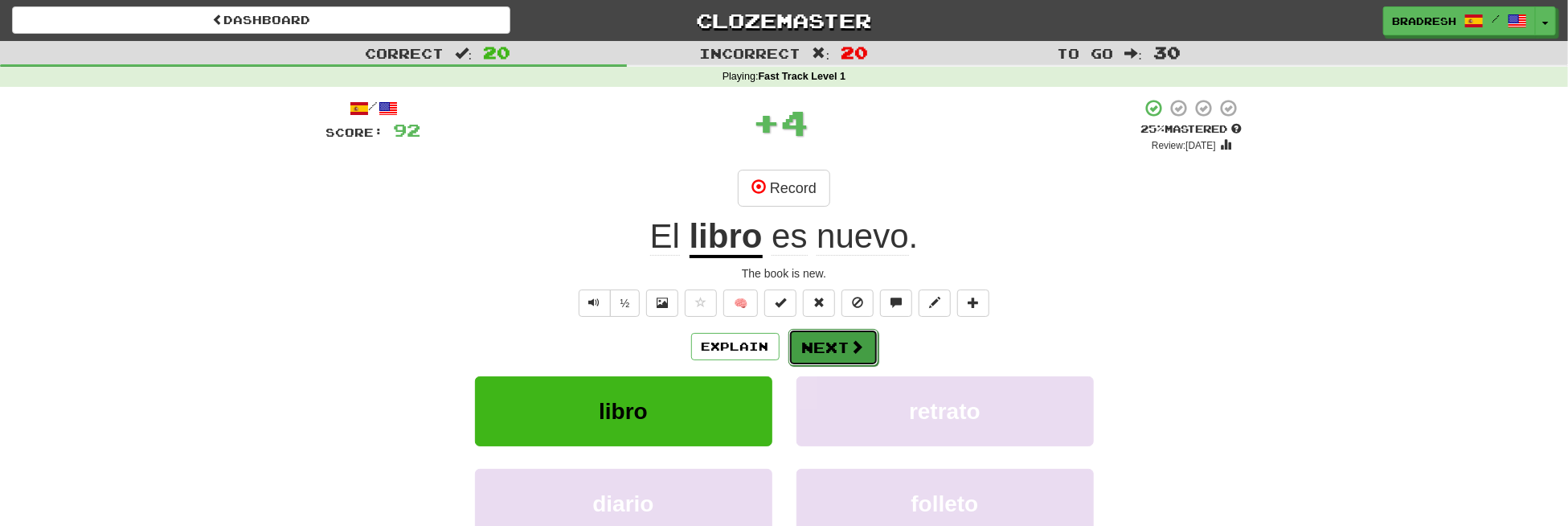
click at [817, 345] on button "Next" at bounding box center [833, 347] width 90 height 37
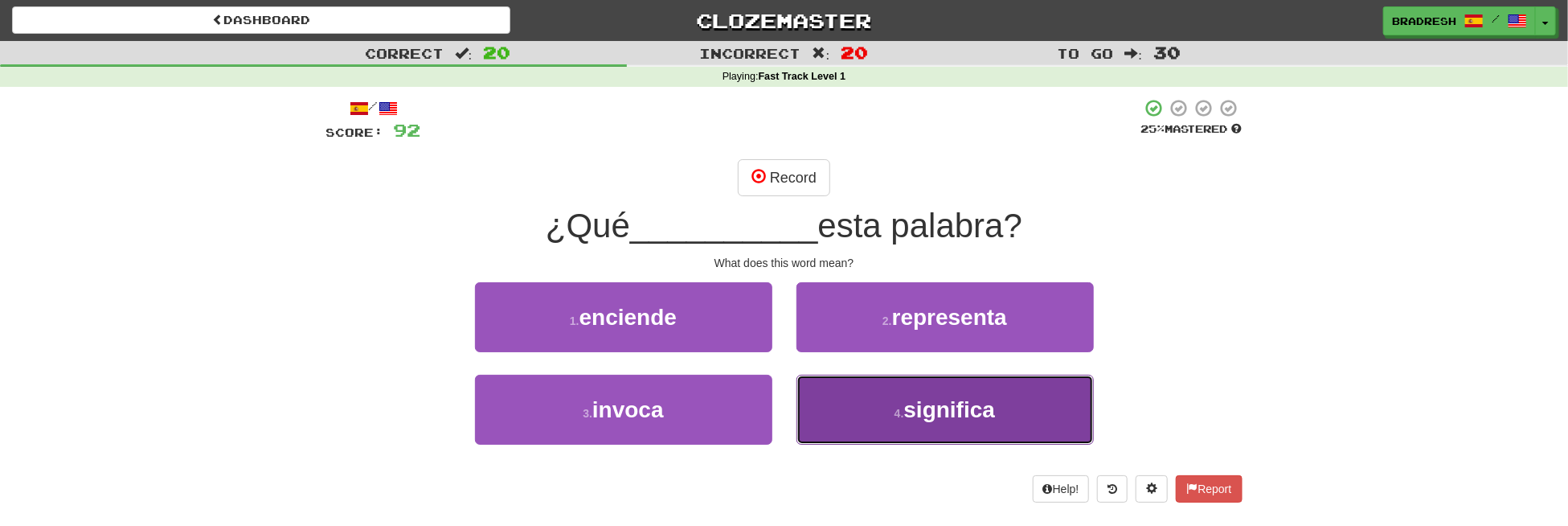
click at [889, 418] on button "4 . significa" at bounding box center [945, 410] width 297 height 70
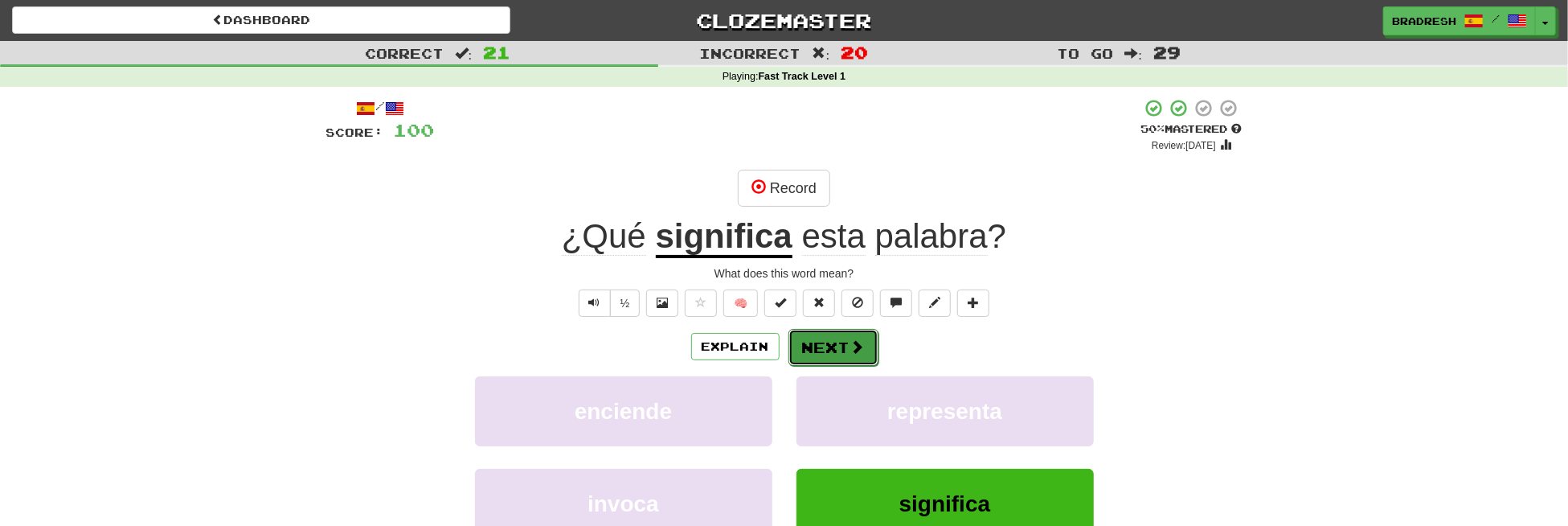
click at [846, 352] on button "Next" at bounding box center [833, 347] width 90 height 37
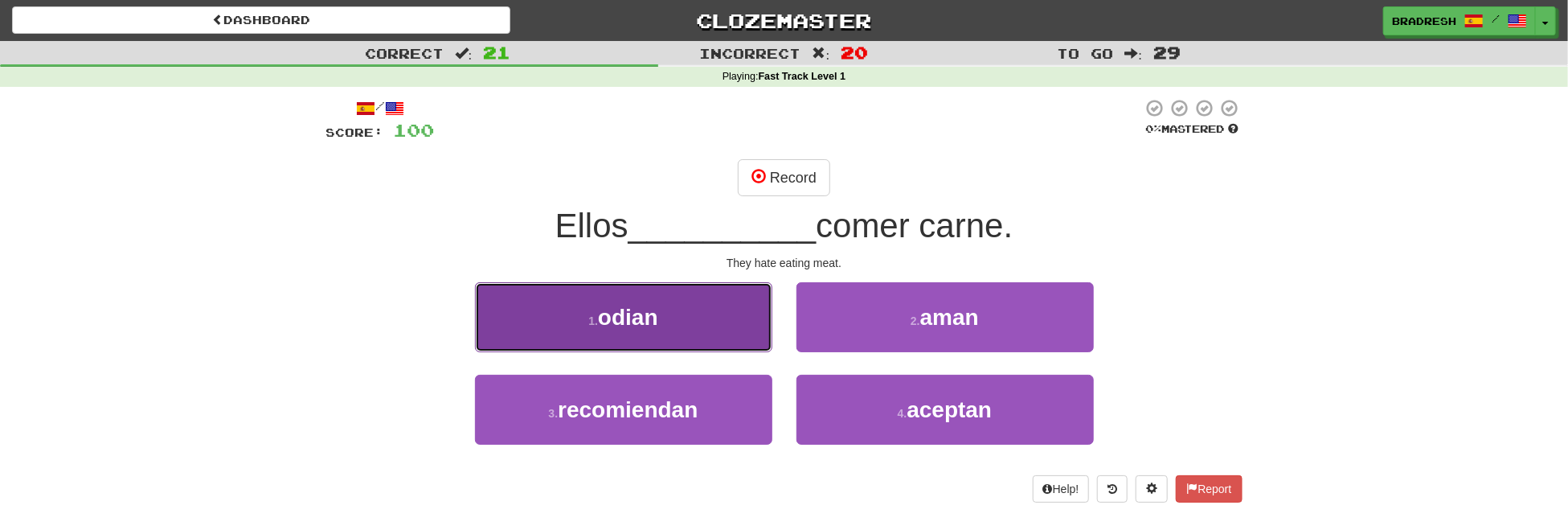
click at [673, 336] on button "1 . [GEOGRAPHIC_DATA]" at bounding box center [623, 318] width 297 height 70
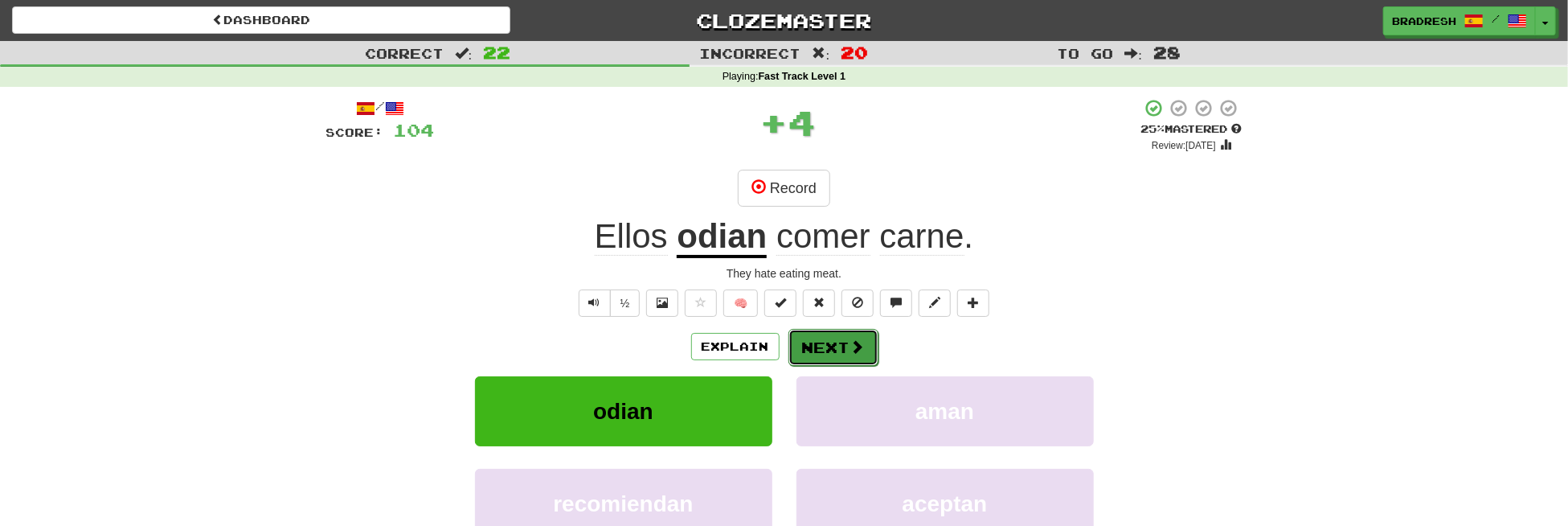
click at [831, 354] on button "Next" at bounding box center [833, 347] width 90 height 37
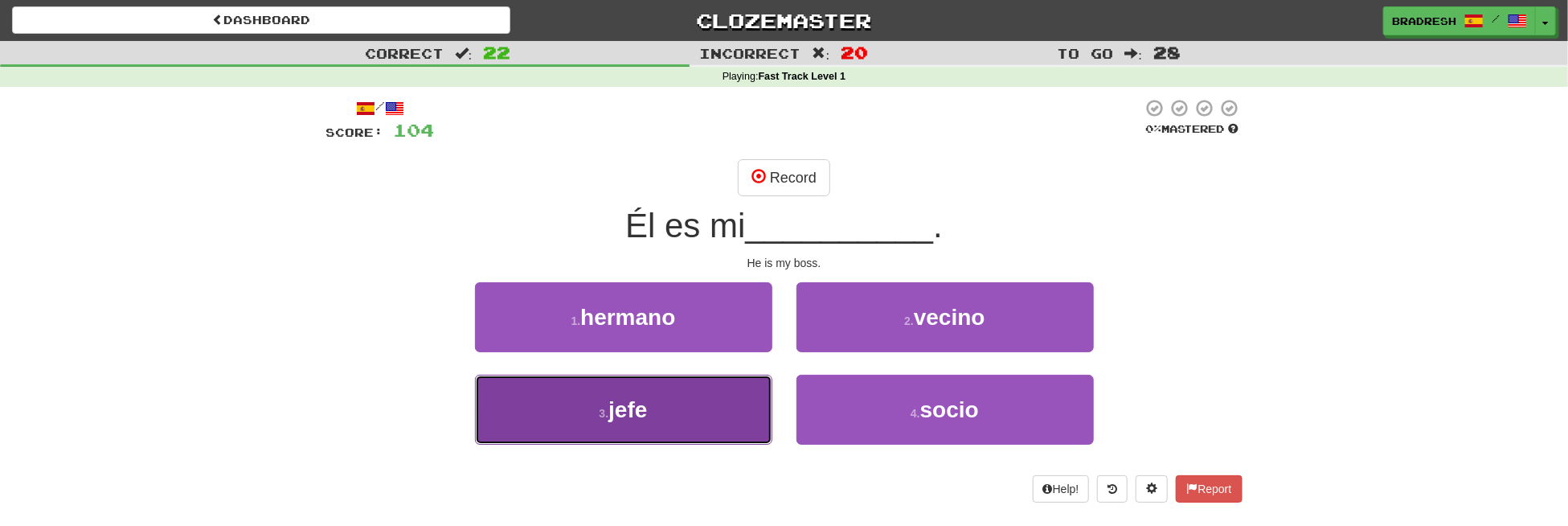
click at [661, 399] on button "3 . jefe" at bounding box center [623, 410] width 297 height 70
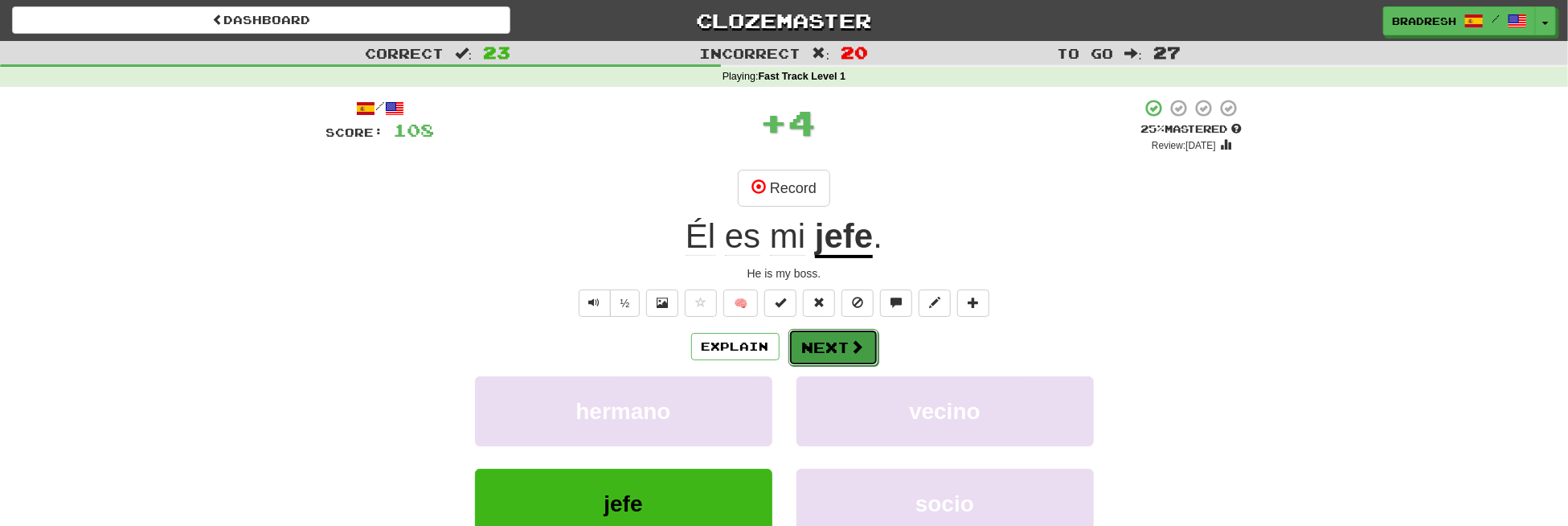
click at [809, 353] on button "Next" at bounding box center [833, 347] width 90 height 37
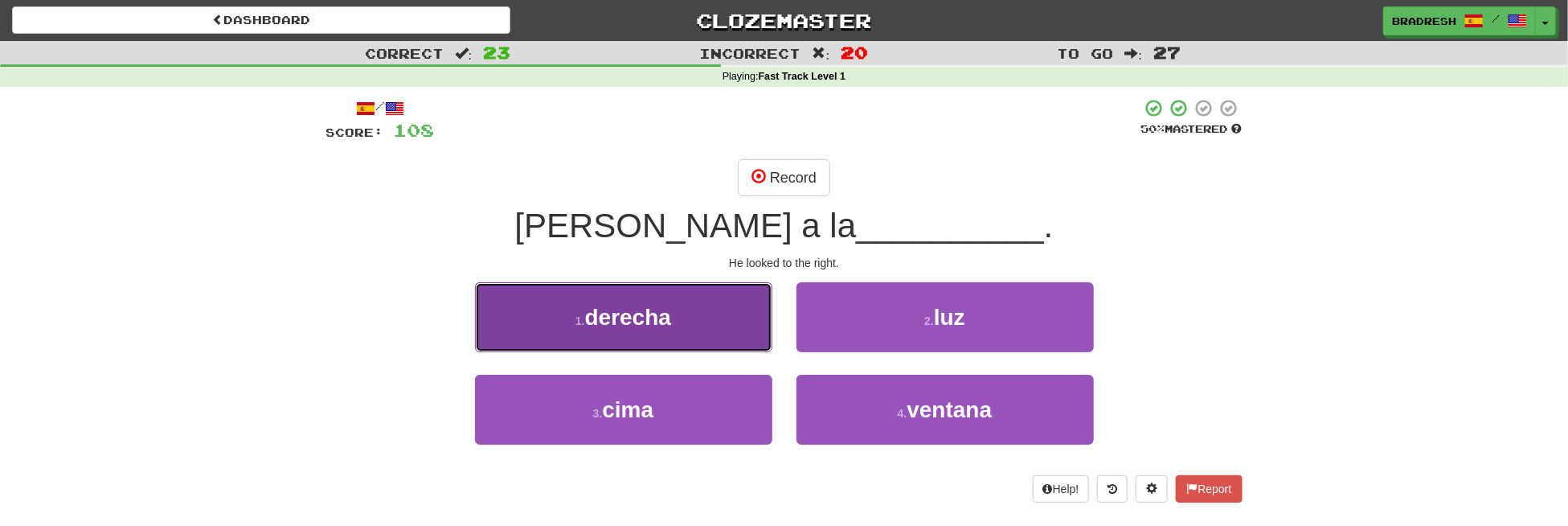
click at [650, 318] on span "derecha" at bounding box center [628, 318] width 86 height 25
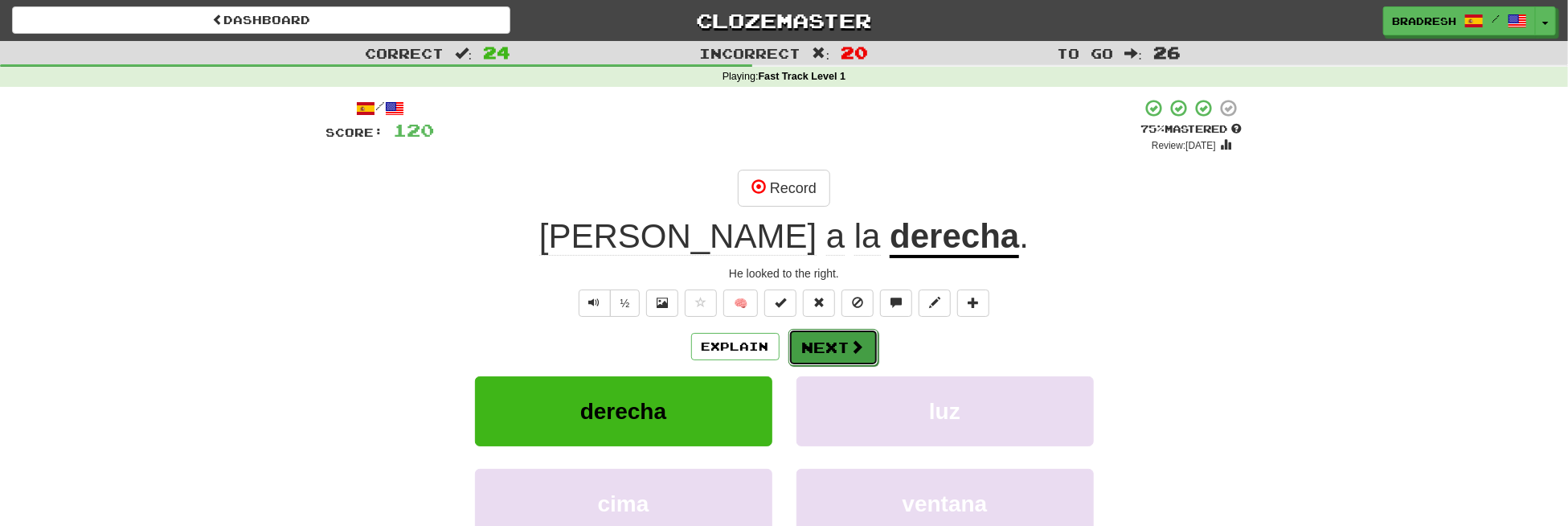
click at [825, 345] on button "Next" at bounding box center [833, 347] width 90 height 37
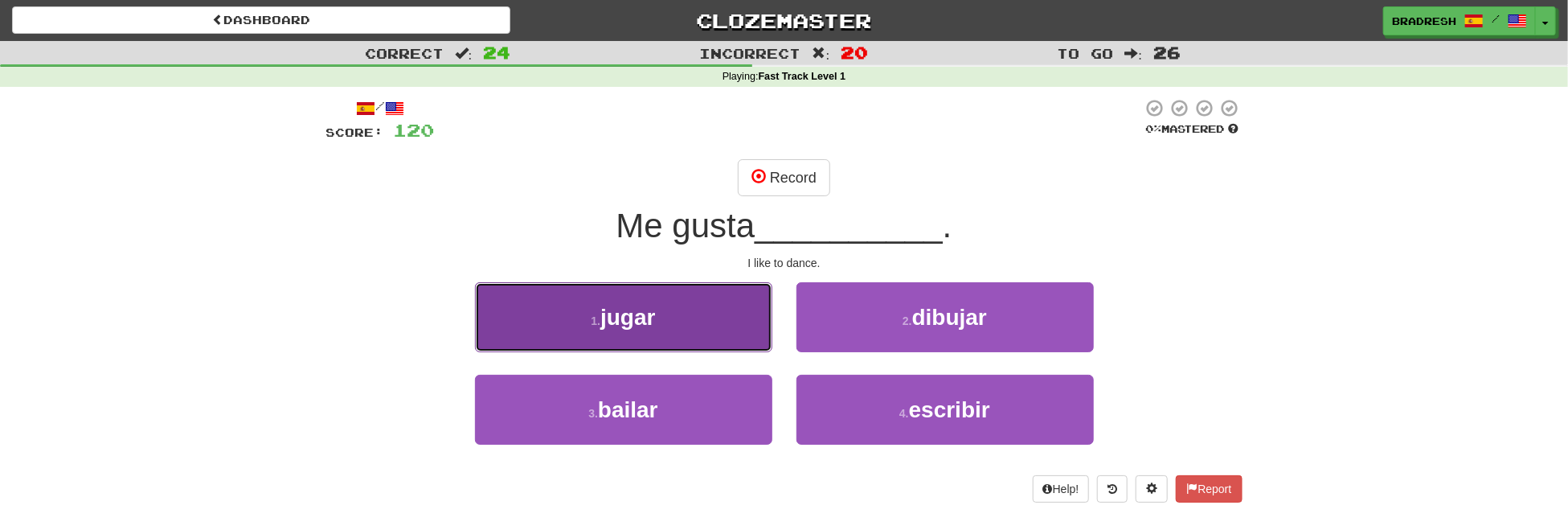
click at [682, 337] on button "1 . jugar" at bounding box center [623, 318] width 297 height 70
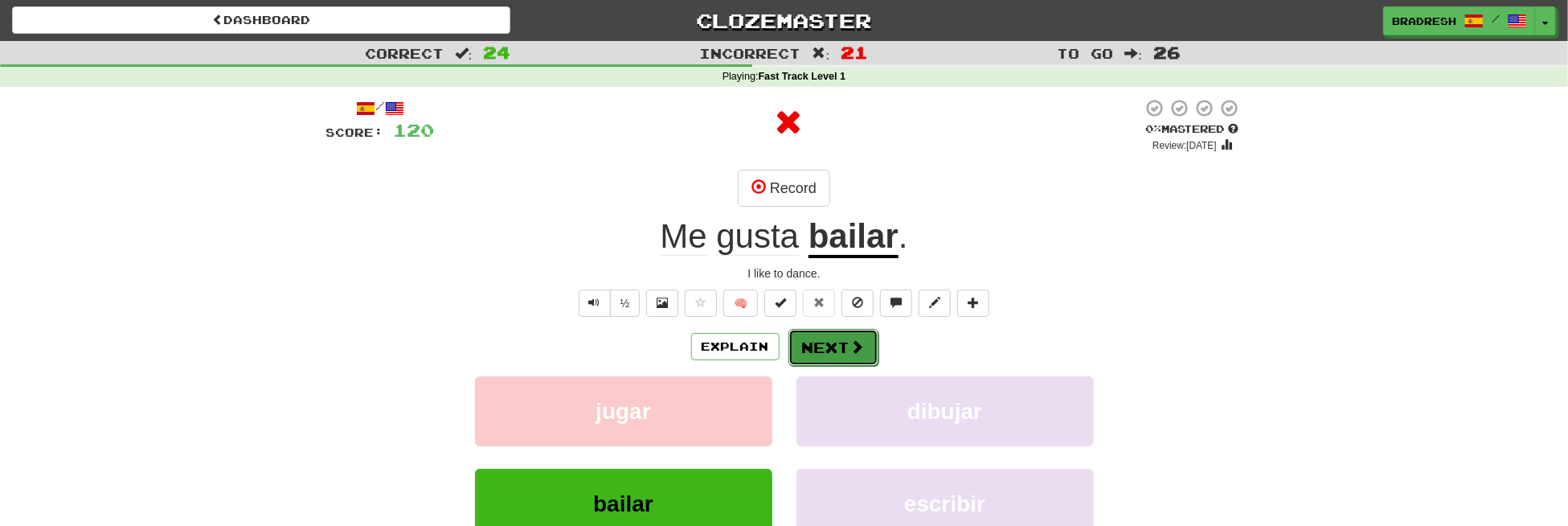
click at [866, 344] on button "Next" at bounding box center [833, 347] width 90 height 37
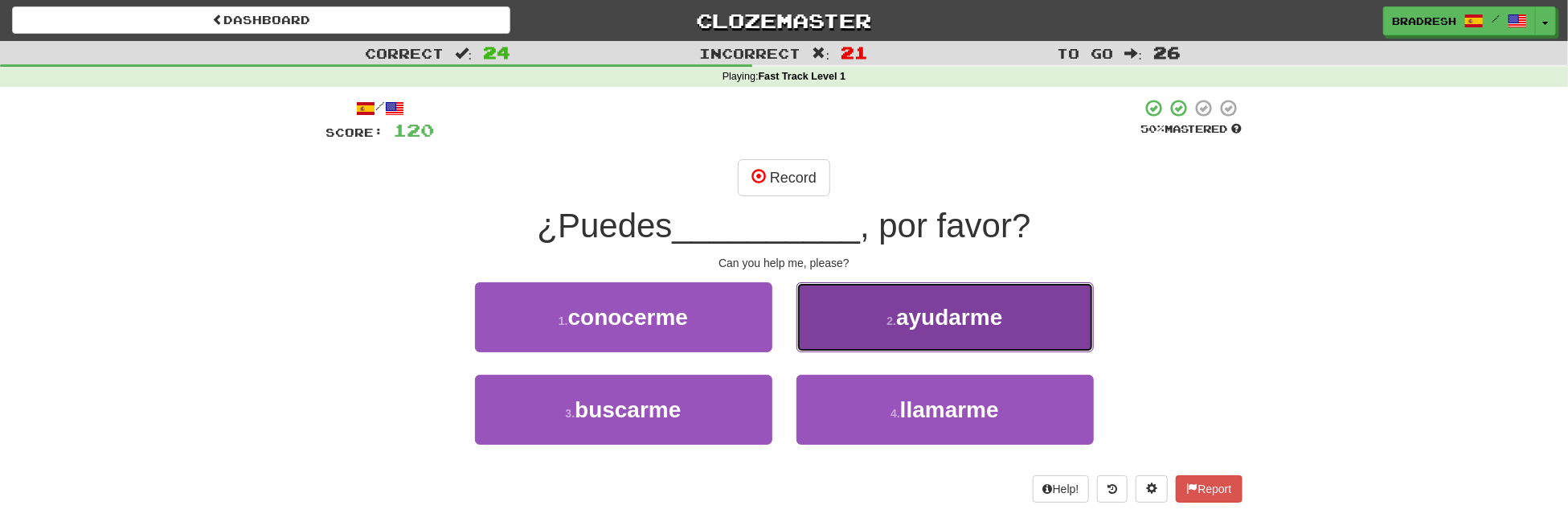
click at [849, 318] on button "2 . ayudarme" at bounding box center [945, 318] width 297 height 70
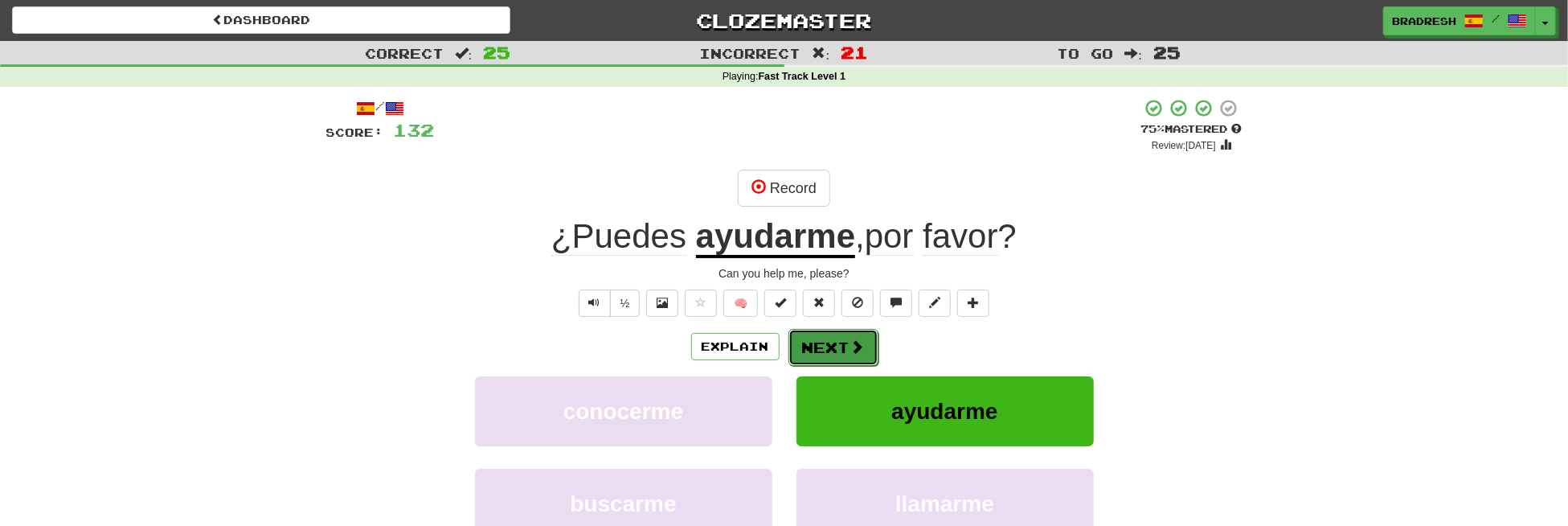
click at [827, 347] on button "Next" at bounding box center [833, 347] width 90 height 37
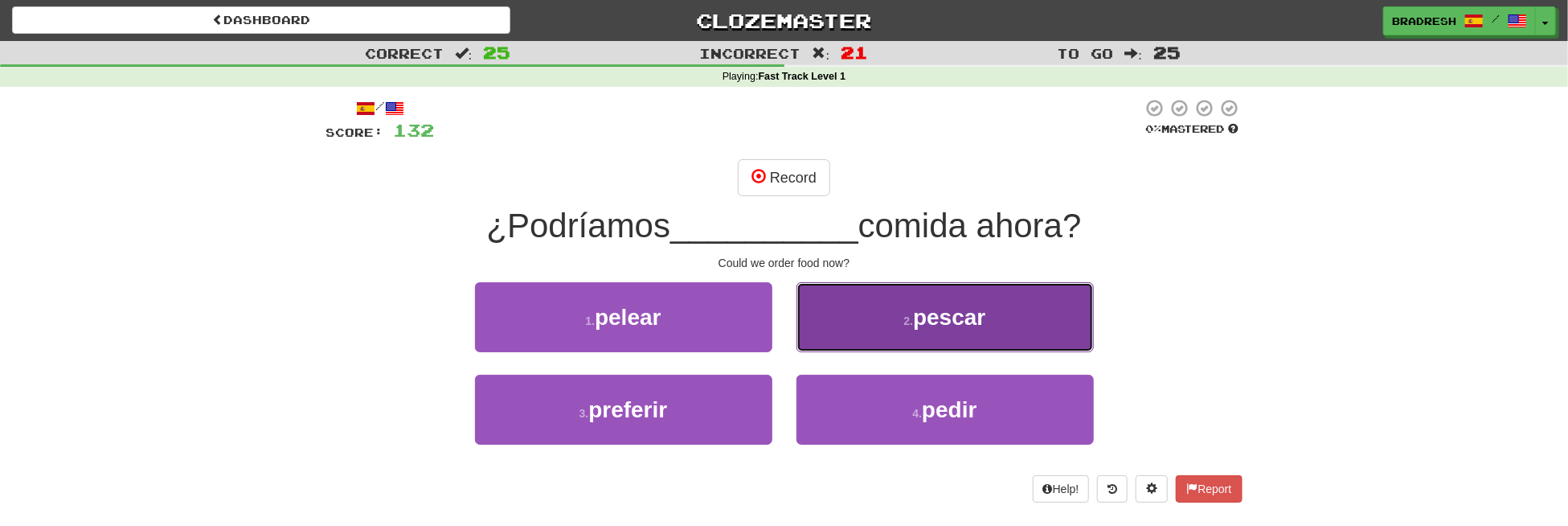
click at [861, 347] on button "2 . pescar" at bounding box center [945, 318] width 297 height 70
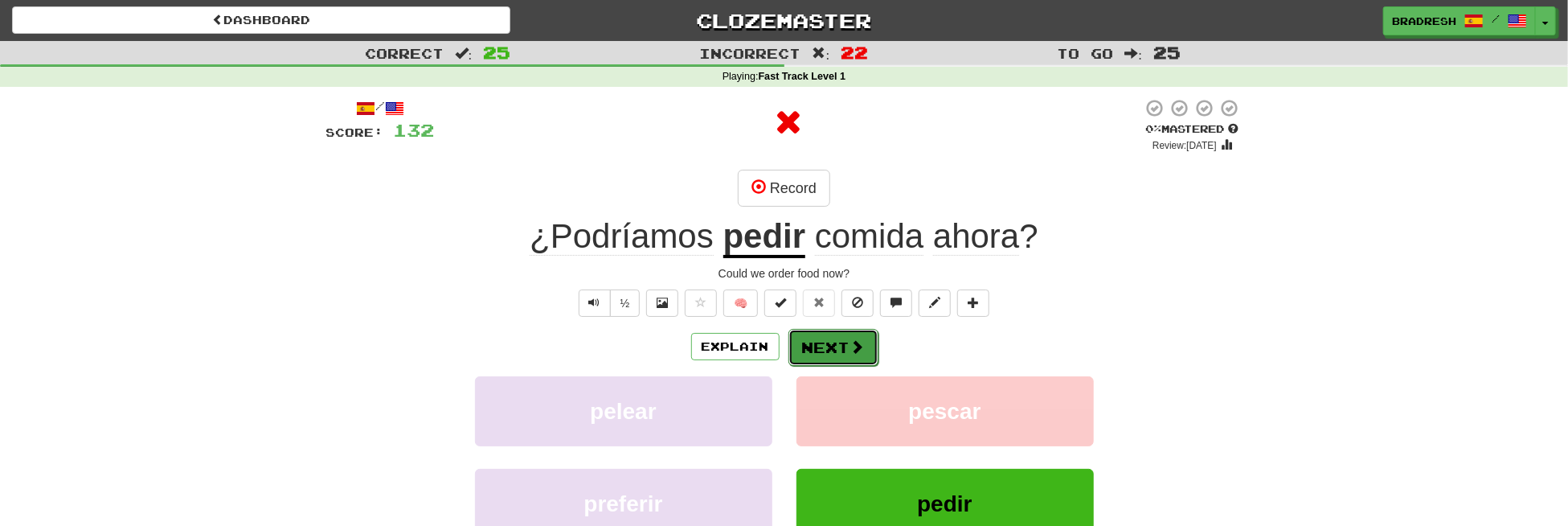
click at [851, 347] on span at bounding box center [858, 347] width 14 height 14
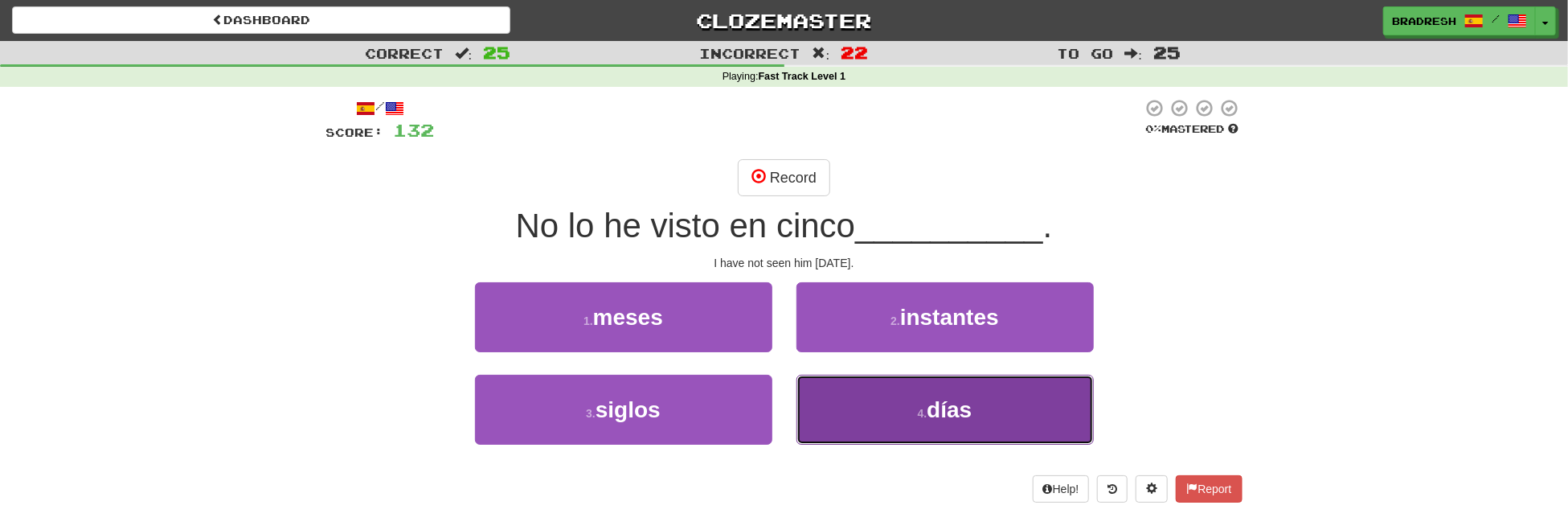
click at [911, 418] on button "4 . [PERSON_NAME]" at bounding box center [945, 410] width 297 height 70
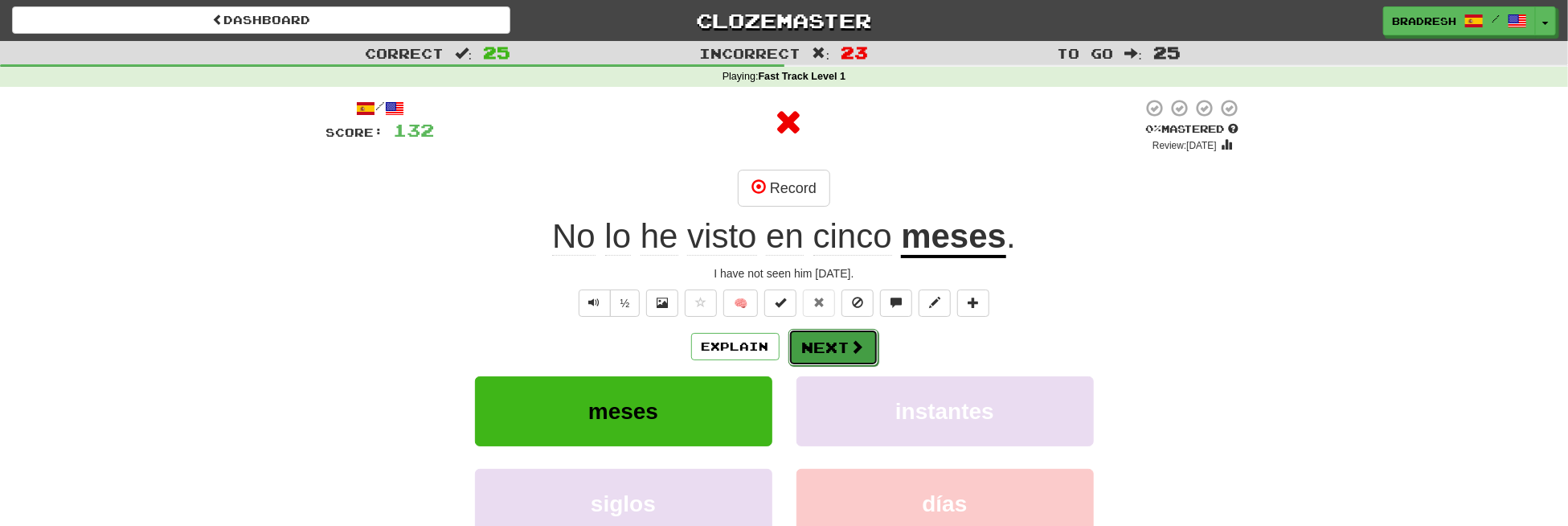
click at [844, 341] on button "Next" at bounding box center [833, 347] width 90 height 37
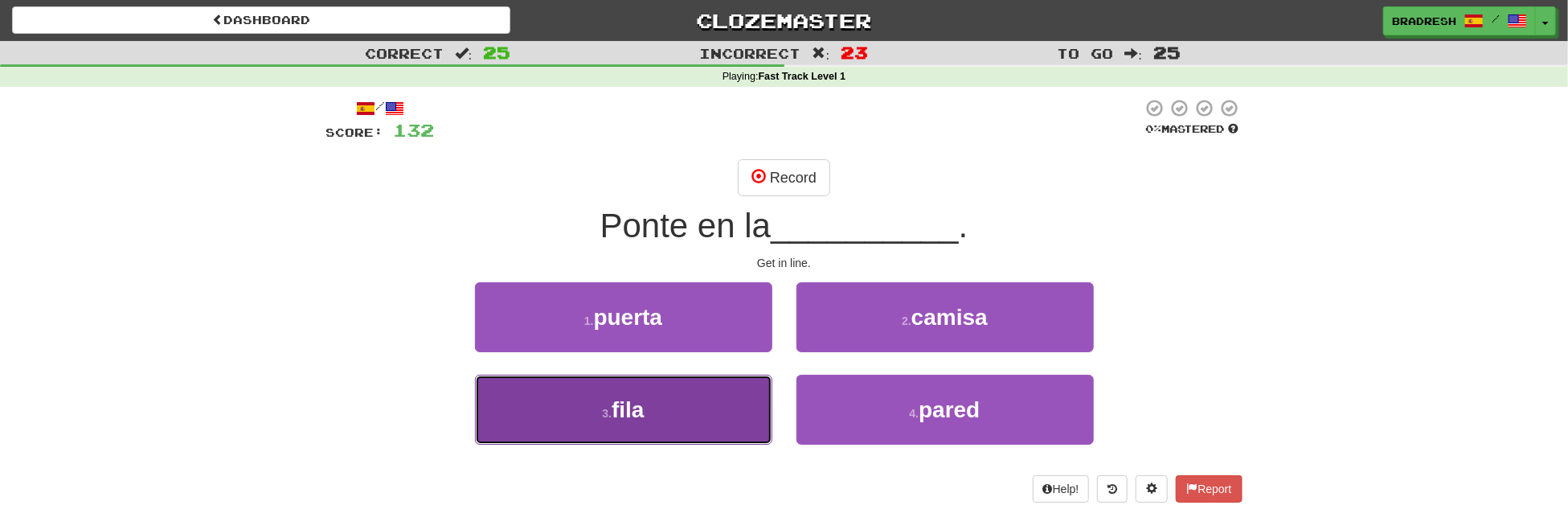
click at [691, 388] on button "3 . fila" at bounding box center [623, 410] width 297 height 70
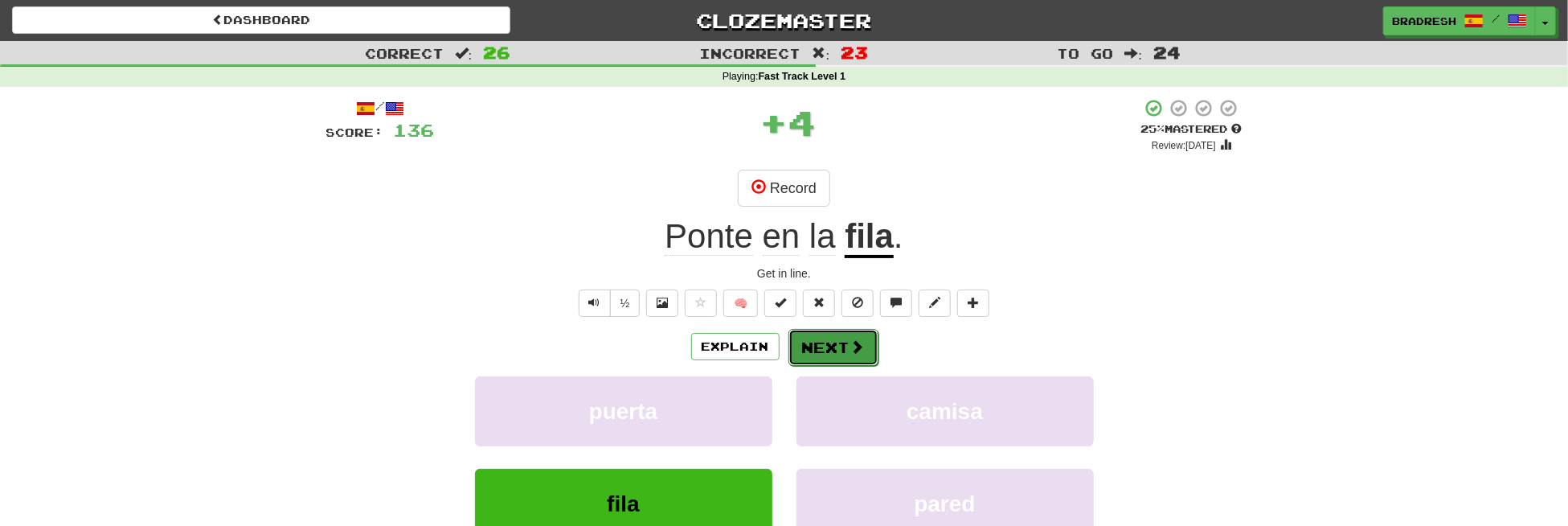
click at [818, 354] on button "Next" at bounding box center [833, 347] width 90 height 37
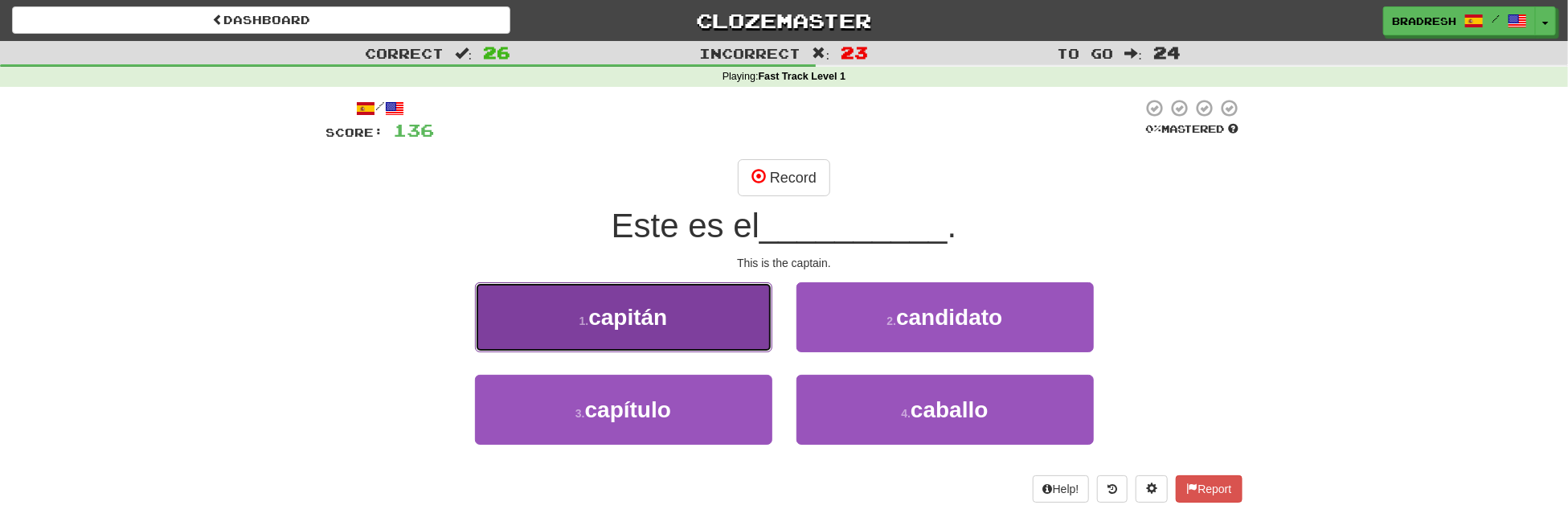
click at [724, 314] on button "1 . capitán" at bounding box center [623, 318] width 297 height 70
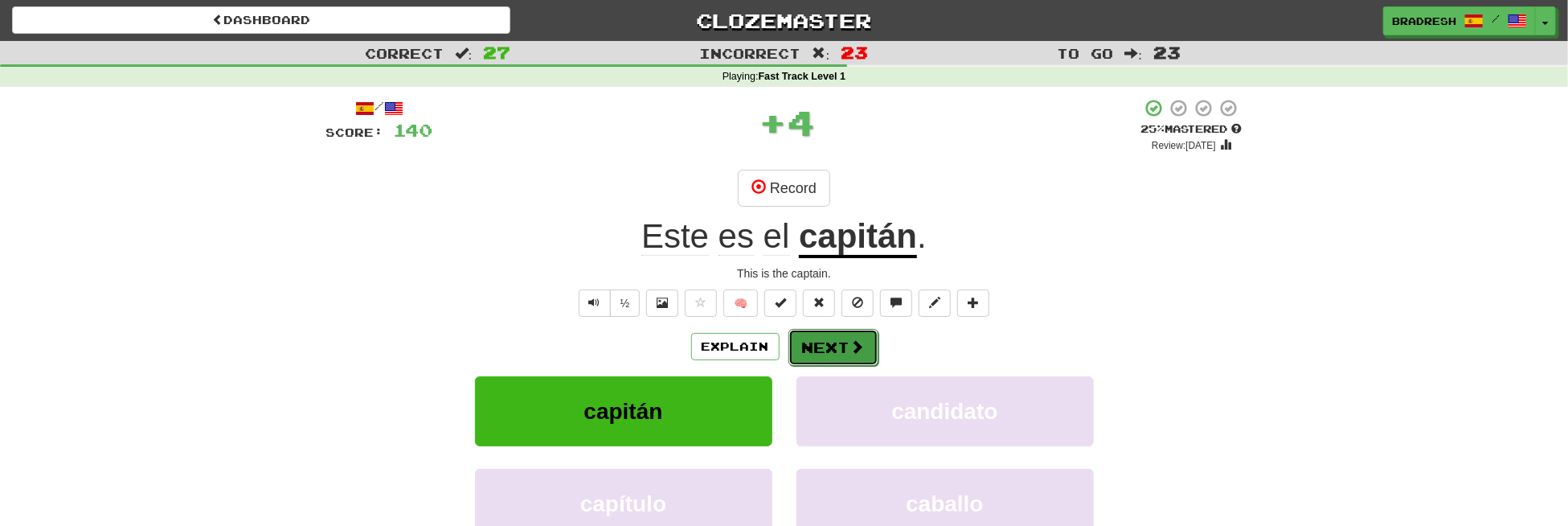
click at [835, 356] on button "Next" at bounding box center [833, 347] width 90 height 37
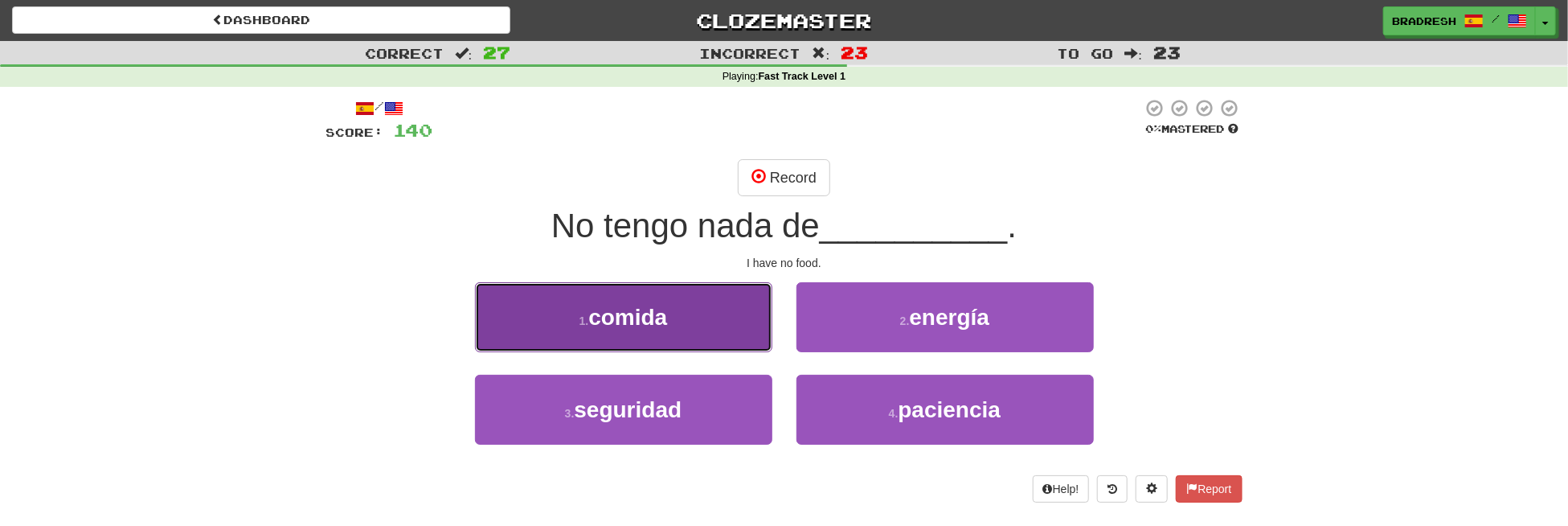
click at [701, 312] on button "1 . comida" at bounding box center [623, 318] width 297 height 70
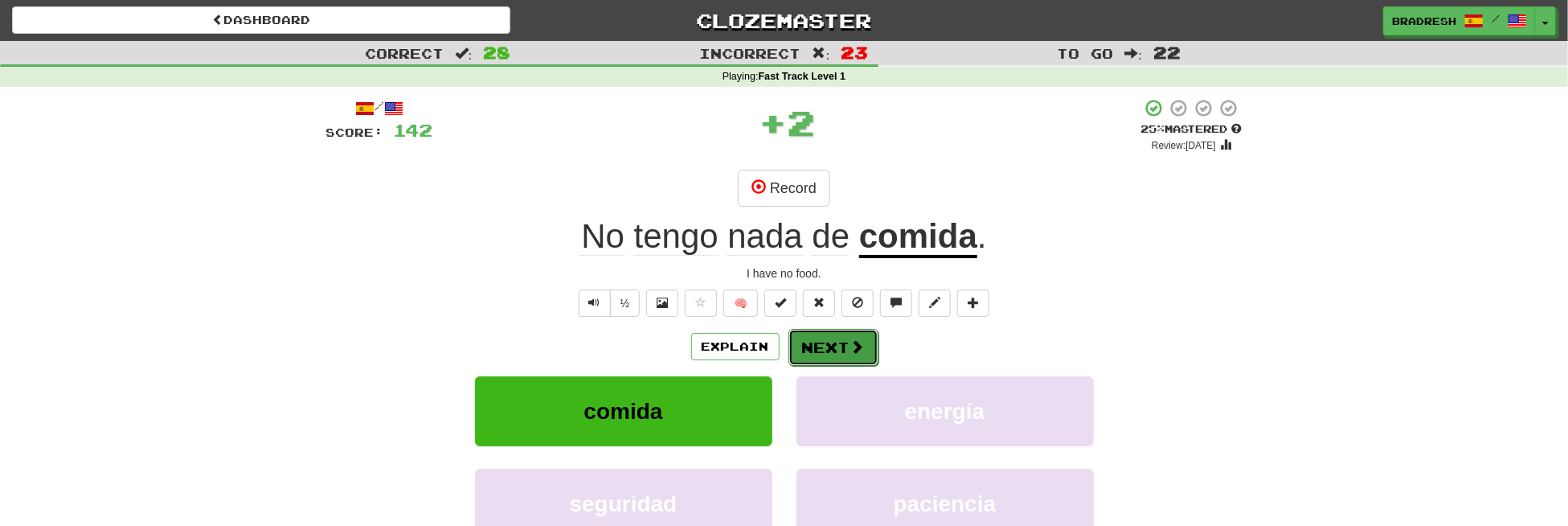
click at [824, 349] on button "Next" at bounding box center [833, 347] width 90 height 37
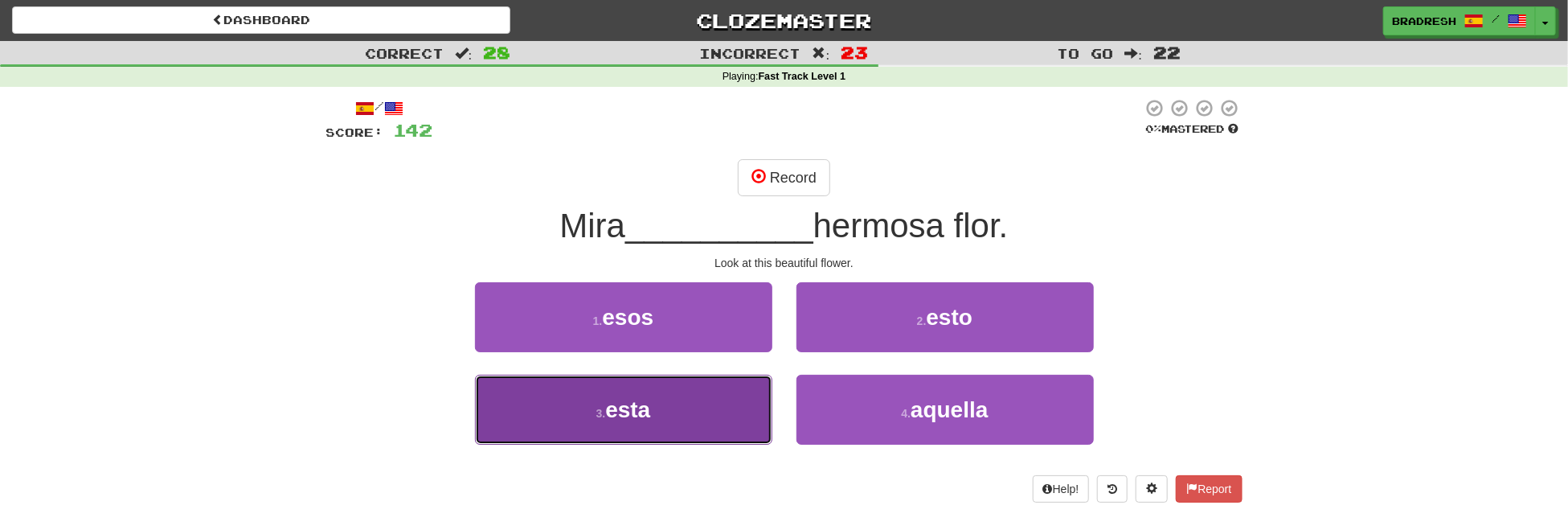
click at [717, 392] on button "3 . esta" at bounding box center [623, 410] width 297 height 70
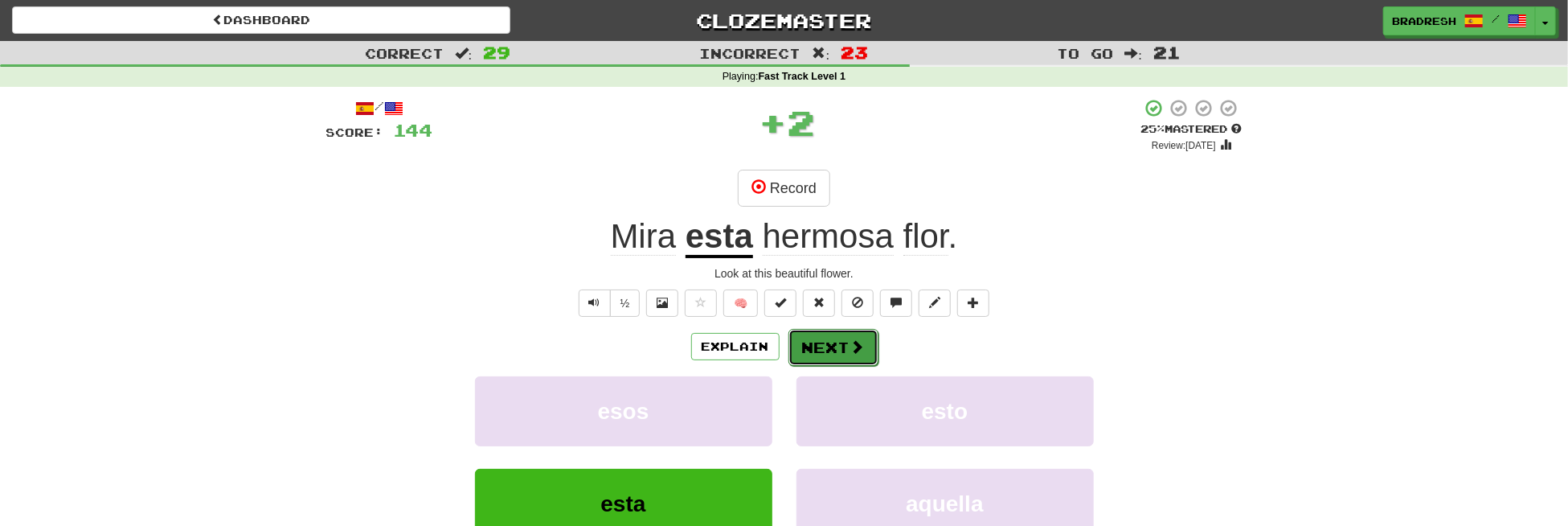
click at [832, 345] on button "Next" at bounding box center [833, 347] width 90 height 37
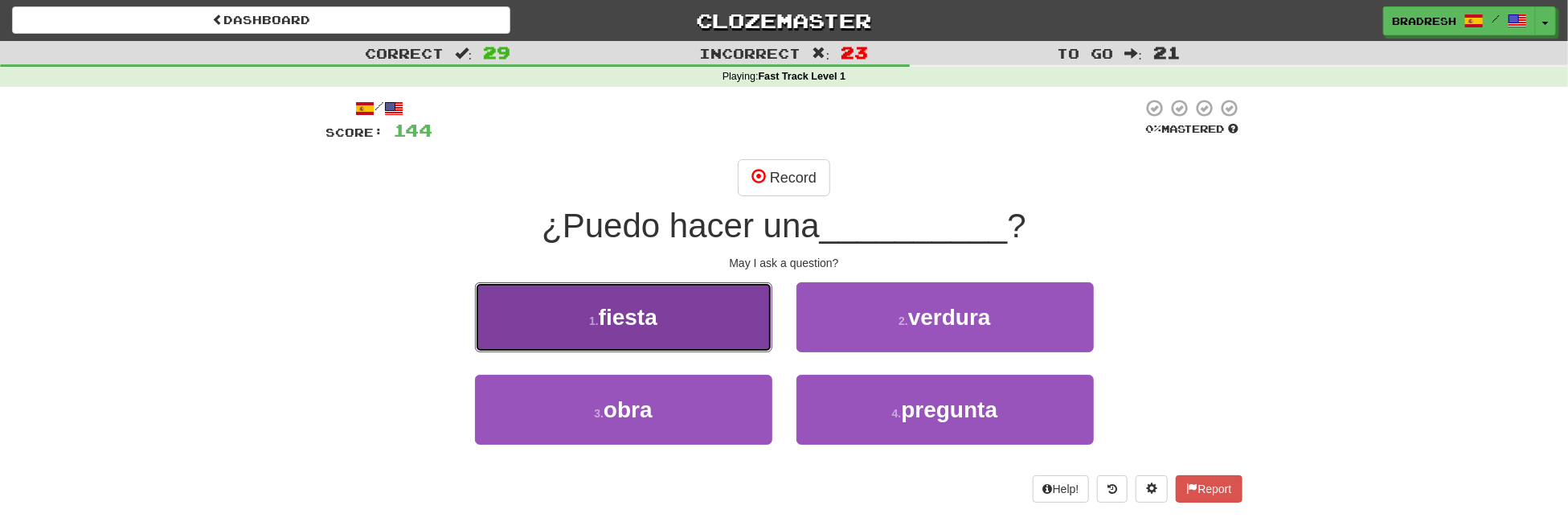
click at [703, 325] on button "1 . fiesta" at bounding box center [623, 318] width 297 height 70
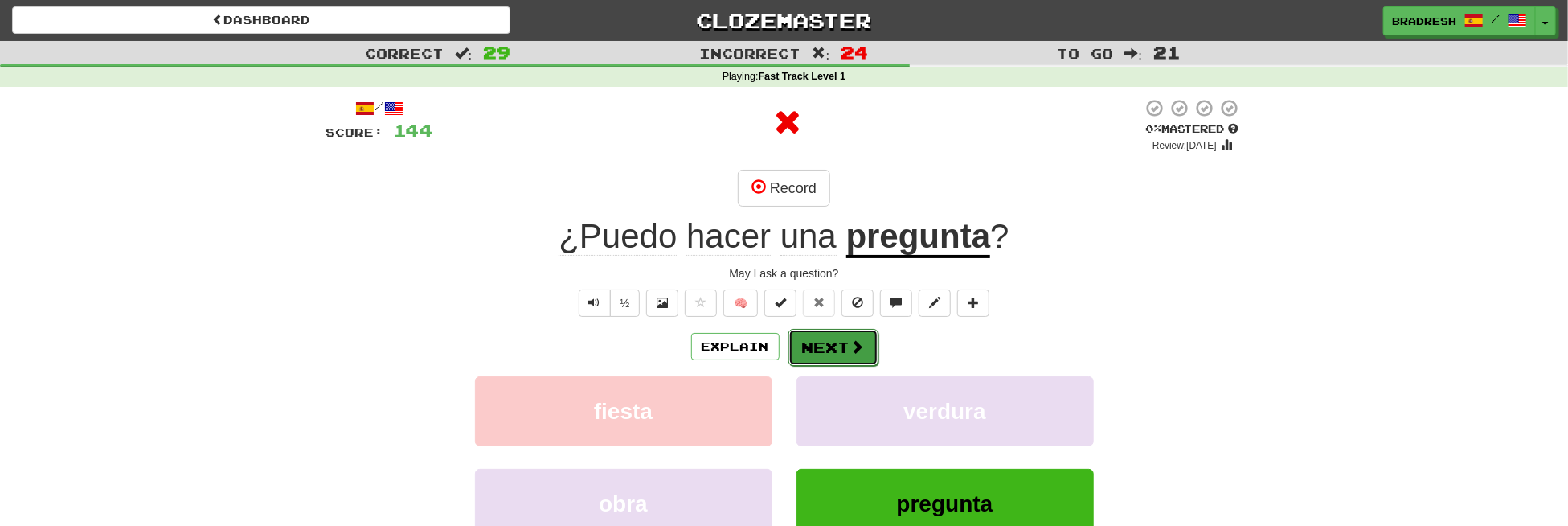
click at [809, 359] on button "Next" at bounding box center [833, 347] width 90 height 37
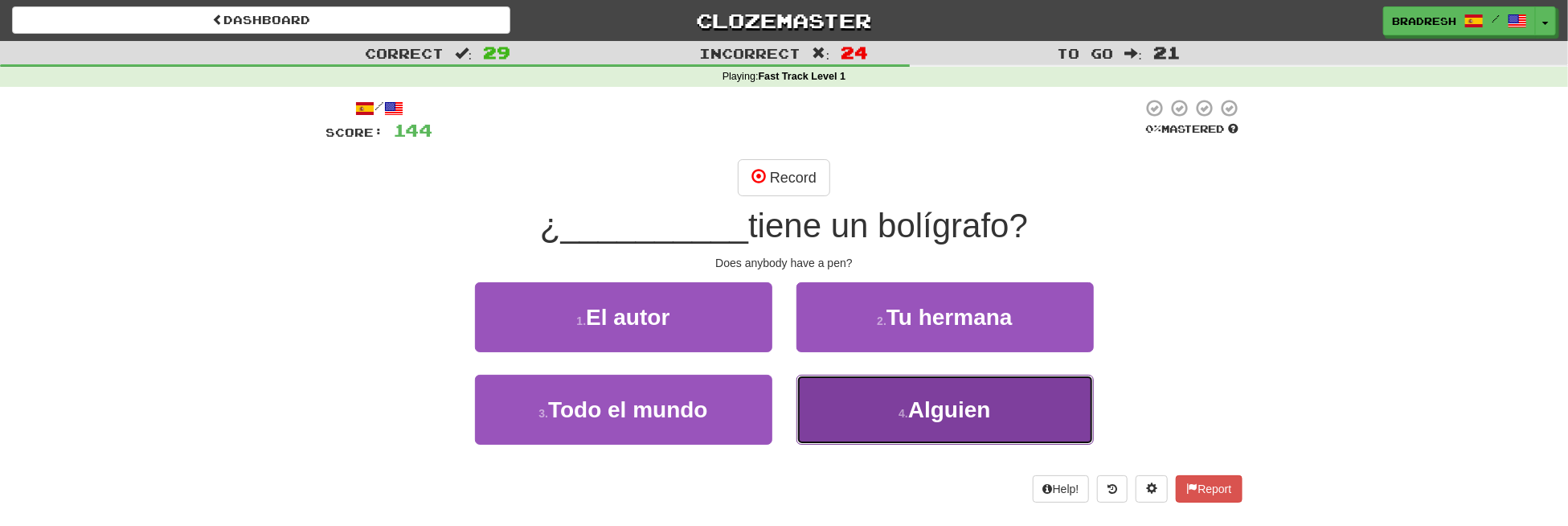
click at [923, 386] on button "4 . [GEOGRAPHIC_DATA]" at bounding box center [945, 410] width 297 height 70
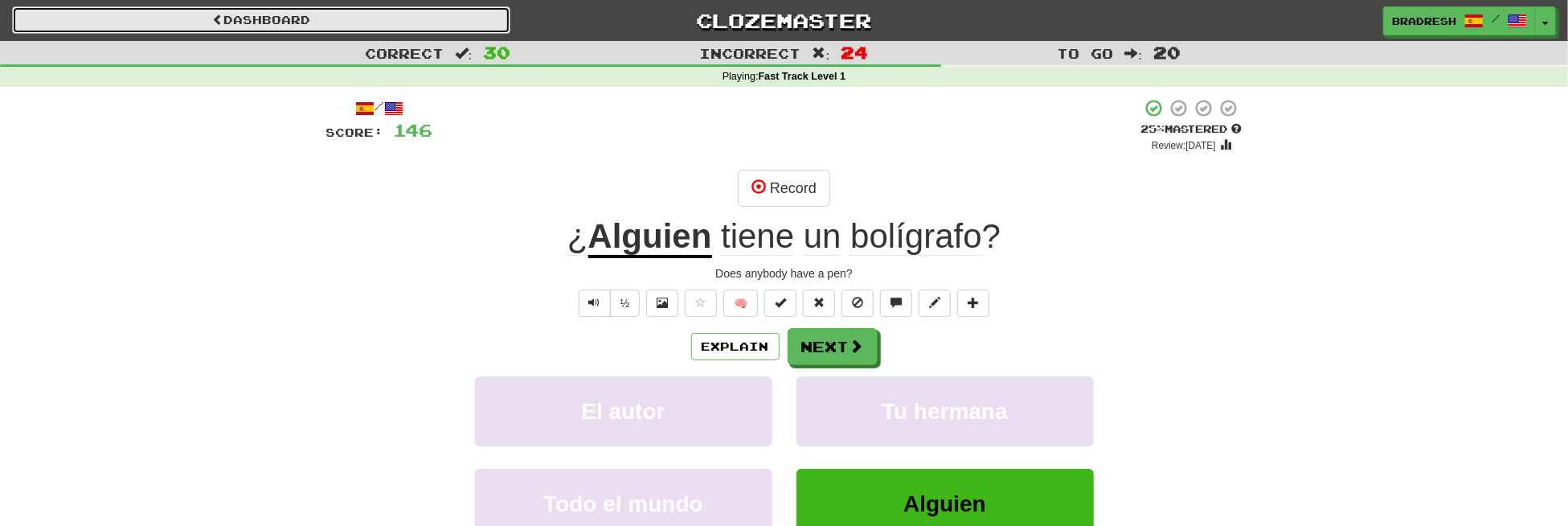
click at [258, 15] on link "Dashboard" at bounding box center [261, 19] width 498 height 27
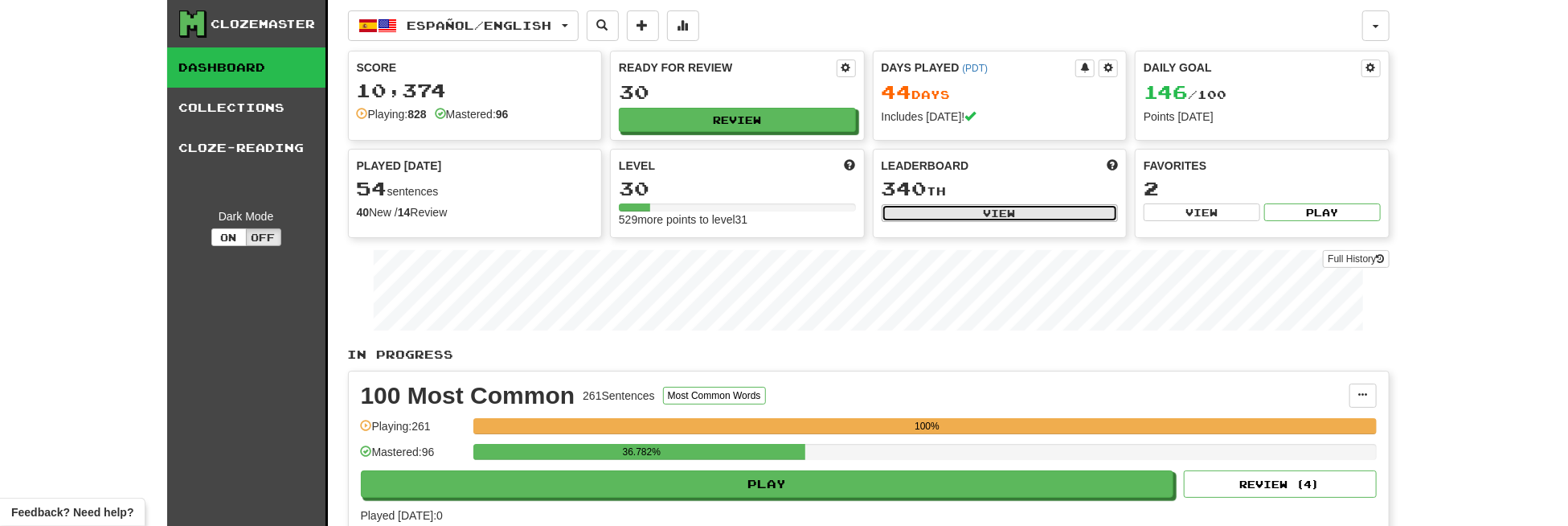
click at [984, 204] on button "View" at bounding box center [1000, 213] width 237 height 18
select select "**********"
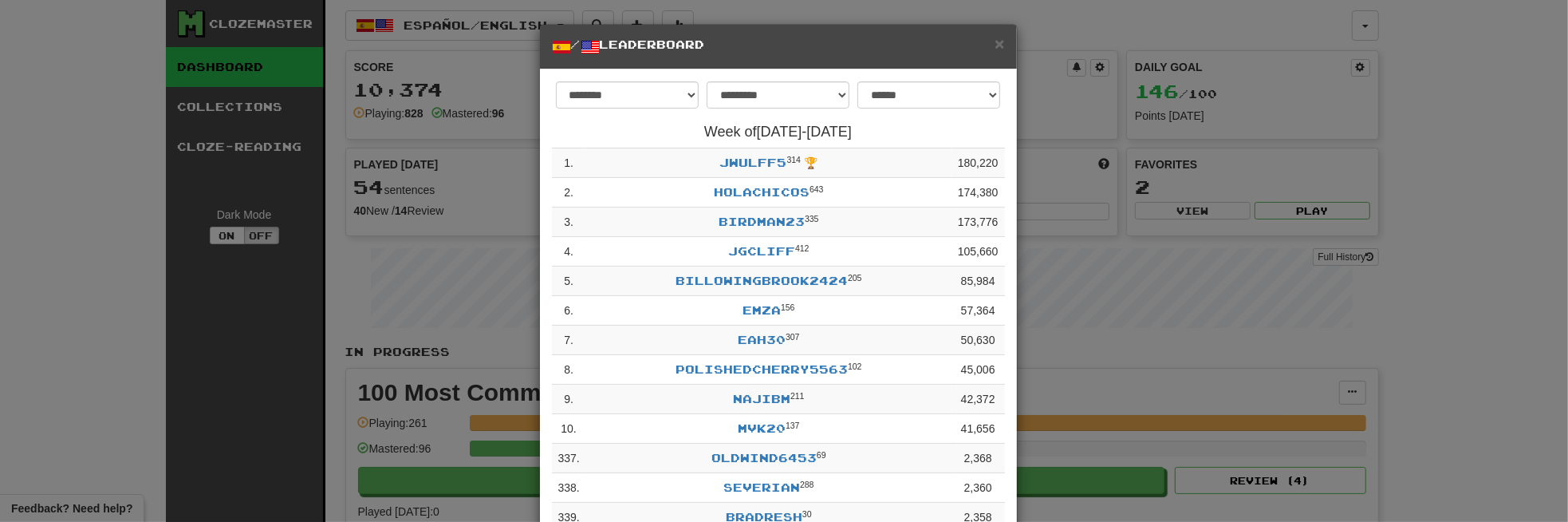
scroll to position [79, 0]
